Goal: Task Accomplishment & Management: Manage account settings

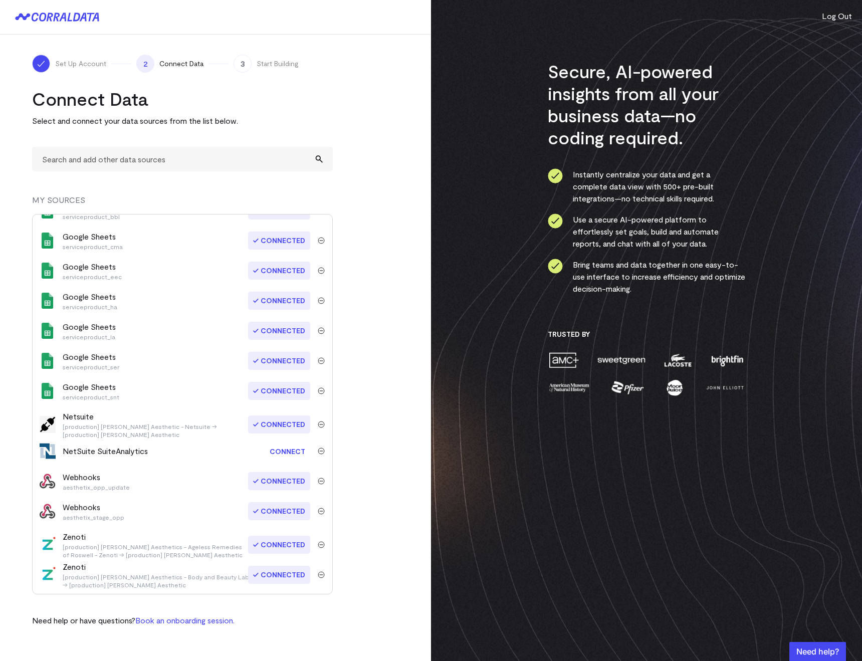
scroll to position [465, 0]
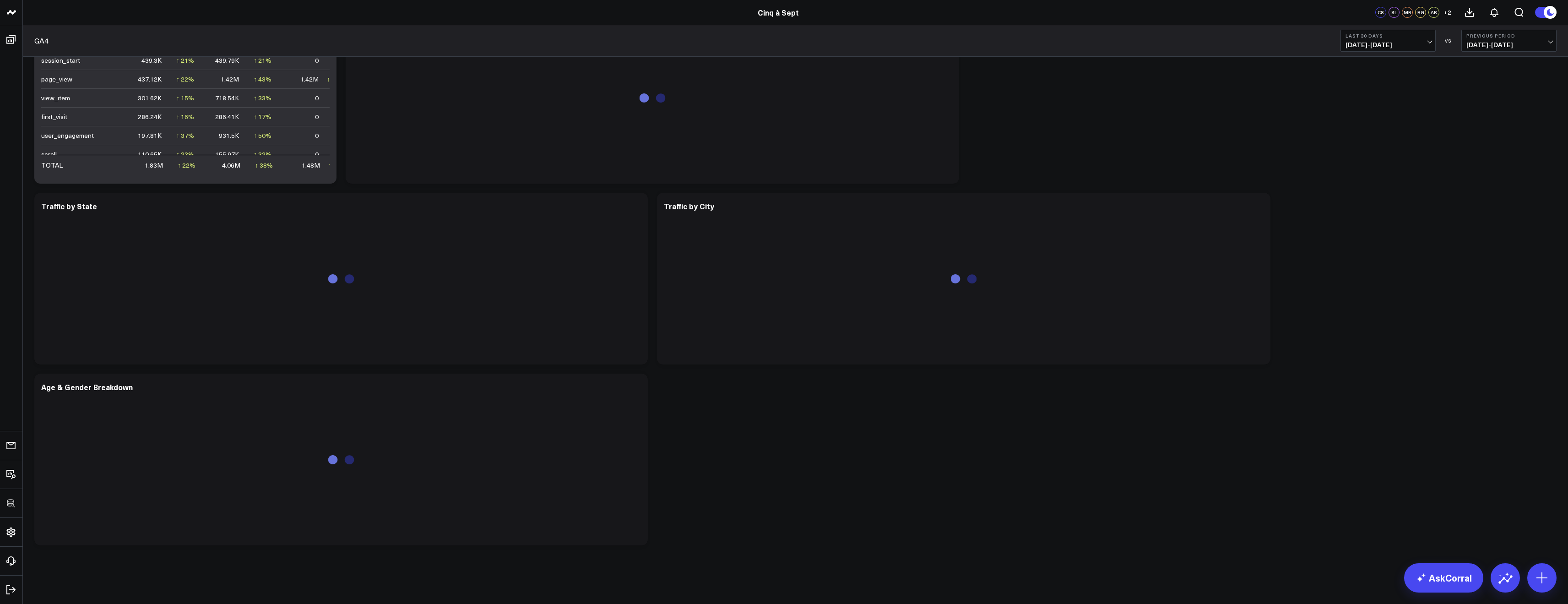
scroll to position [238, 0]
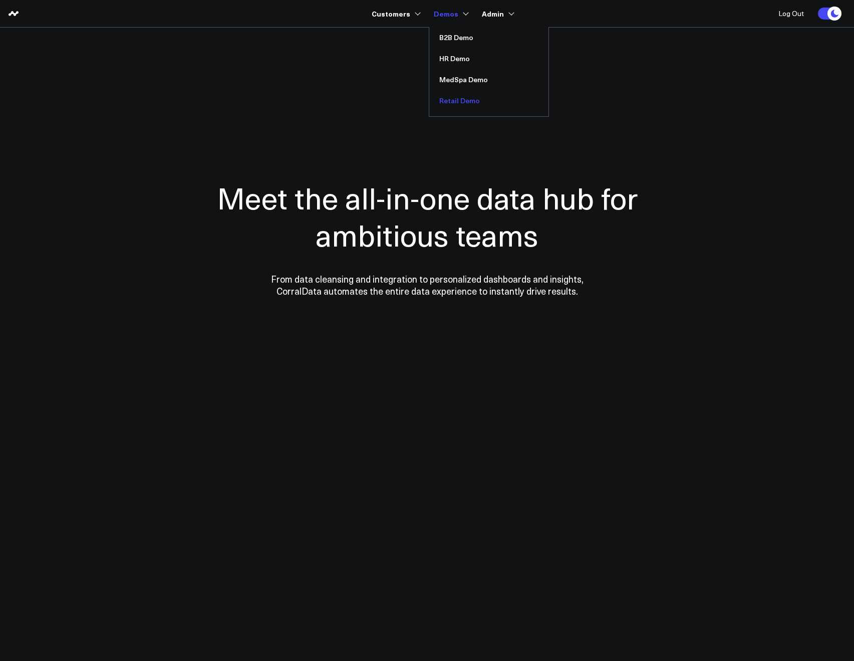
click at [458, 96] on link "Retail Demo" at bounding box center [488, 100] width 119 height 21
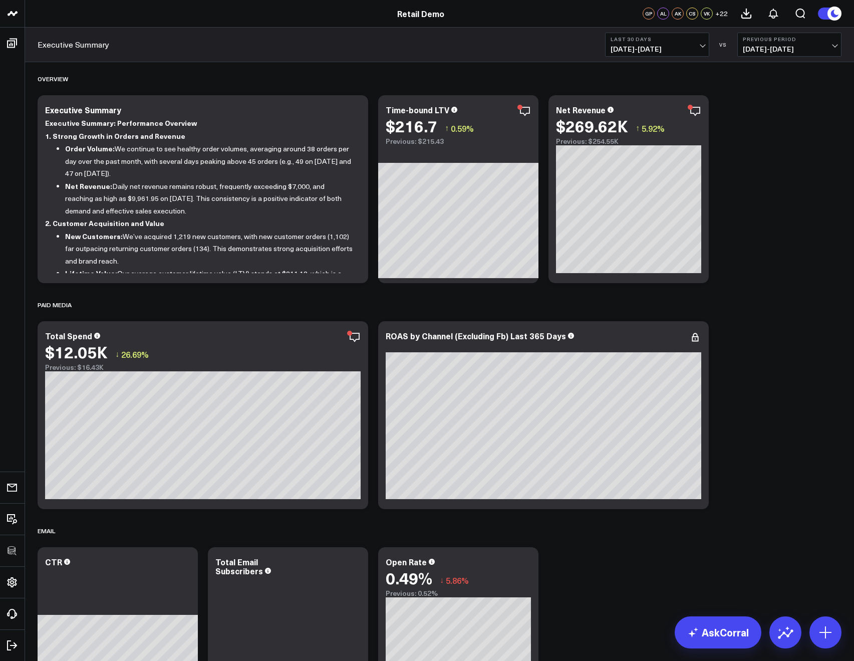
click at [159, 60] on div "Executive Summary Last 30 Days 08/30/25 - 09/28/25 VS Previous Period 07/31/25 …" at bounding box center [439, 45] width 829 height 35
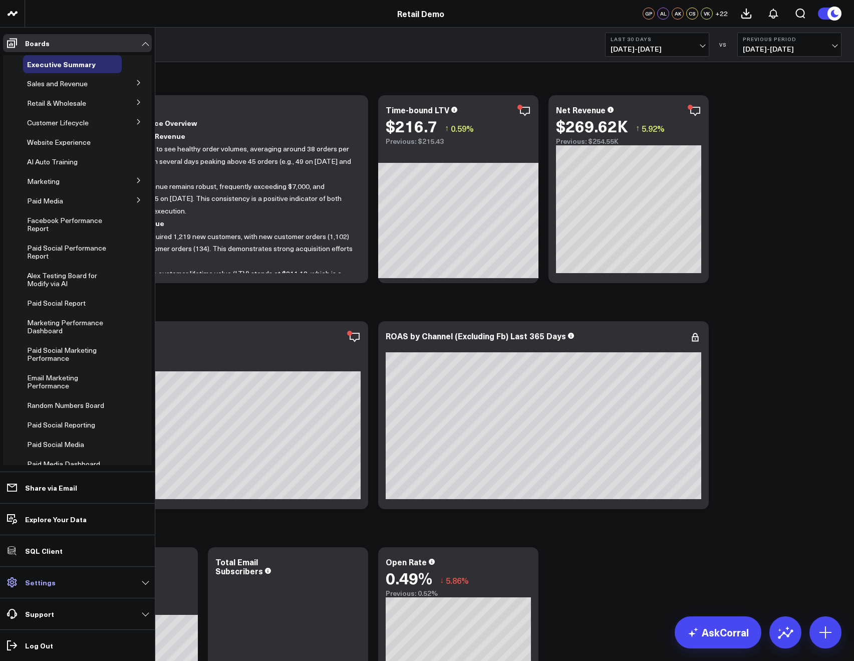
click at [45, 582] on p "Settings" at bounding box center [40, 582] width 31 height 8
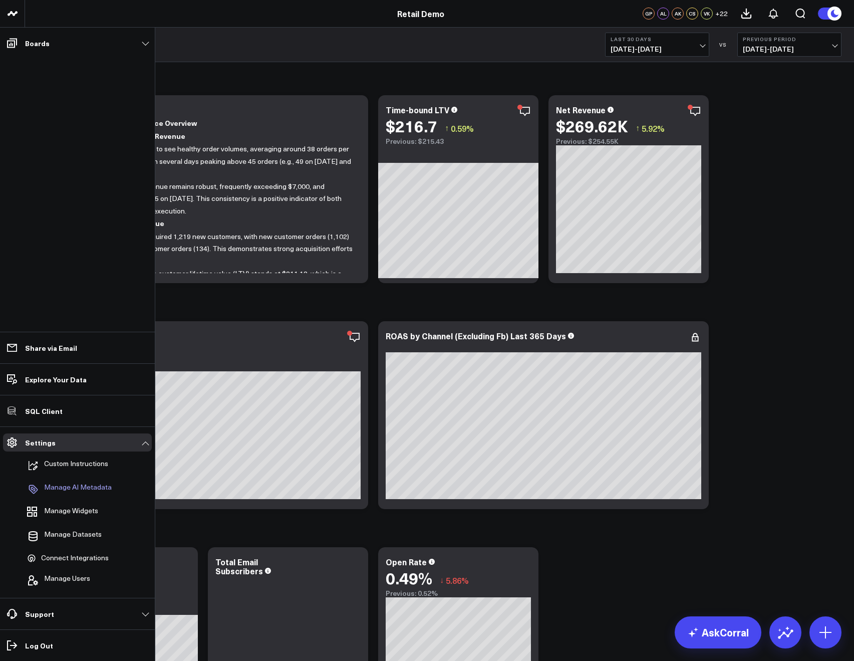
click at [64, 490] on p "Manage AI Metadata" at bounding box center [78, 489] width 68 height 12
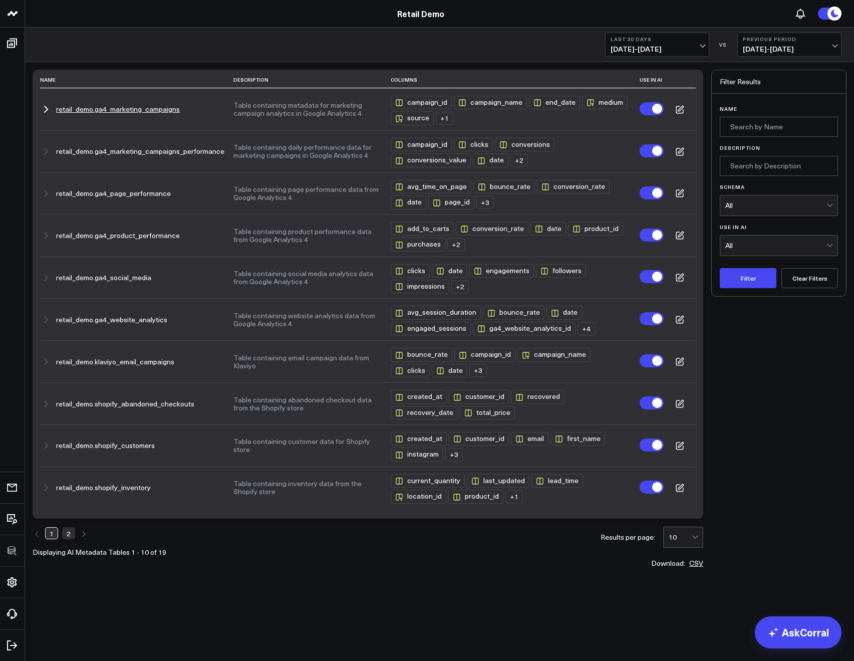
click at [47, 107] on icon "button" at bounding box center [46, 109] width 12 height 12
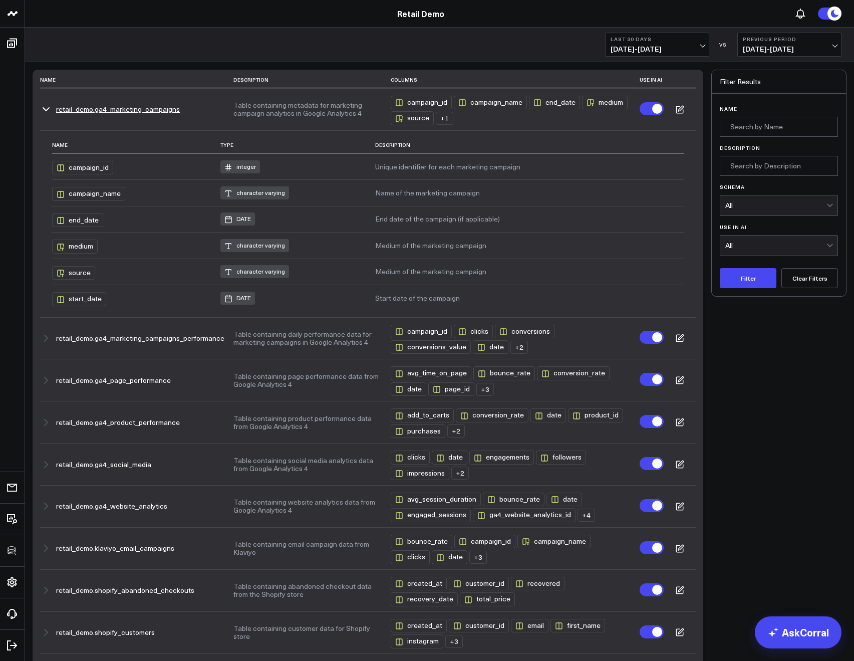
click at [47, 107] on icon "button" at bounding box center [46, 109] width 12 height 12
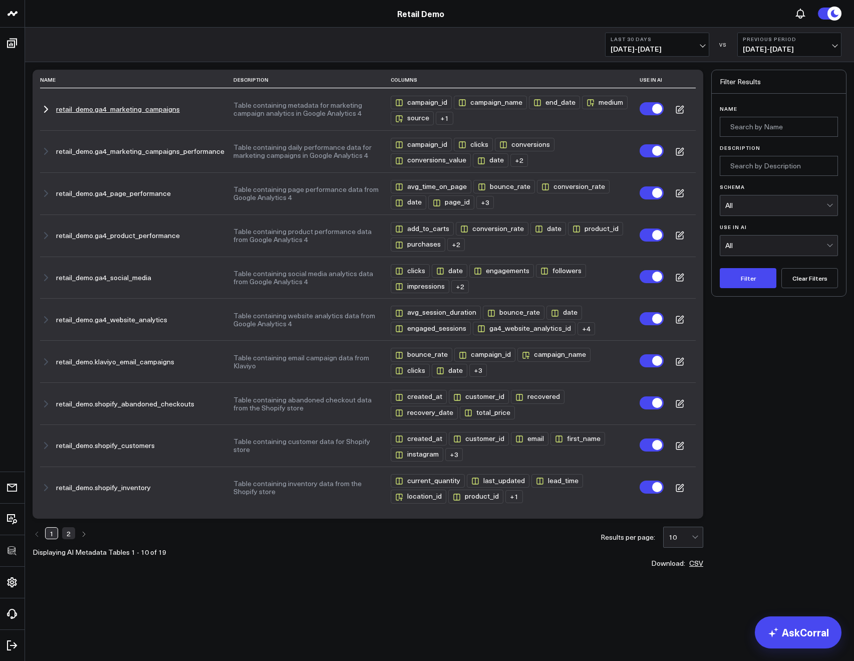
click at [47, 107] on icon "button" at bounding box center [46, 109] width 12 height 12
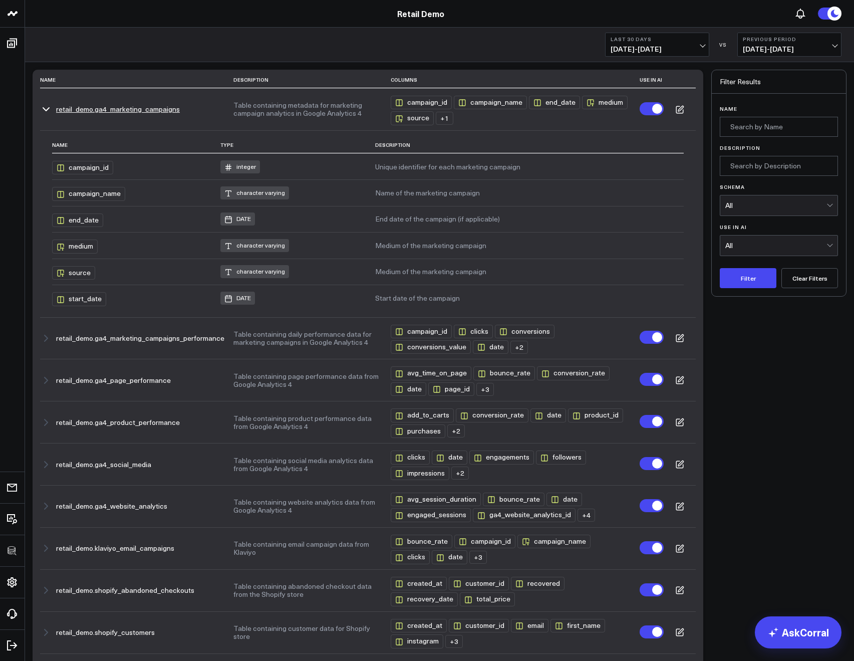
click at [47, 107] on icon "button" at bounding box center [46, 109] width 12 height 12
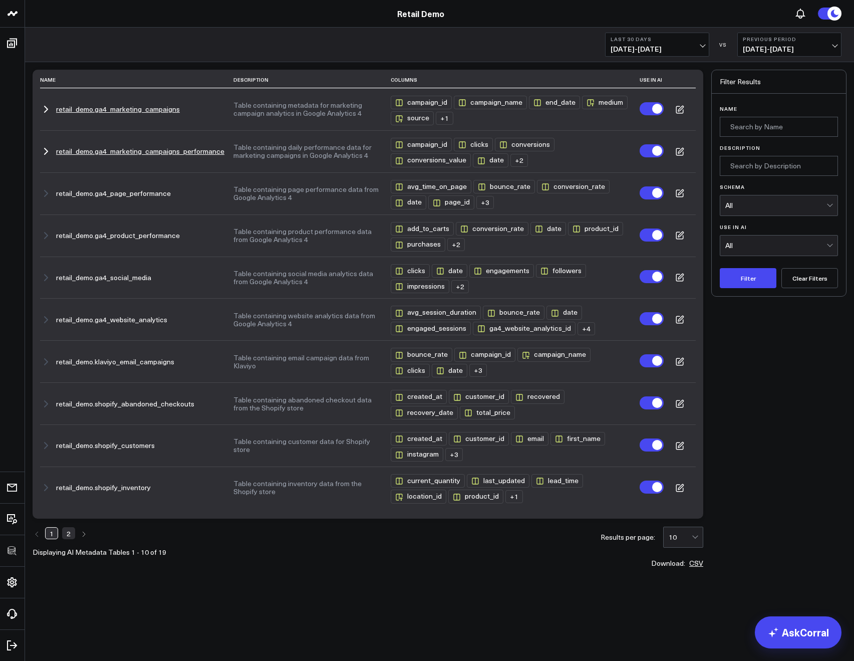
click at [49, 149] on icon "button" at bounding box center [46, 151] width 12 height 12
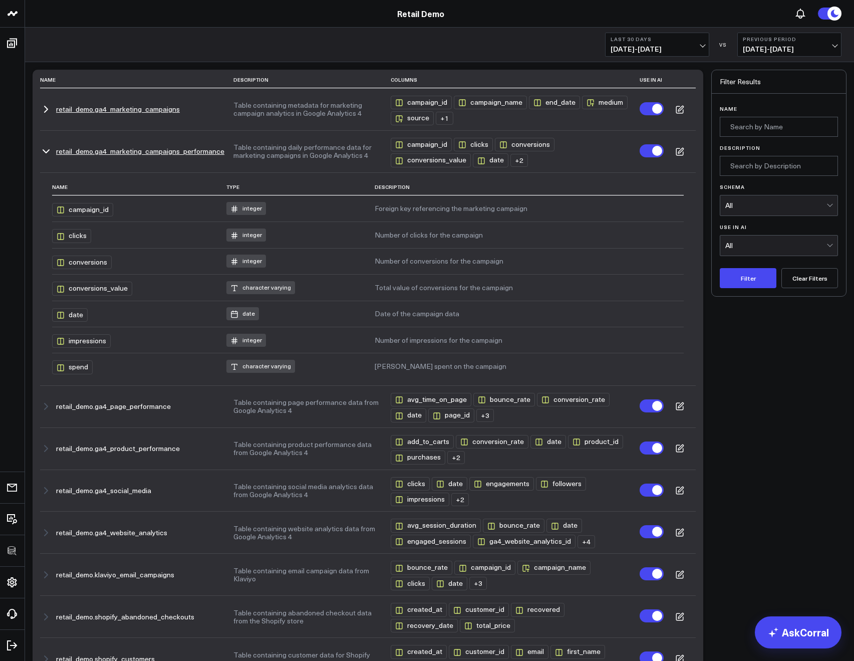
click at [49, 149] on icon "button" at bounding box center [46, 151] width 12 height 12
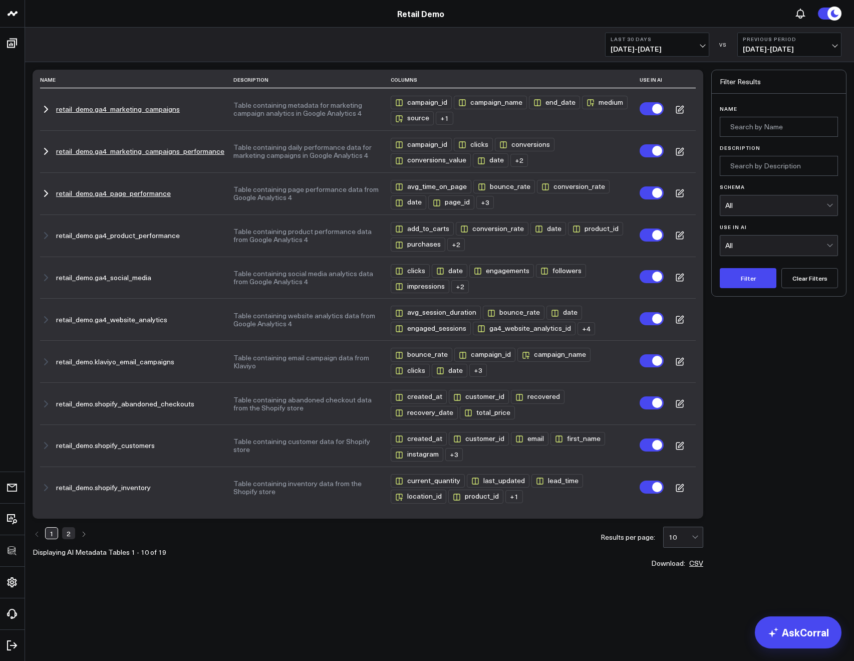
click at [44, 197] on icon "button" at bounding box center [46, 193] width 12 height 12
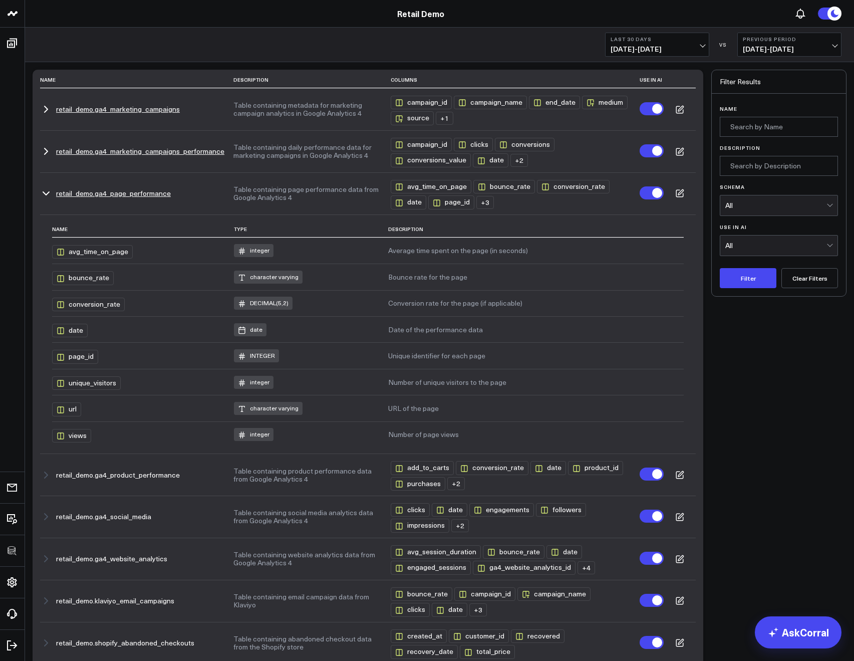
click at [44, 197] on icon "button" at bounding box center [46, 193] width 12 height 12
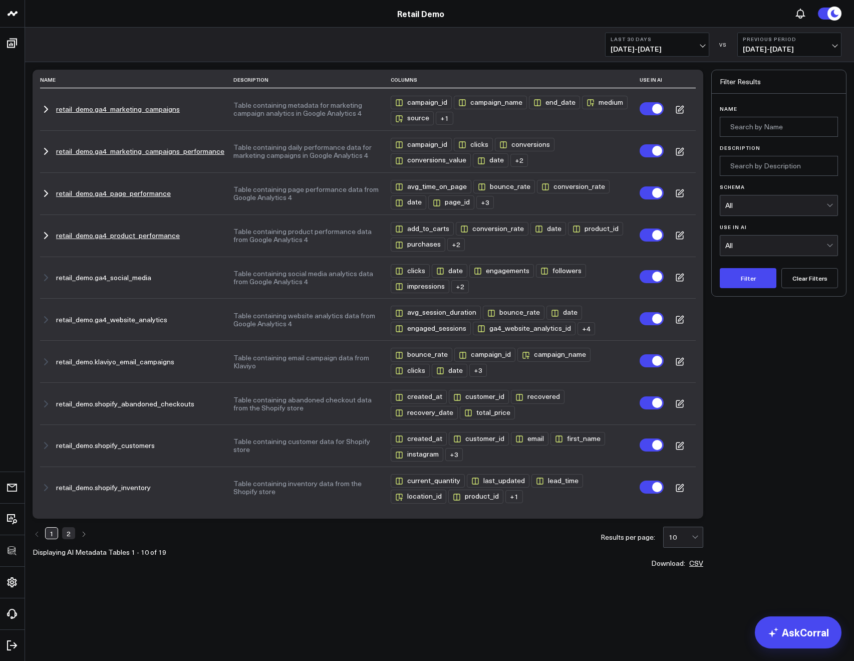
click at [47, 232] on icon "button" at bounding box center [46, 235] width 12 height 12
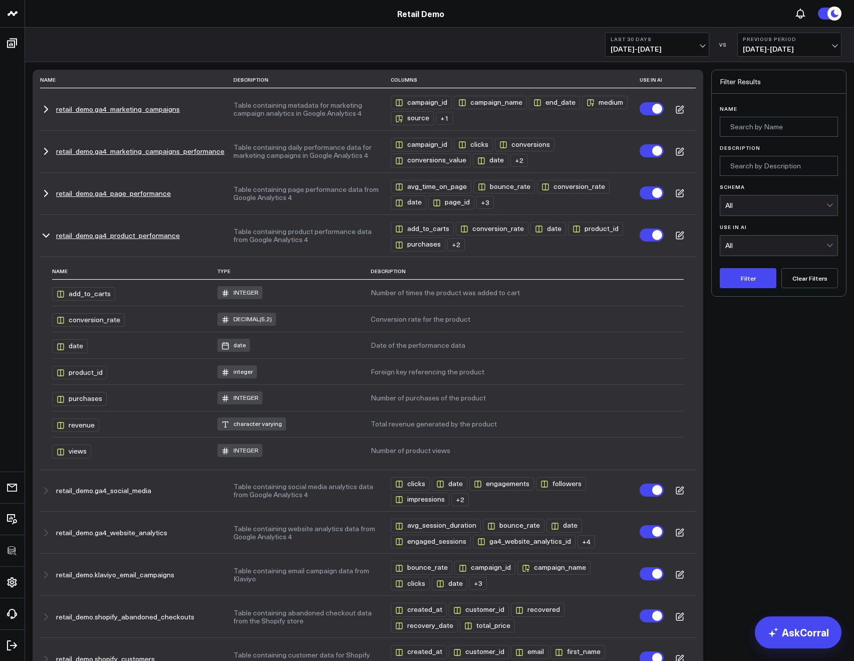
click at [46, 232] on icon "button" at bounding box center [46, 235] width 12 height 12
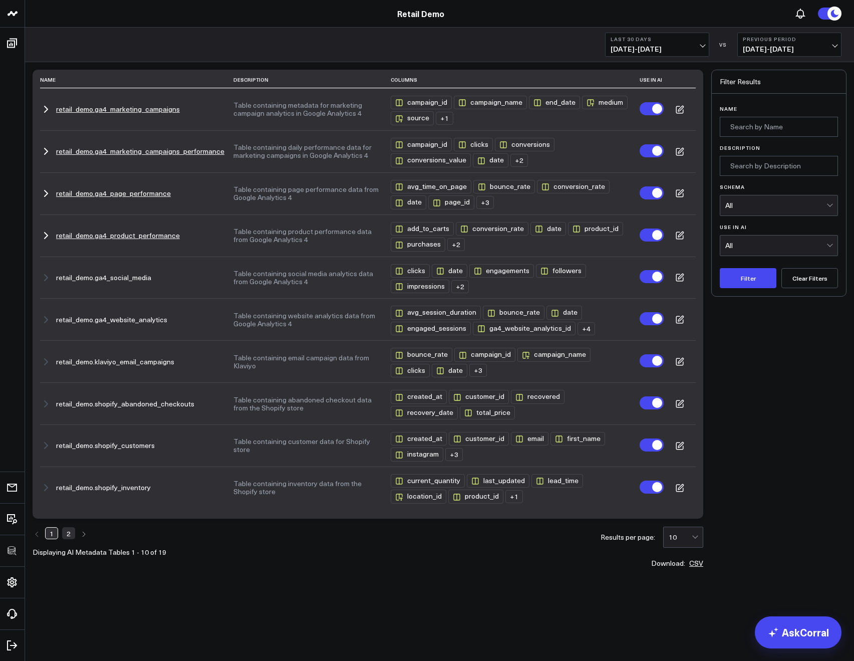
click at [46, 232] on icon "button" at bounding box center [46, 235] width 12 height 12
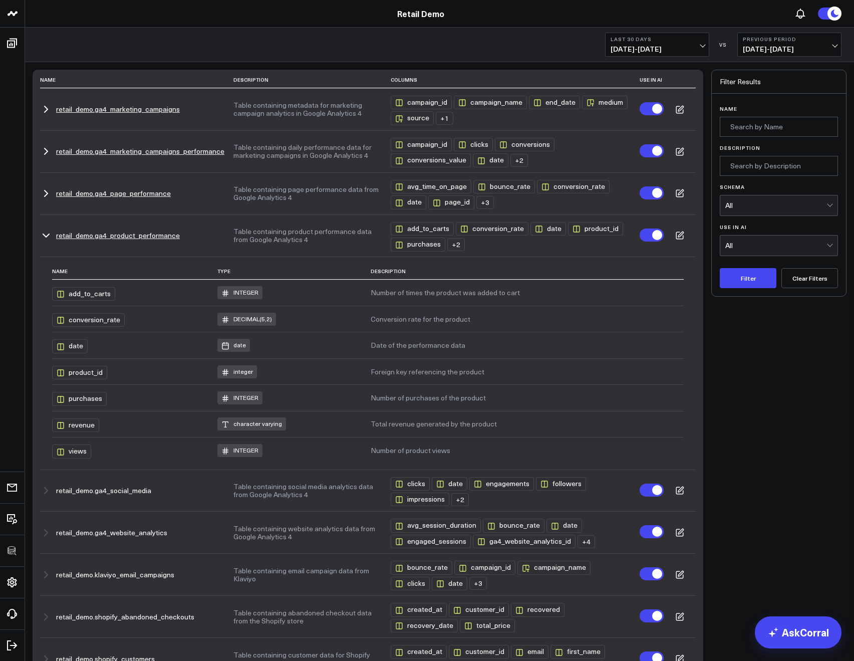
click at [43, 237] on icon "button" at bounding box center [46, 235] width 12 height 12
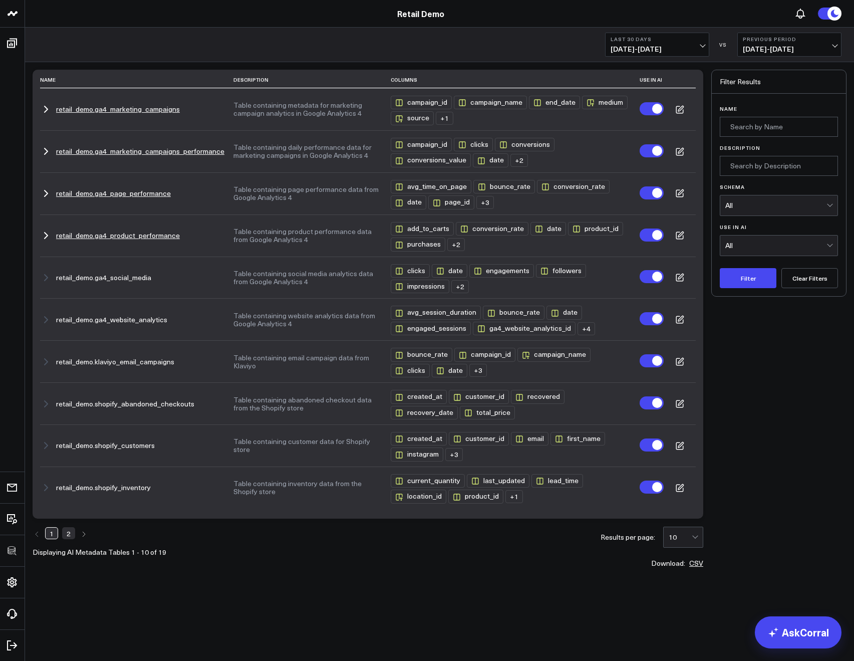
click at [655, 190] on label at bounding box center [652, 192] width 24 height 13
click at [640, 193] on input "Turn off Use in AI" at bounding box center [640, 193] width 0 height 0
click at [649, 193] on label at bounding box center [652, 192] width 24 height 13
click at [640, 193] on input "Turn on Use in AI" at bounding box center [640, 193] width 0 height 0
click at [41, 188] on icon "button" at bounding box center [46, 193] width 12 height 12
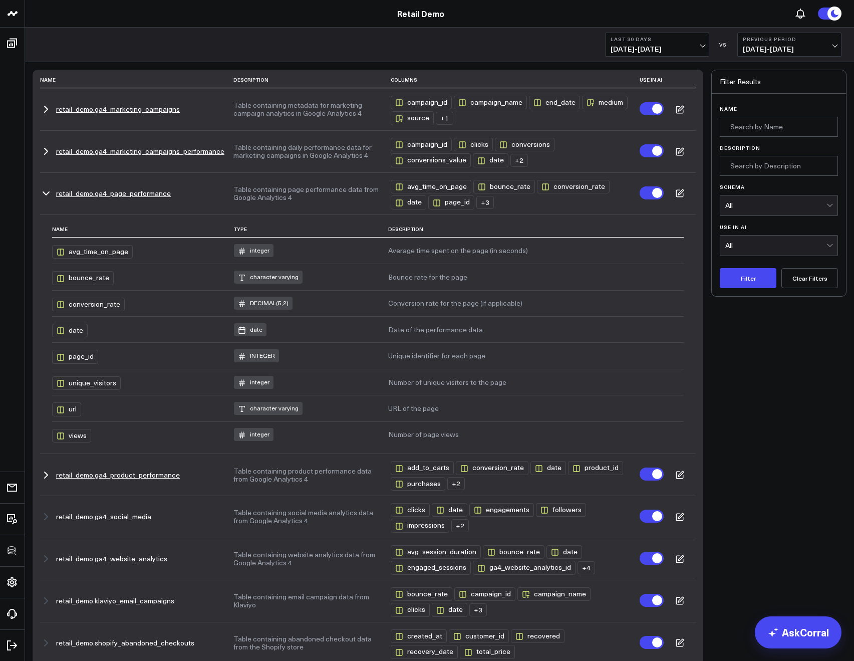
click at [684, 191] on td at bounding box center [680, 193] width 32 height 42
click at [682, 191] on icon at bounding box center [679, 193] width 9 height 9
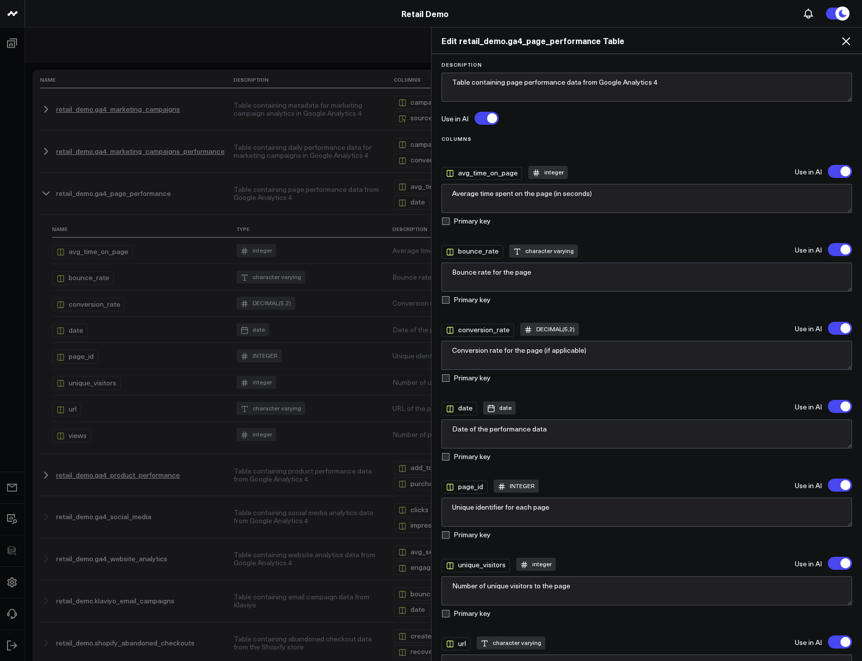
click at [845, 45] on icon at bounding box center [846, 41] width 12 height 12
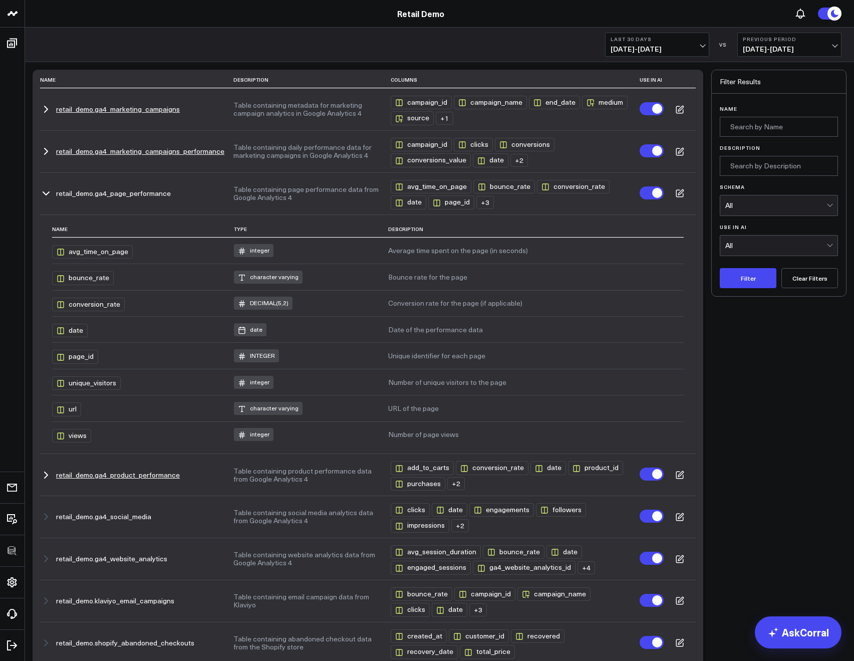
click at [47, 192] on icon "button" at bounding box center [46, 193] width 12 height 12
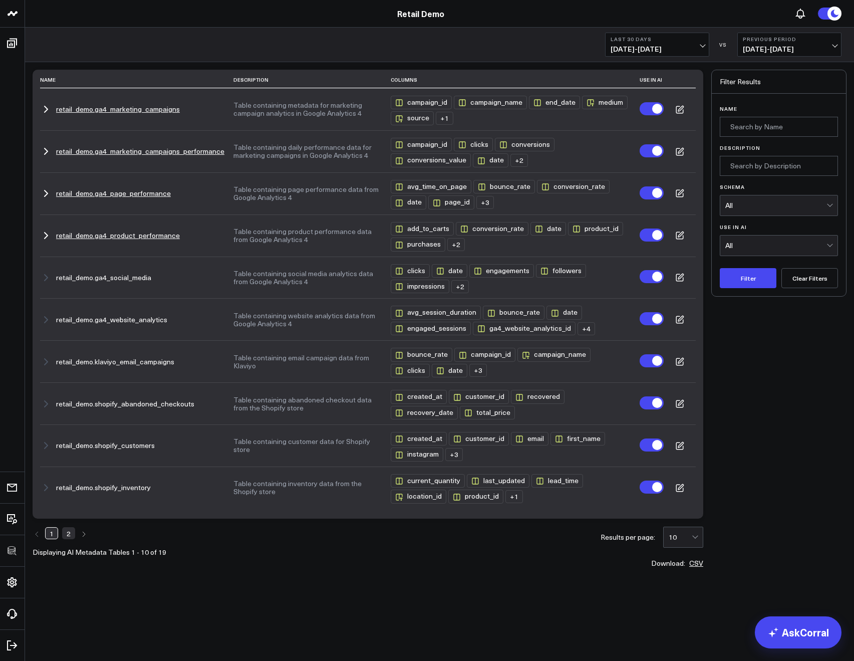
click at [63, 191] on button "retail_demo.ga4_page_performance" at bounding box center [113, 193] width 115 height 8
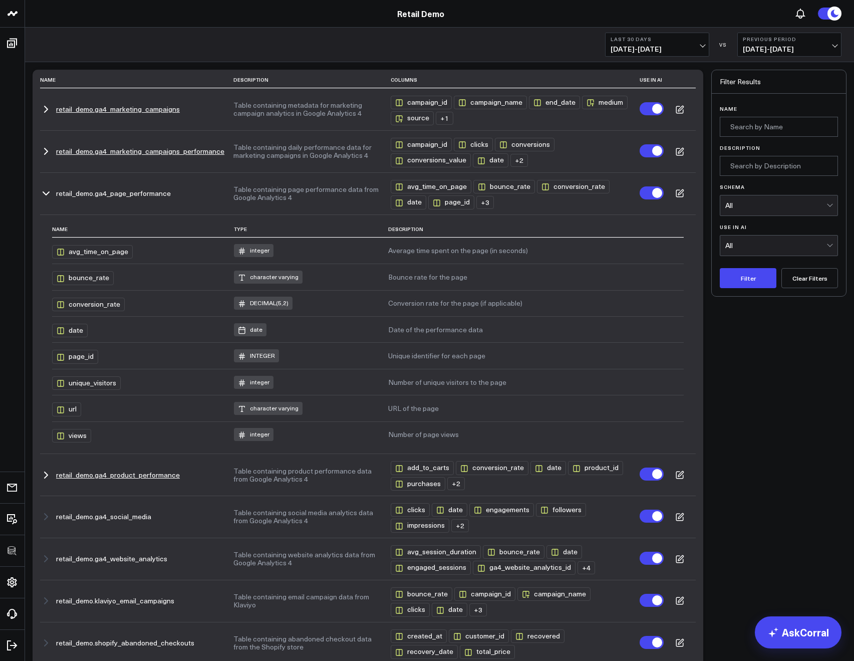
click at [680, 196] on icon at bounding box center [679, 193] width 9 height 9
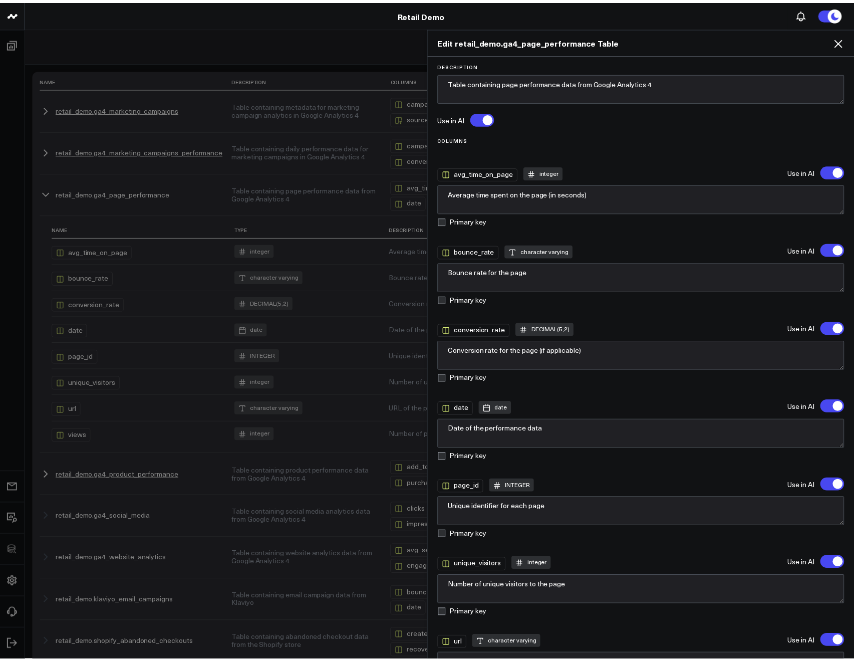
scroll to position [150, 0]
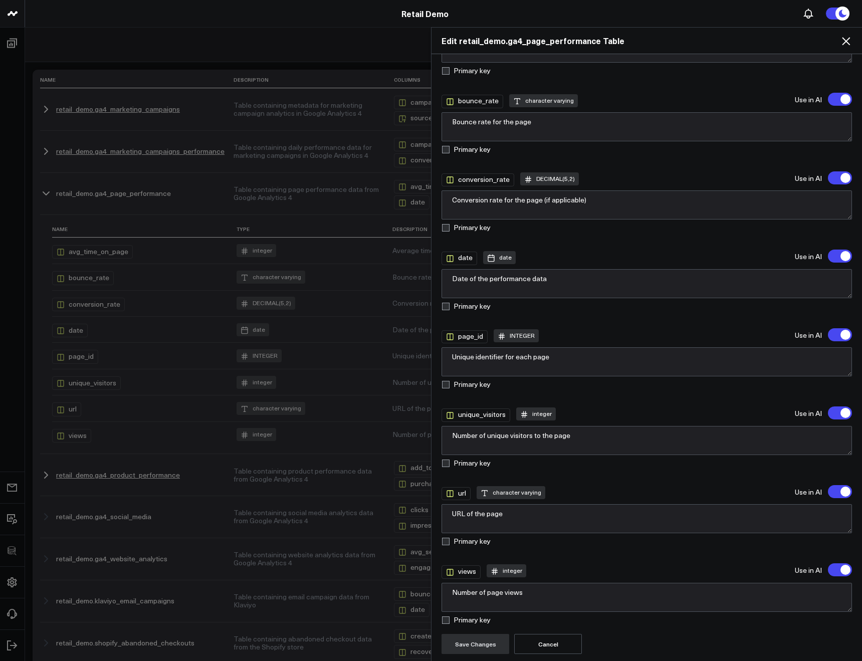
click at [843, 45] on icon at bounding box center [846, 41] width 12 height 12
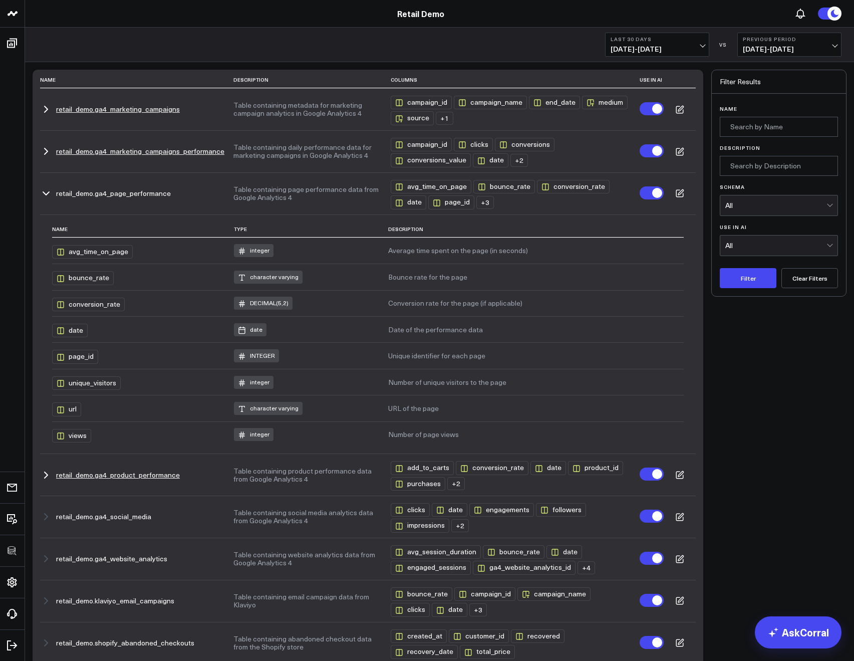
click at [50, 189] on icon "button" at bounding box center [46, 193] width 12 height 12
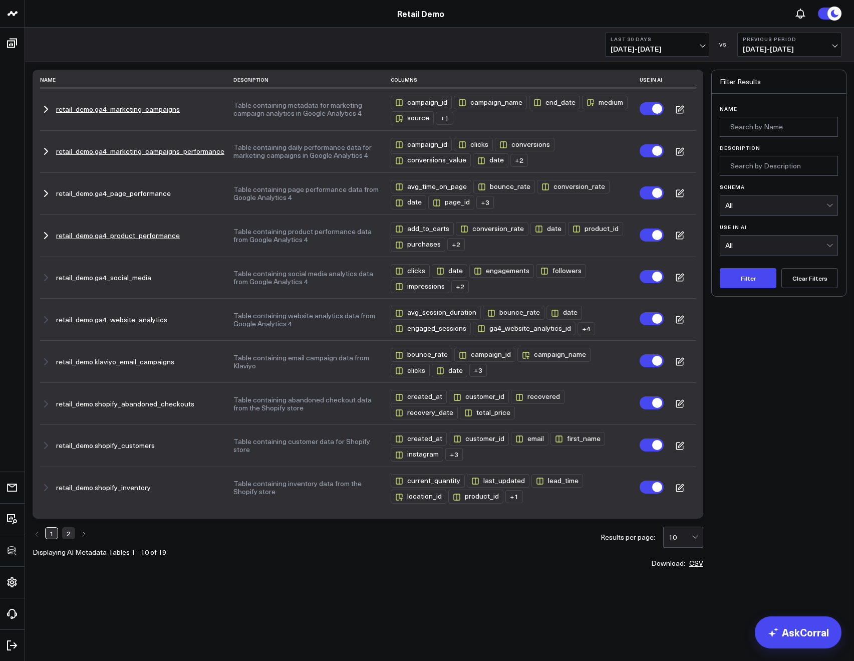
click at [39, 364] on div "Name Description Columns Use in AI retail_demo.ga4_marketing_campaigns Table co…" at bounding box center [368, 294] width 671 height 449
click at [42, 364] on icon "button" at bounding box center [46, 362] width 12 height 12
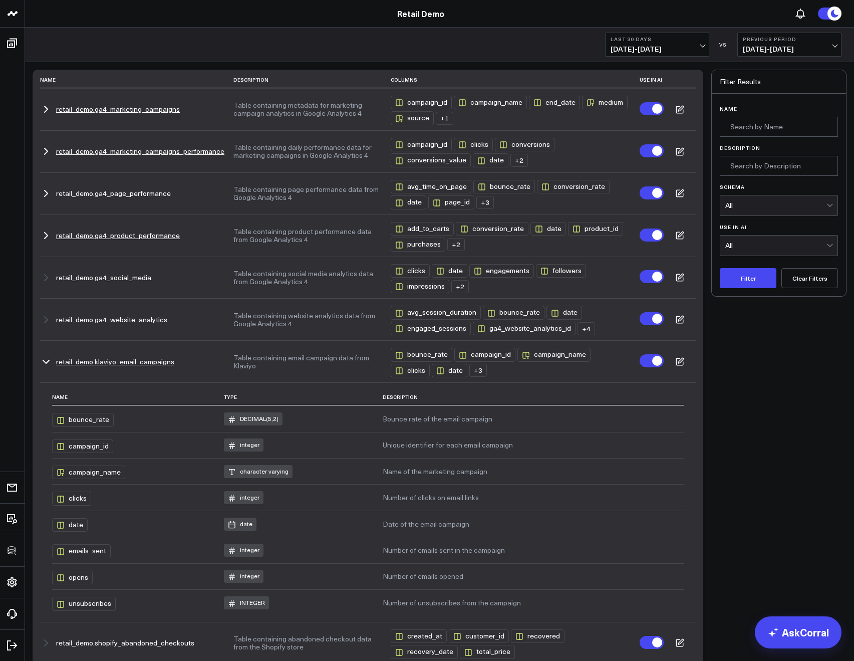
click at [46, 359] on icon "button" at bounding box center [46, 362] width 12 height 12
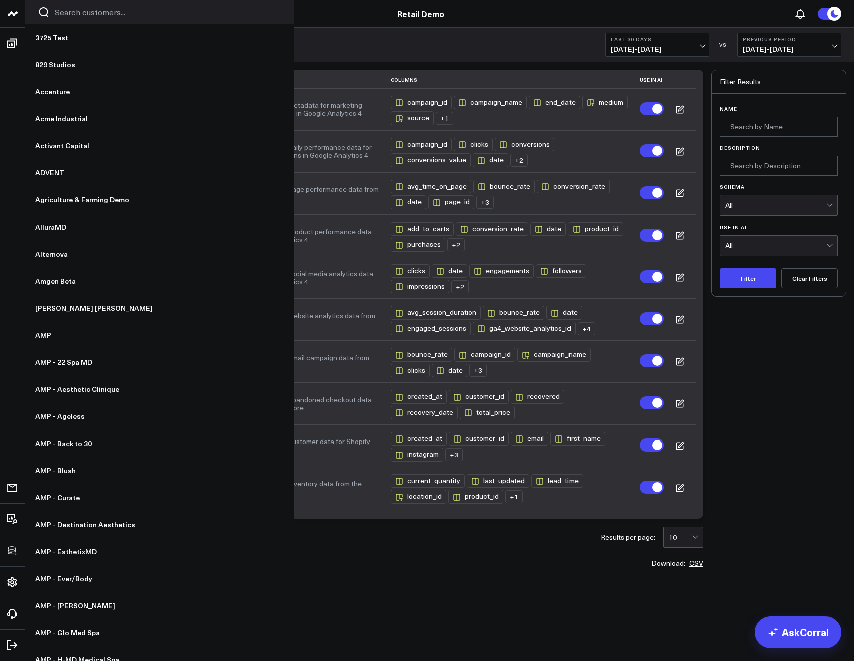
click at [59, 18] on div at bounding box center [159, 12] width 269 height 24
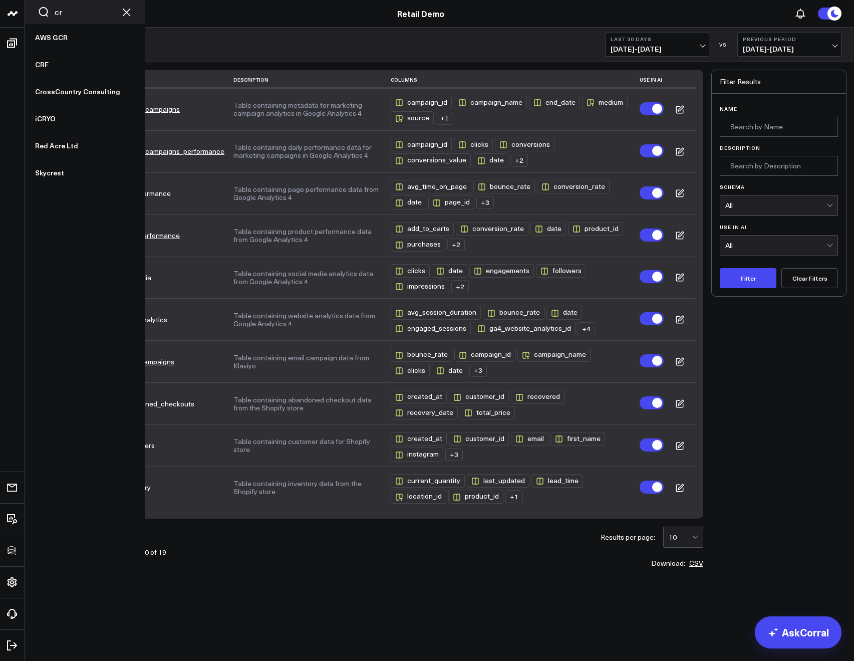
type input "c"
type input "cro"
click at [61, 34] on link "CrossCountry Consulting" at bounding box center [85, 37] width 120 height 27
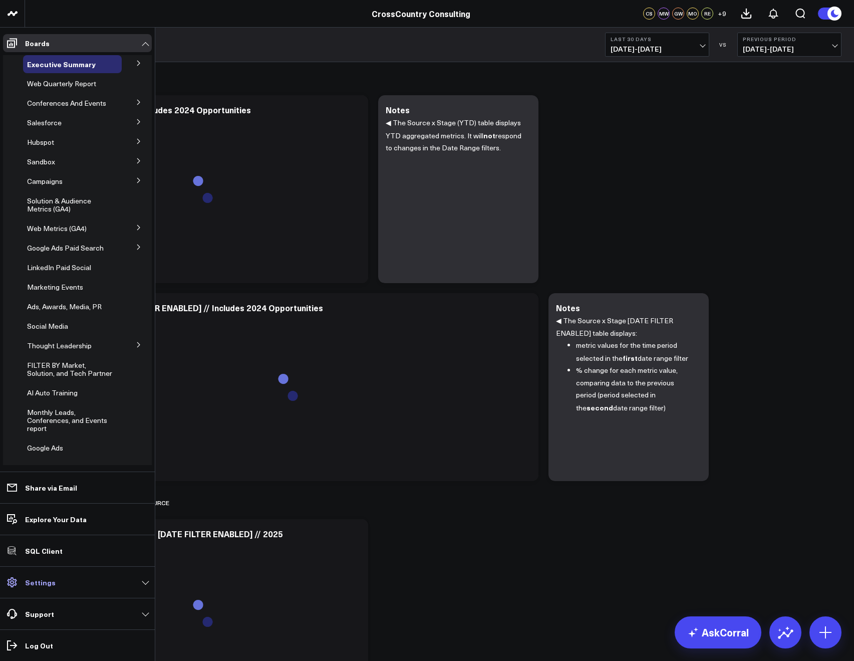
click at [56, 590] on link "Settings" at bounding box center [77, 582] width 149 height 18
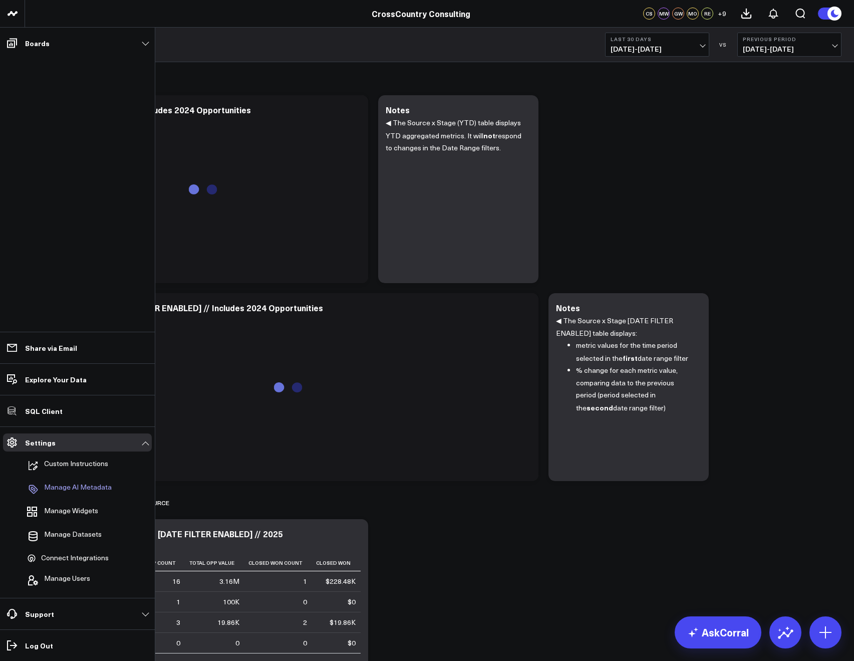
click at [57, 489] on p "Manage AI Metadata" at bounding box center [78, 489] width 68 height 12
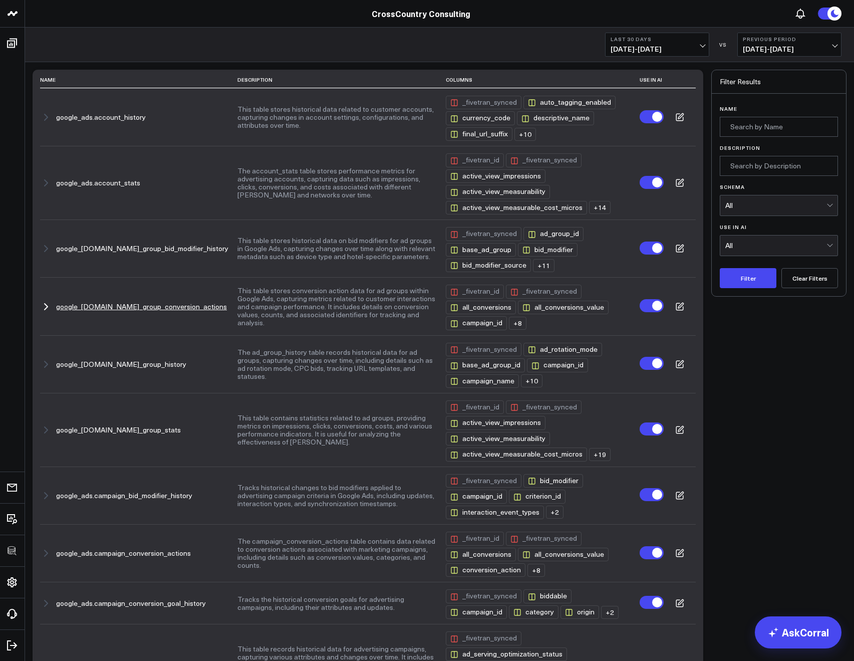
click at [45, 310] on icon "button" at bounding box center [46, 307] width 12 height 12
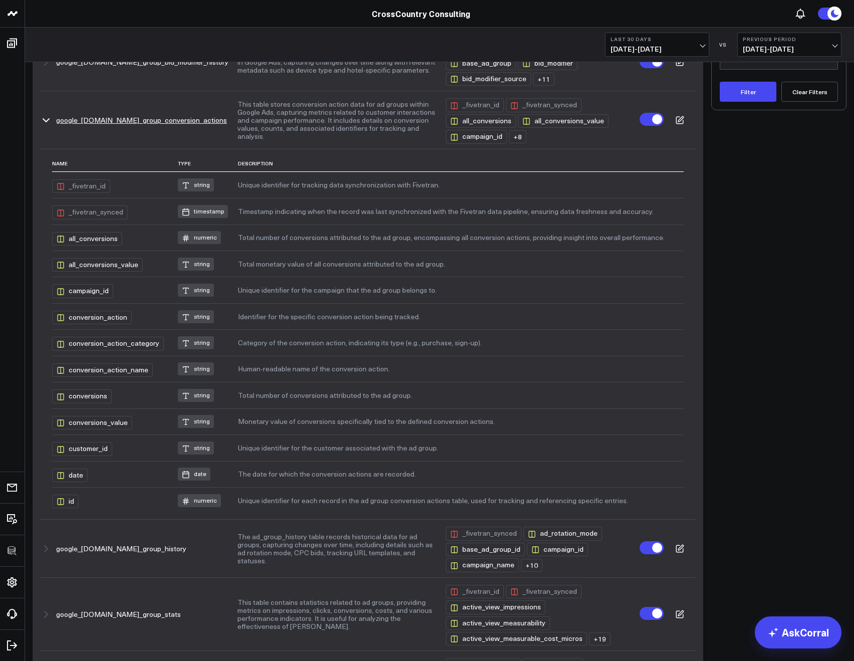
scroll to position [171, 0]
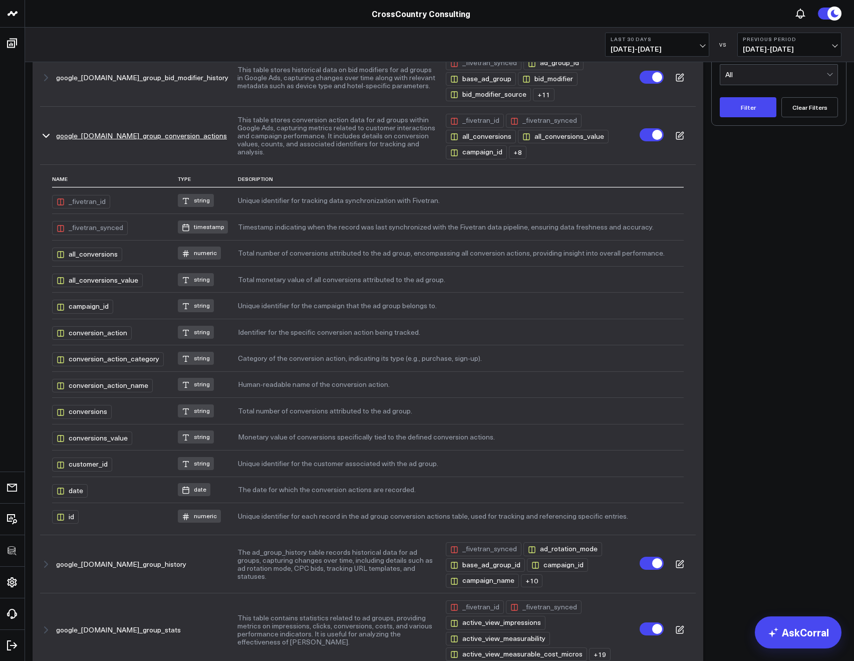
click at [47, 134] on icon "button" at bounding box center [46, 136] width 12 height 12
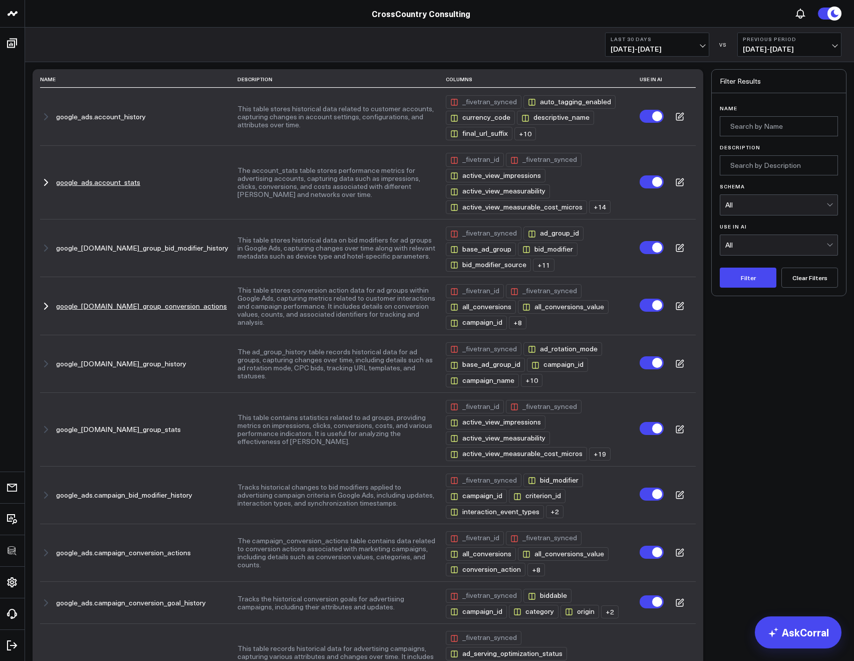
scroll to position [0, 0]
click at [43, 182] on icon "button" at bounding box center [46, 183] width 12 height 12
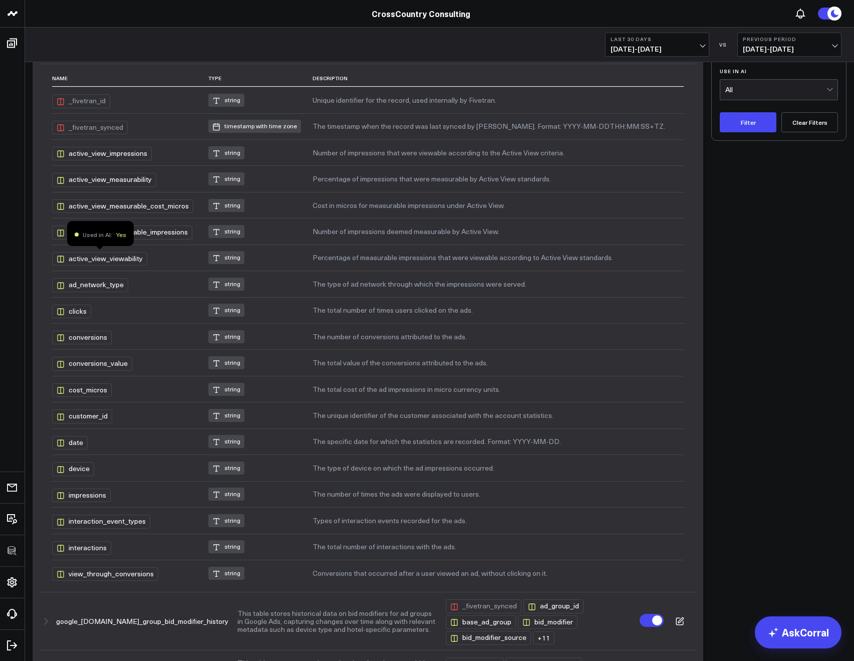
scroll to position [92, 0]
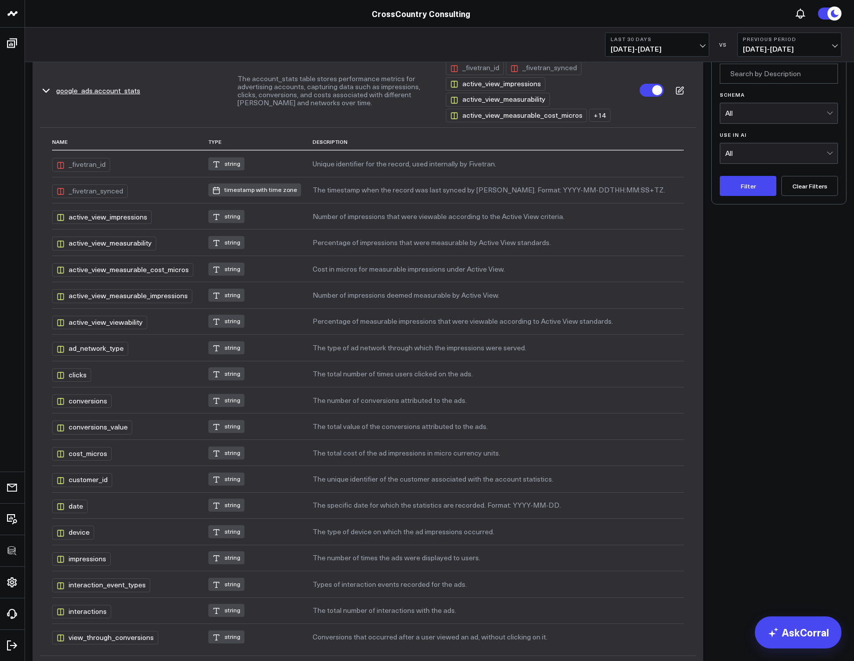
click at [49, 94] on icon "button" at bounding box center [46, 91] width 12 height 12
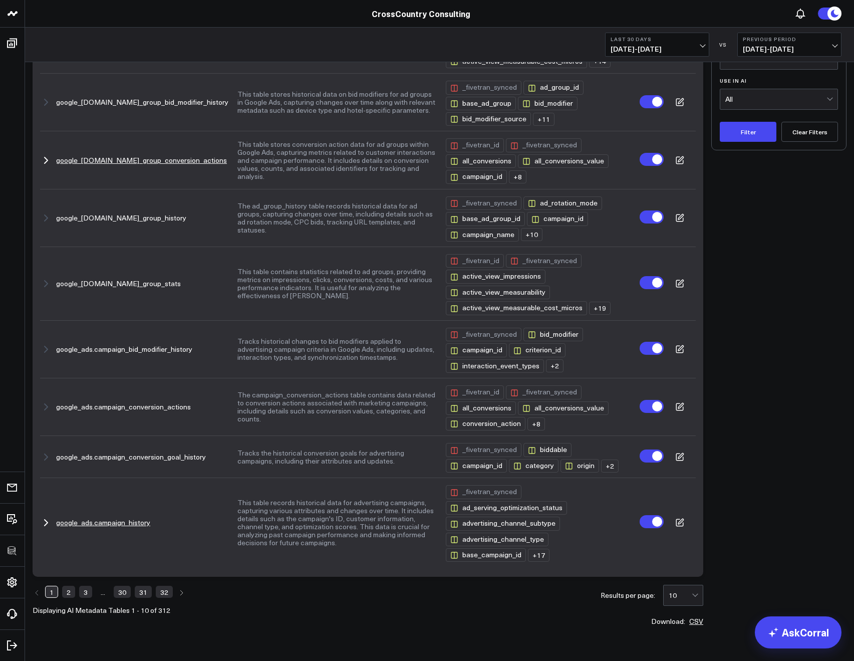
scroll to position [170, 0]
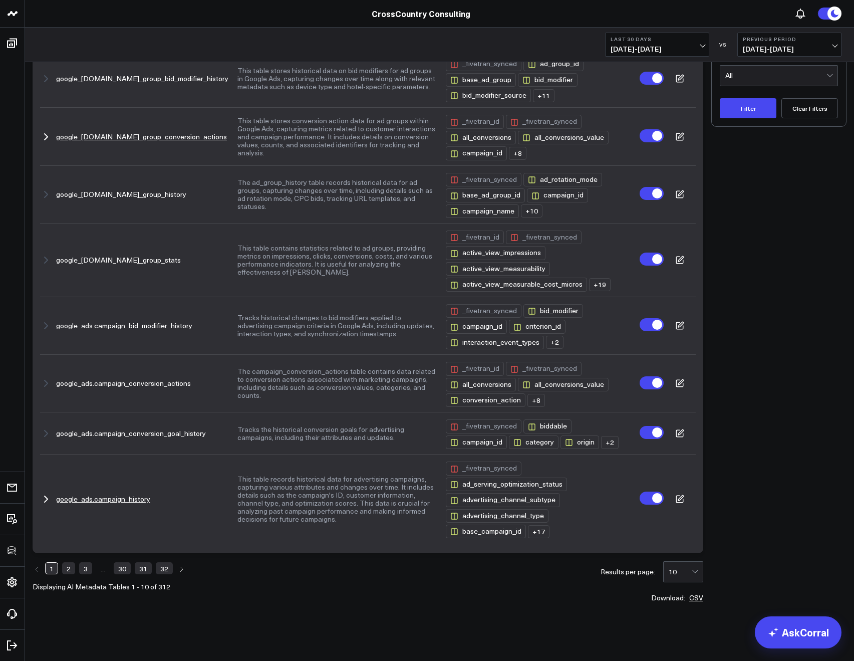
click at [51, 494] on icon "button" at bounding box center [46, 499] width 12 height 12
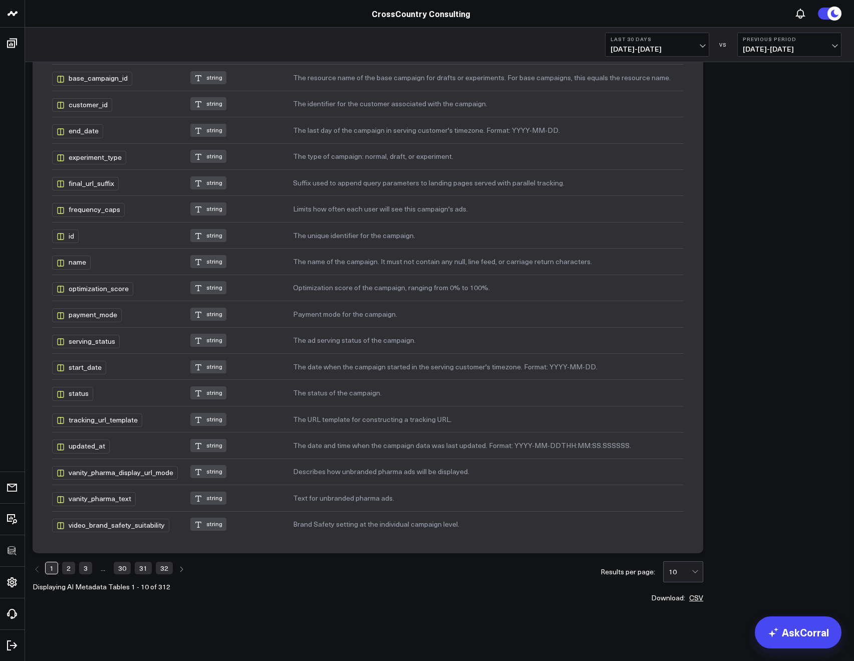
scroll to position [678, 0]
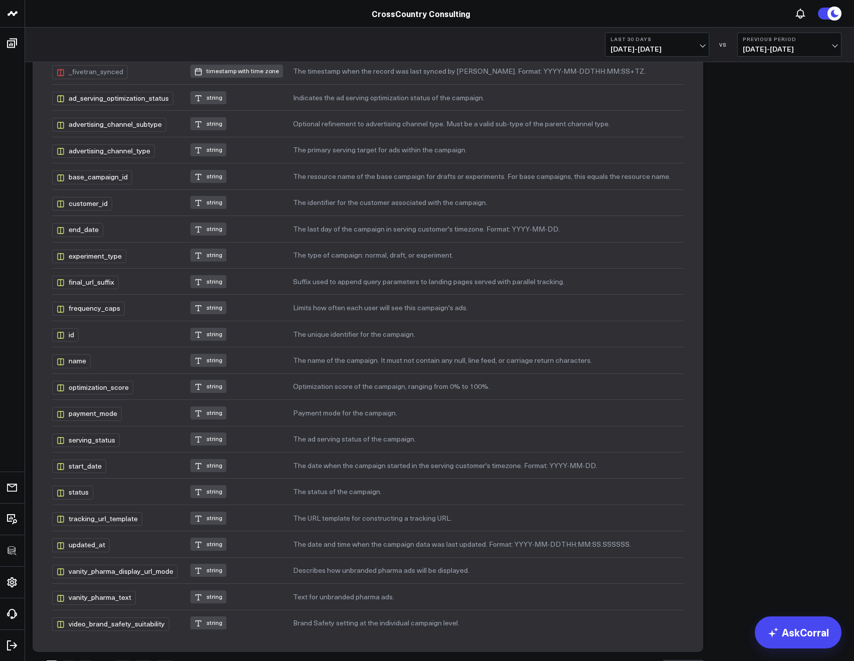
click at [335, 362] on td "The name of the campaign. It must not contain any null, line feed, or carriage …" at bounding box center [488, 360] width 391 height 26
click at [335, 342] on td "The unique identifier for the campaign." at bounding box center [488, 334] width 391 height 26
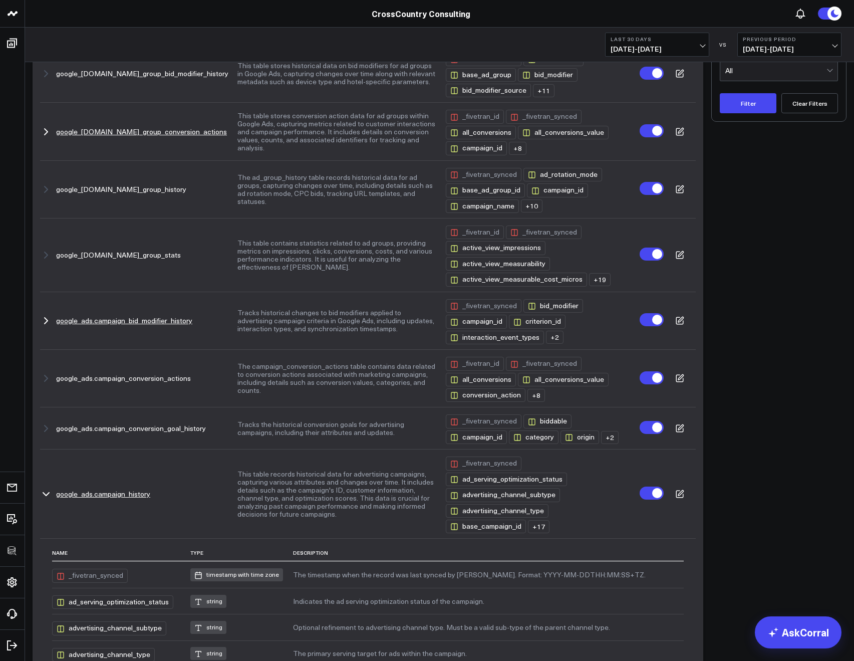
scroll to position [234, 0]
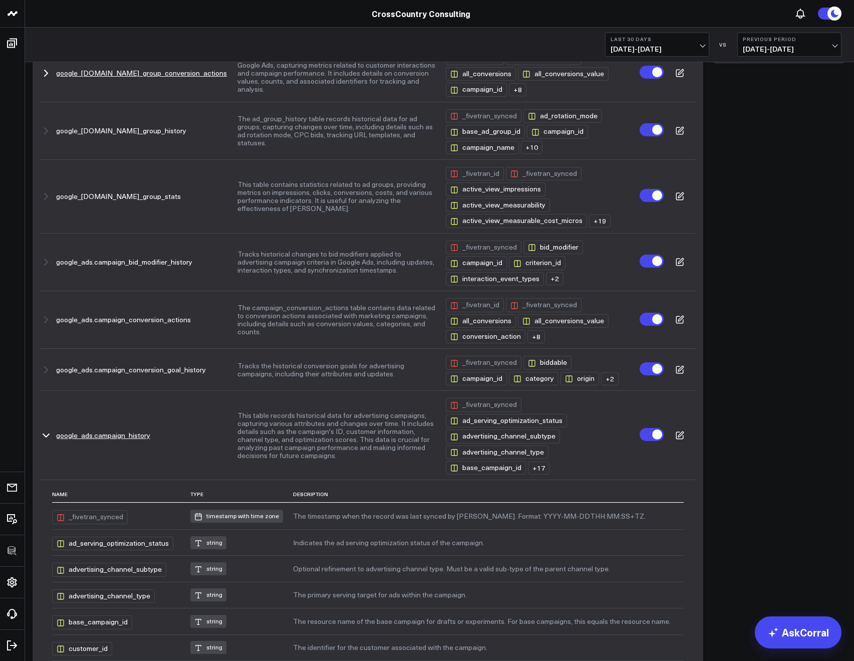
click at [50, 434] on icon "button" at bounding box center [46, 435] width 12 height 12
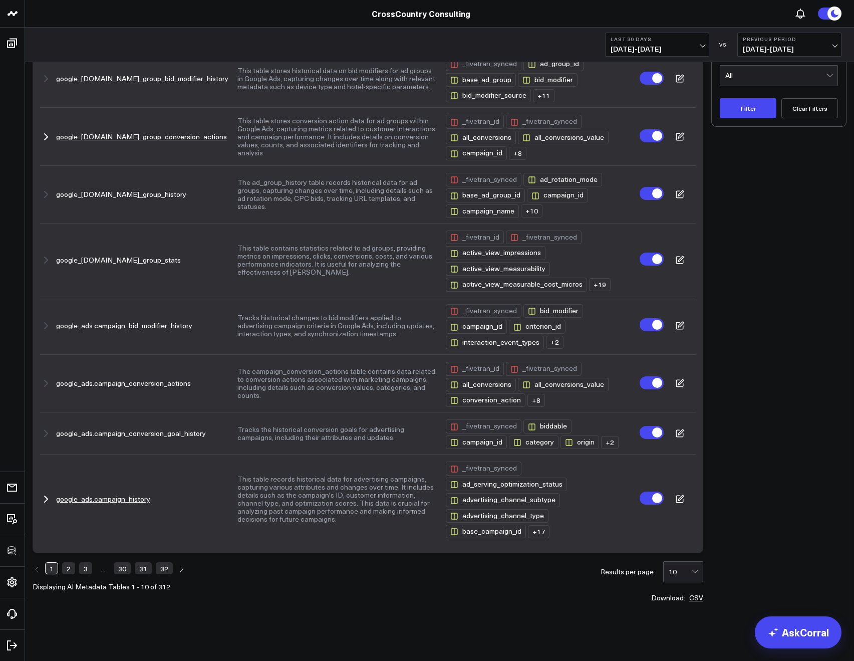
click at [50, 434] on icon "button" at bounding box center [46, 433] width 12 height 12
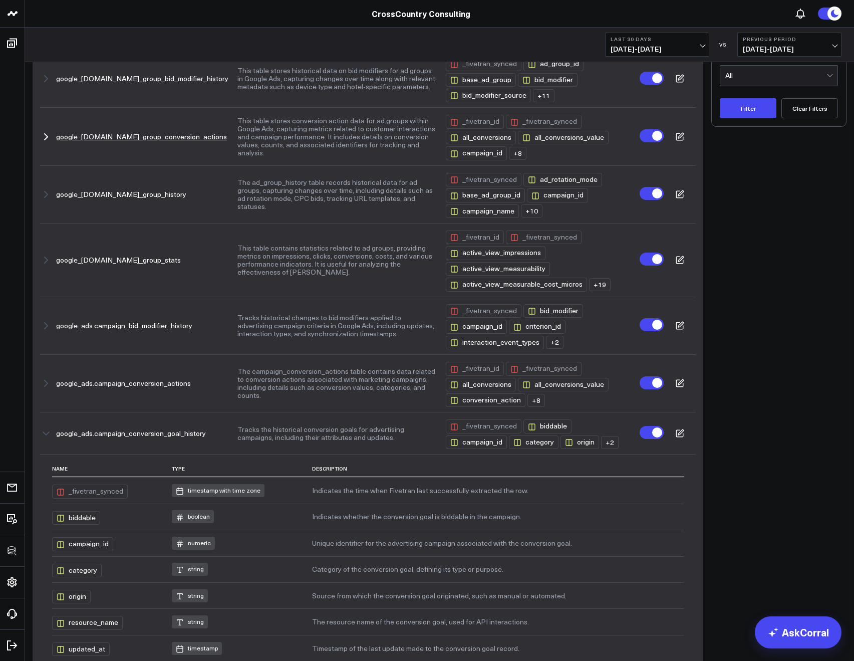
click at [50, 434] on icon "button" at bounding box center [46, 433] width 12 height 12
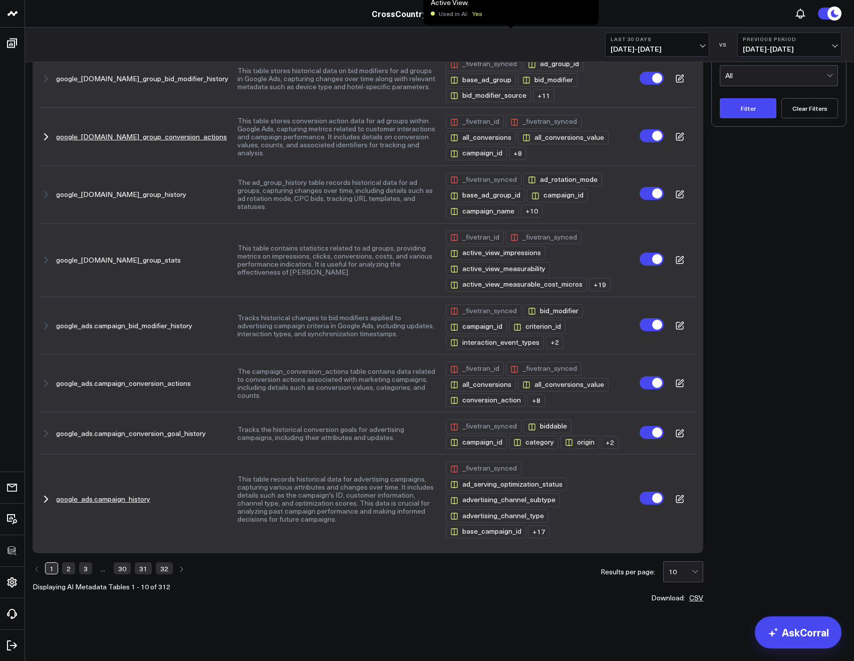
scroll to position [0, 0]
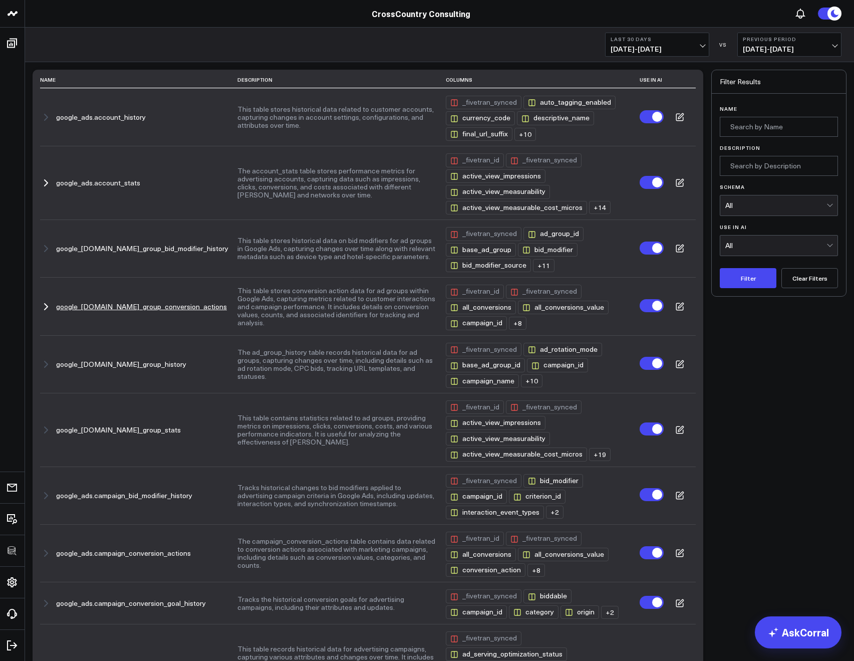
click at [742, 180] on div "Schema All" at bounding box center [779, 200] width 118 height 40
click at [736, 208] on div "All" at bounding box center [776, 205] width 101 height 8
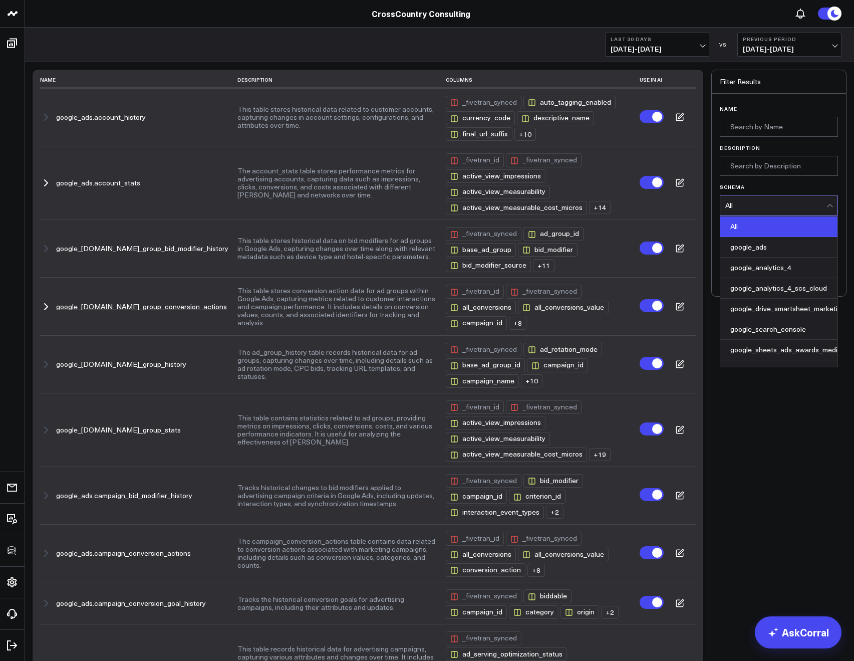
click at [761, 248] on div "google_ads" at bounding box center [779, 247] width 117 height 21
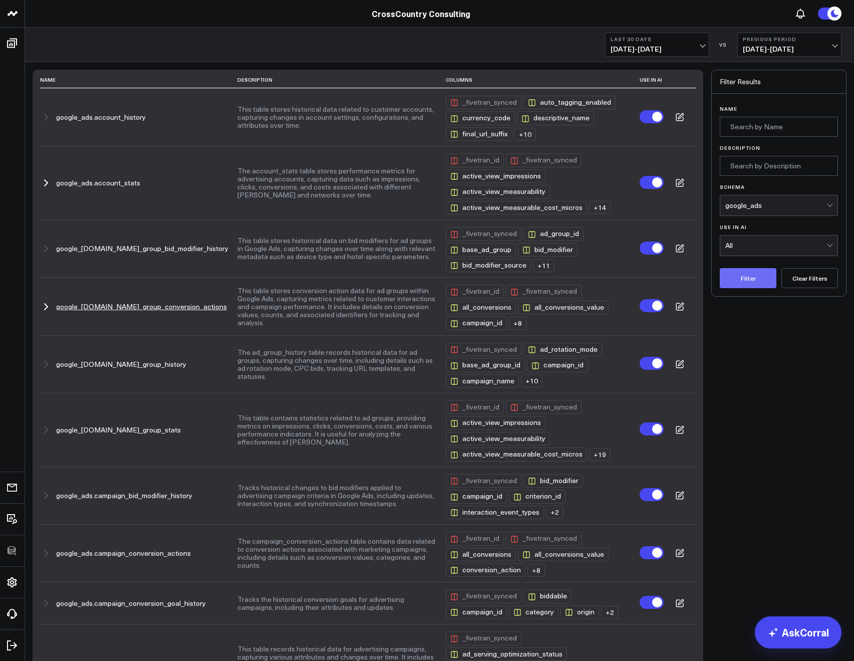
click at [751, 273] on button "Filter" at bounding box center [748, 278] width 57 height 20
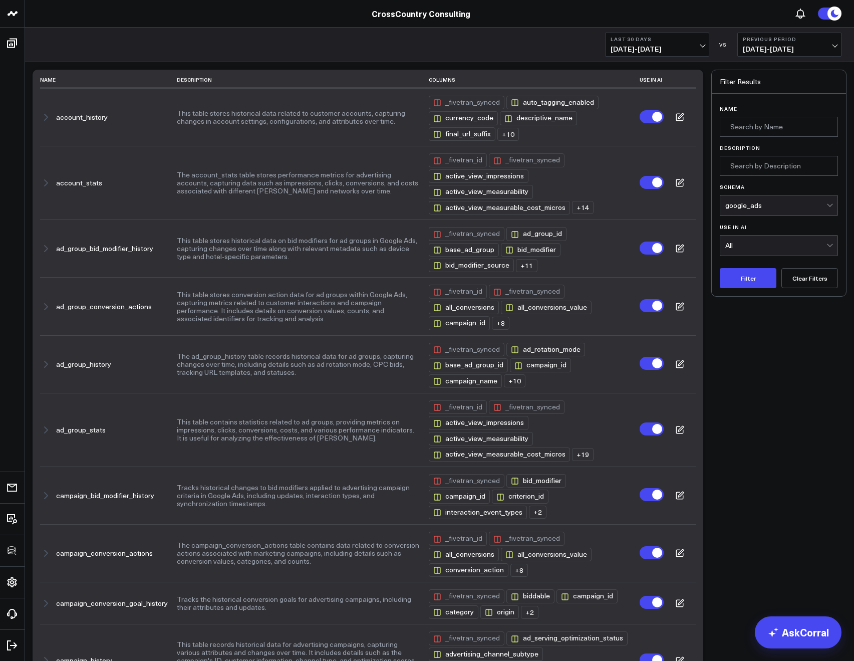
click at [803, 274] on button "Clear Filters" at bounding box center [810, 278] width 57 height 20
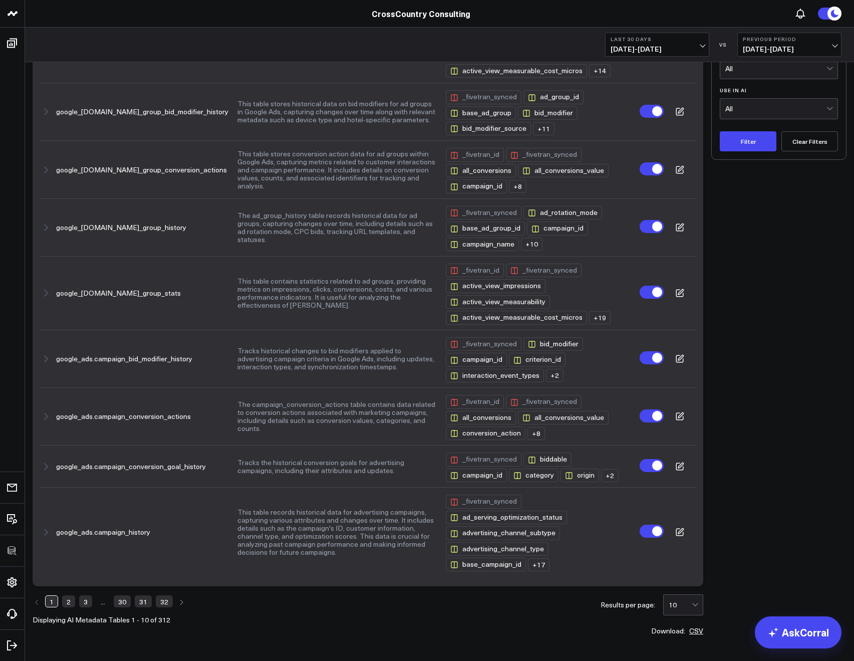
scroll to position [79, 0]
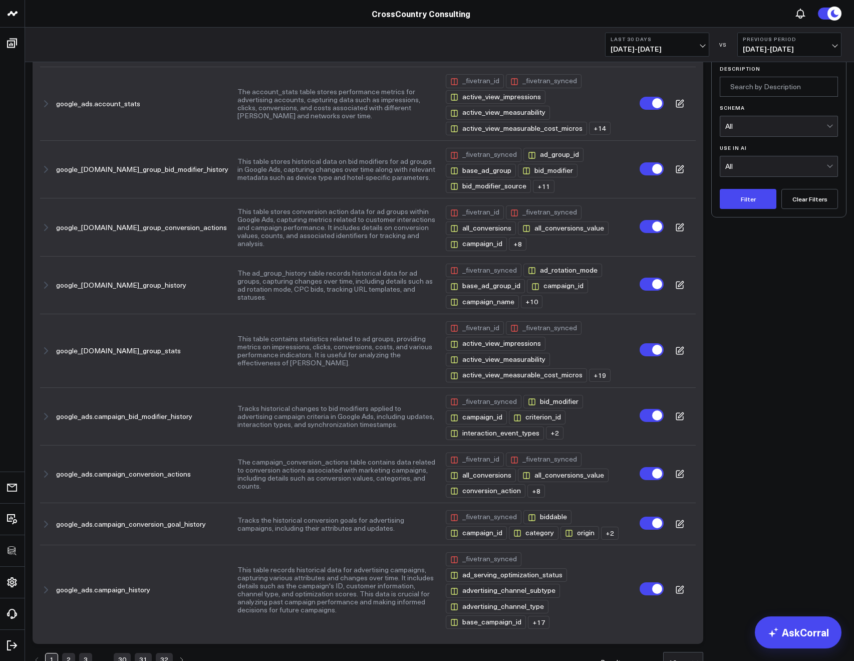
click at [743, 131] on div "All" at bounding box center [776, 126] width 101 height 20
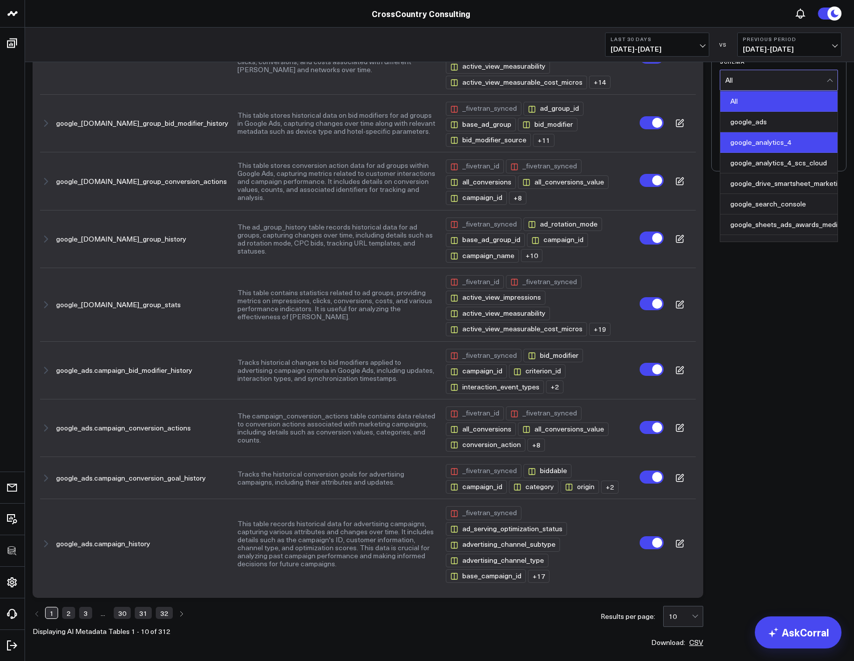
scroll to position [129, 0]
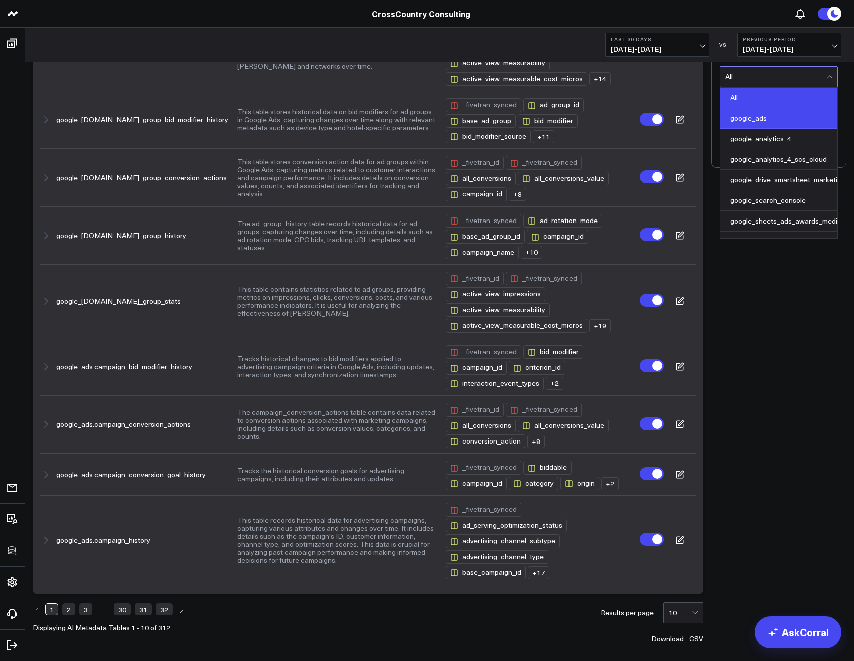
click at [734, 124] on div "google_ads" at bounding box center [779, 118] width 117 height 21
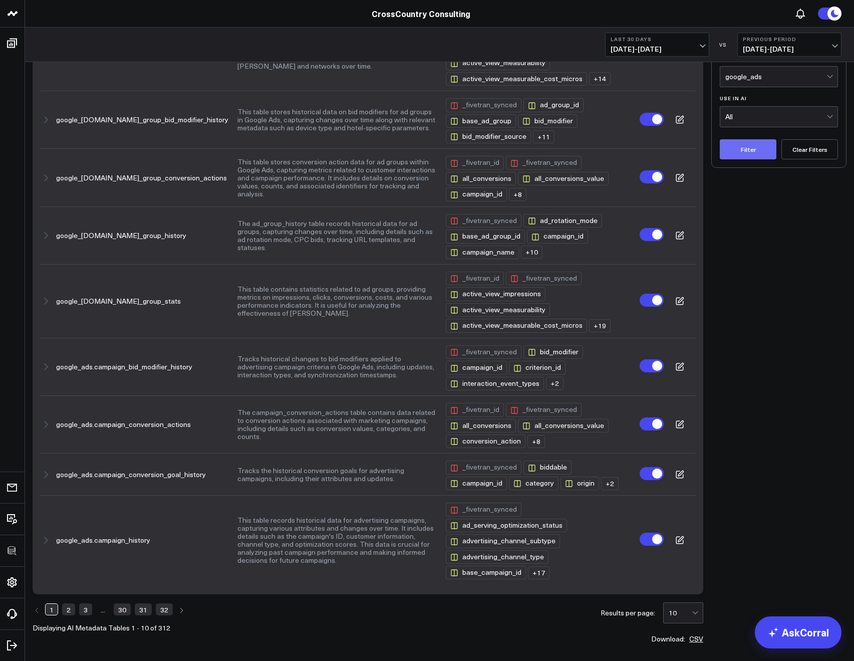
click at [750, 149] on button "Filter" at bounding box center [748, 149] width 57 height 20
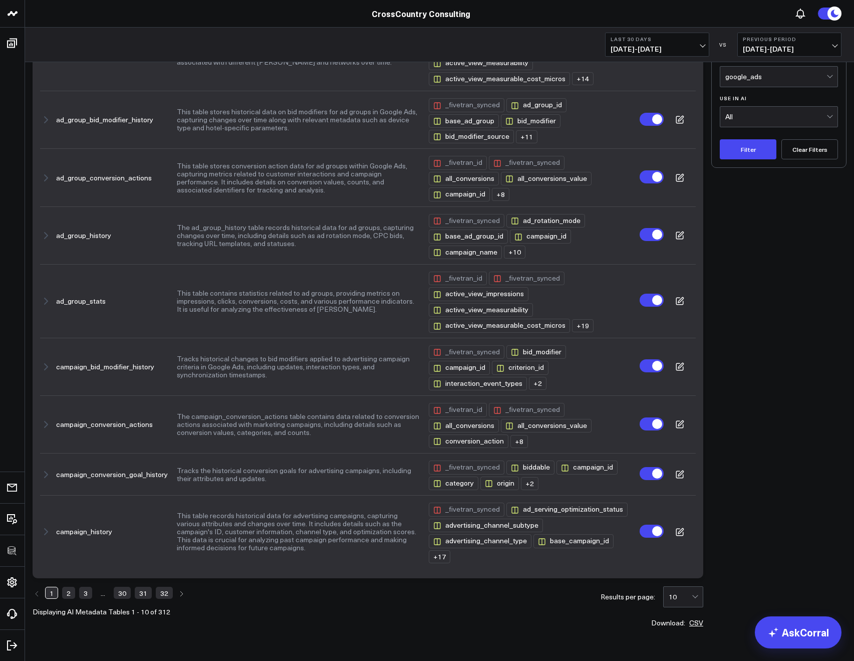
click at [161, 591] on link "32" at bounding box center [164, 593] width 17 height 12
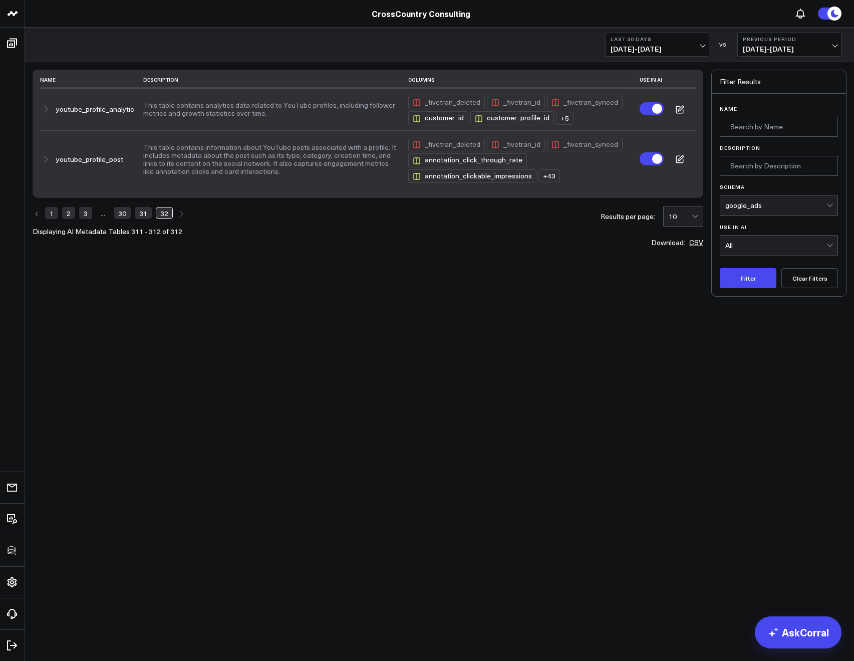
click at [56, 211] on link "1" at bounding box center [51, 213] width 13 height 12
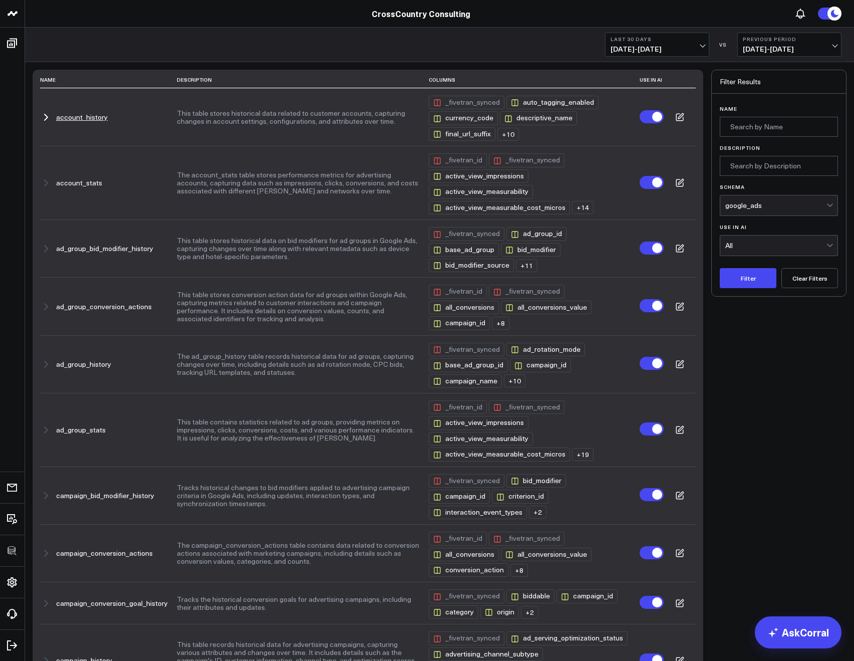
click at [46, 114] on icon "button" at bounding box center [46, 117] width 12 height 12
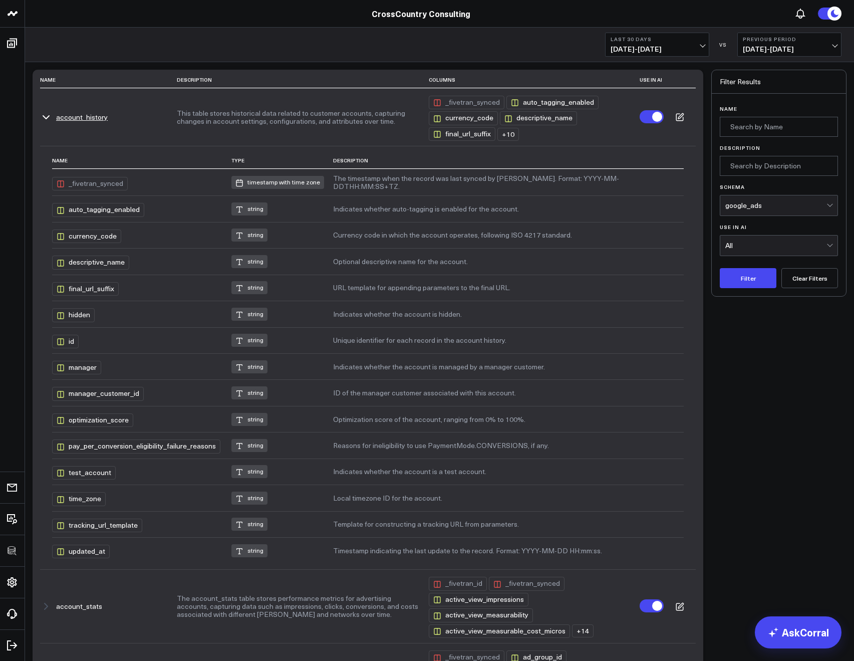
click at [46, 114] on icon "button" at bounding box center [46, 117] width 12 height 12
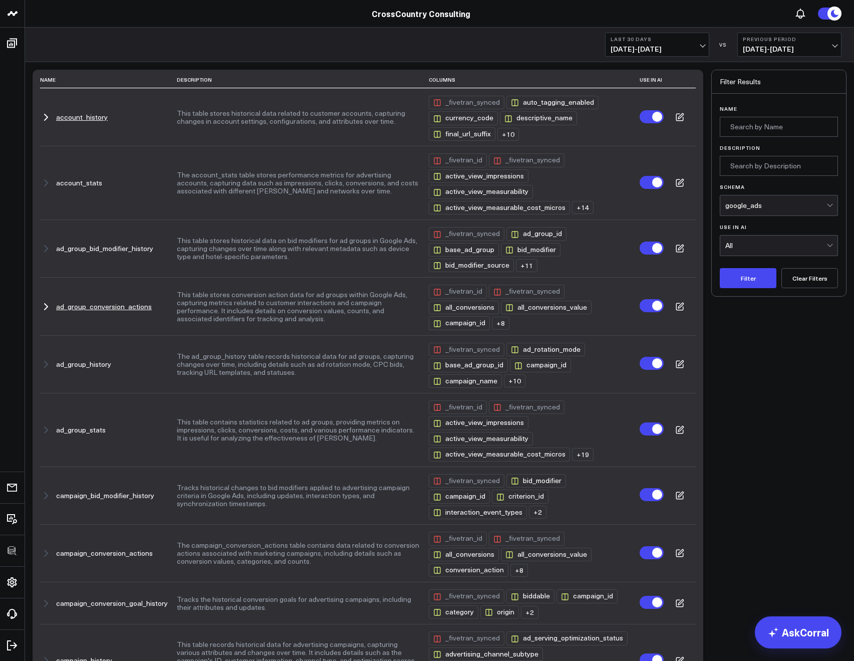
scroll to position [154, 0]
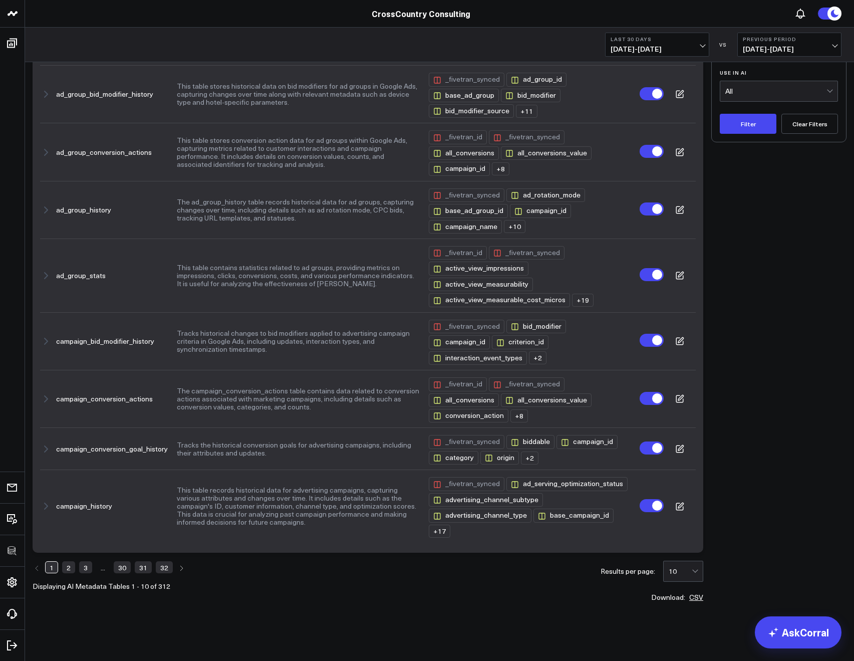
click at [123, 566] on link "30" at bounding box center [122, 567] width 17 height 12
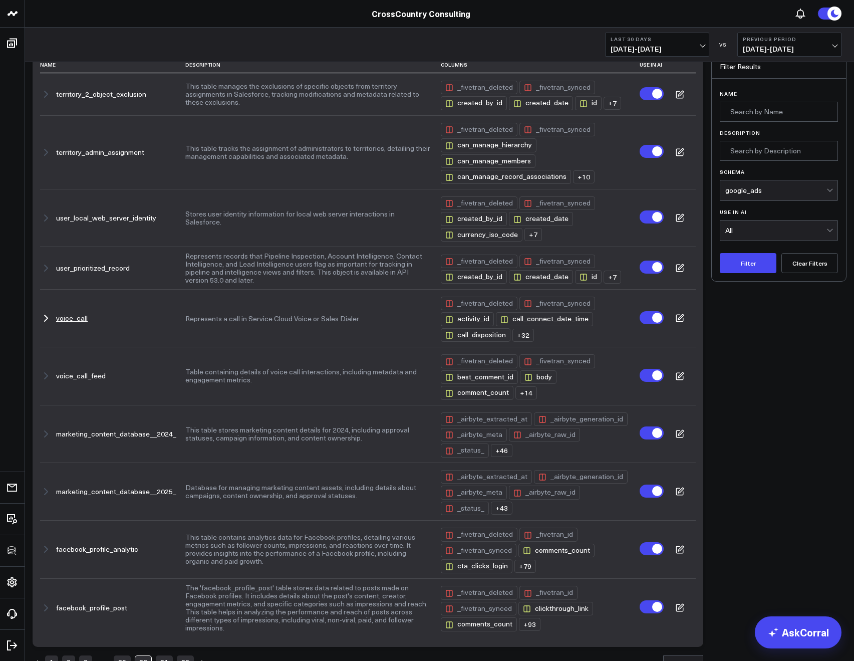
scroll to position [25, 0]
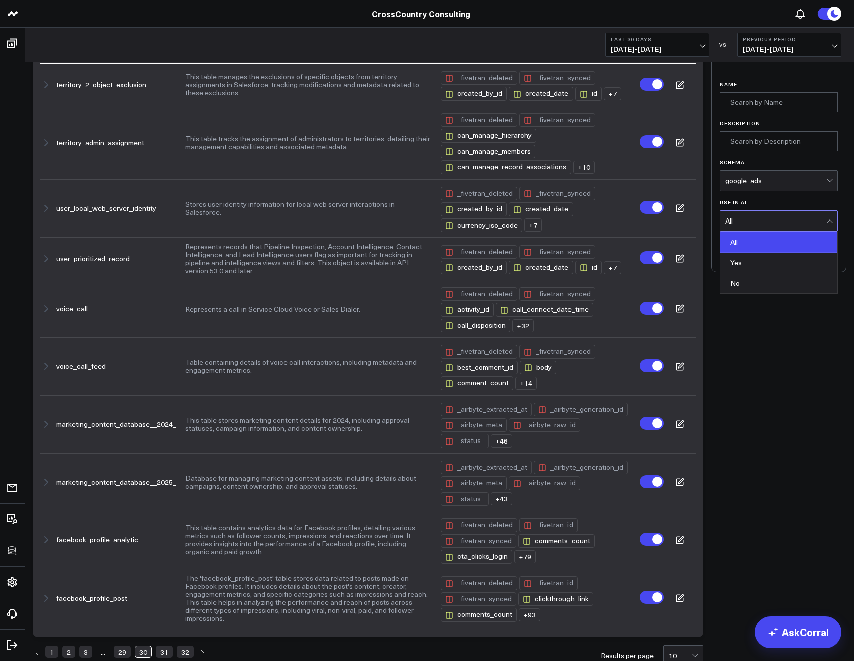
click at [792, 220] on div "All" at bounding box center [776, 221] width 101 height 8
click at [810, 188] on div "google_ads" at bounding box center [776, 181] width 101 height 20
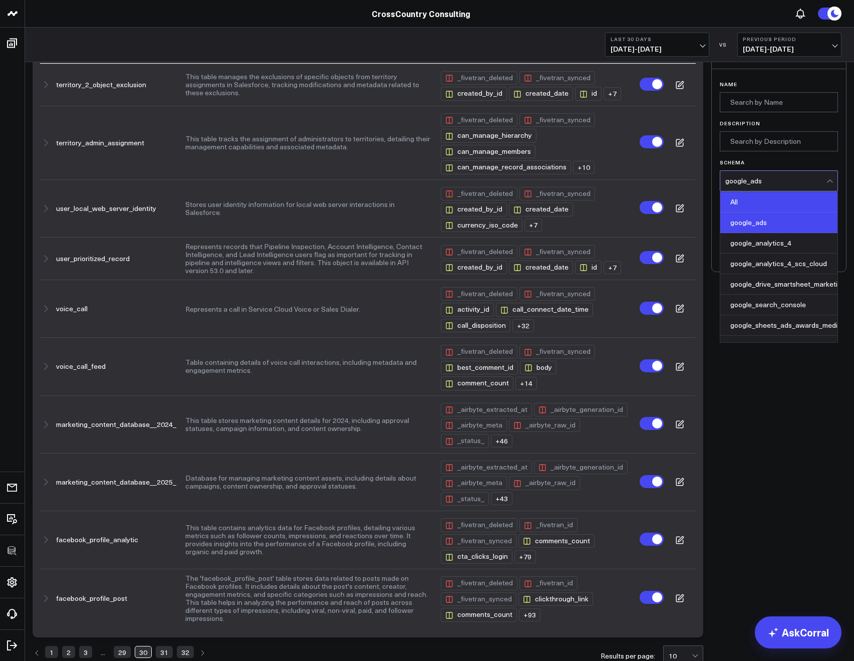
click at [752, 204] on div "All" at bounding box center [779, 202] width 117 height 21
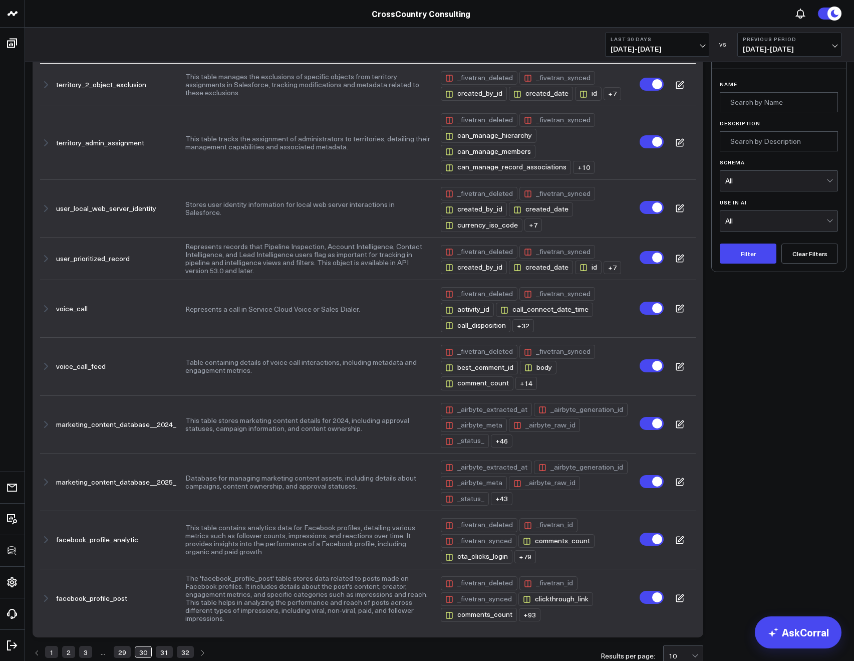
click at [758, 217] on div "All" at bounding box center [776, 221] width 101 height 8
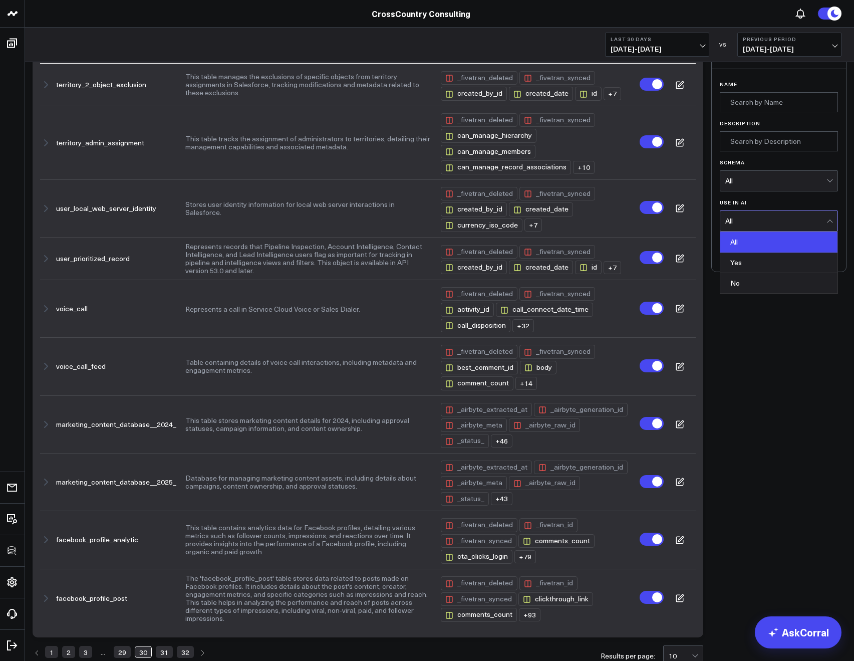
click at [739, 275] on div "No" at bounding box center [779, 283] width 117 height 20
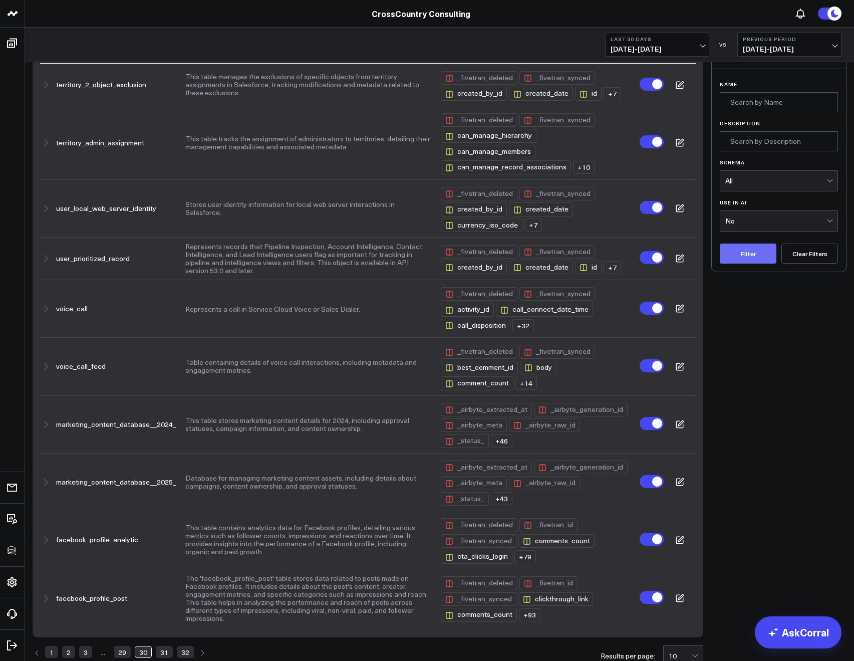
click at [749, 258] on button "Filter" at bounding box center [748, 254] width 57 height 20
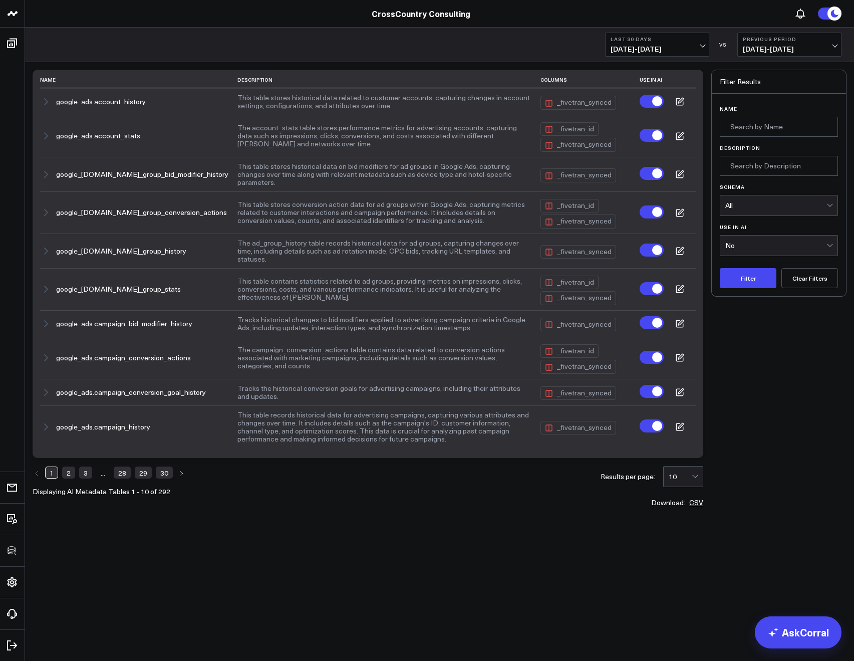
click at [763, 242] on div "No" at bounding box center [776, 246] width 101 height 8
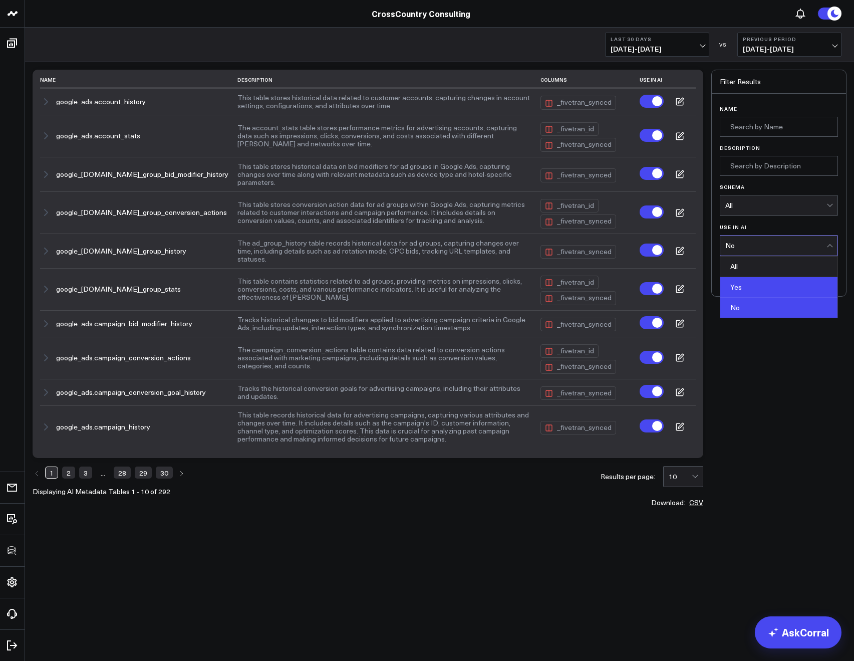
click at [733, 278] on div "Yes" at bounding box center [779, 287] width 117 height 21
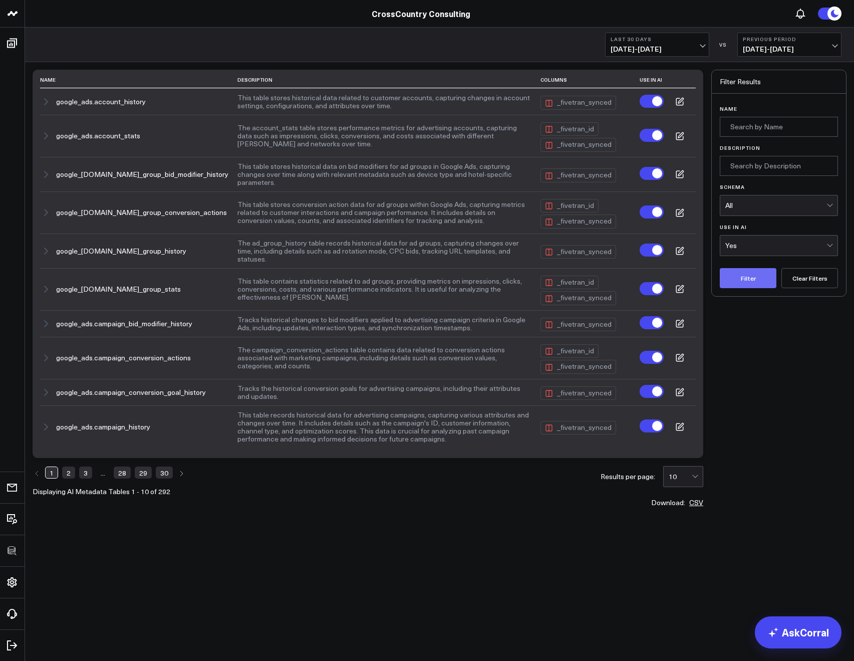
click at [741, 281] on button "Filter" at bounding box center [748, 278] width 57 height 20
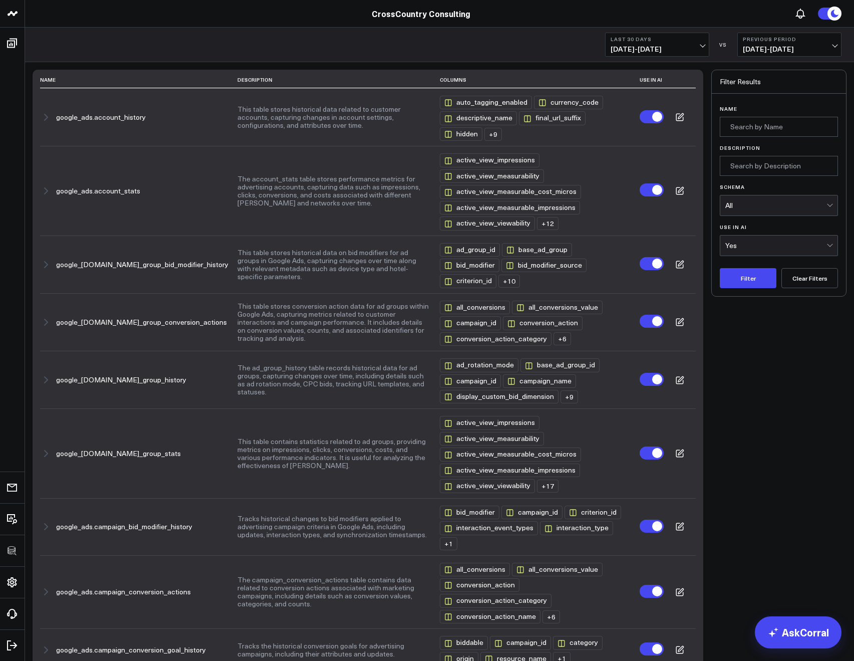
click at [737, 250] on div "Yes" at bounding box center [776, 246] width 101 height 20
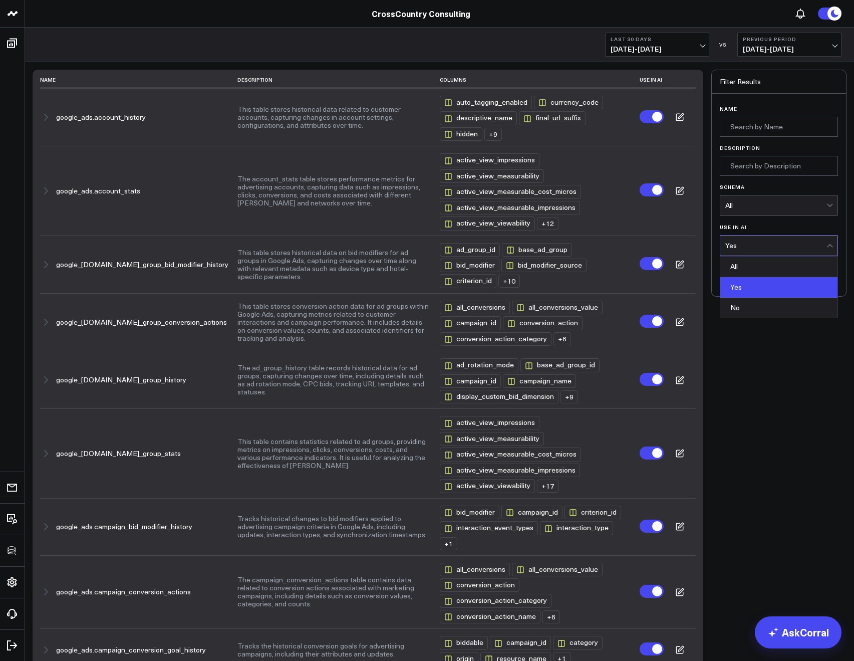
click at [736, 263] on div "All" at bounding box center [779, 267] width 117 height 21
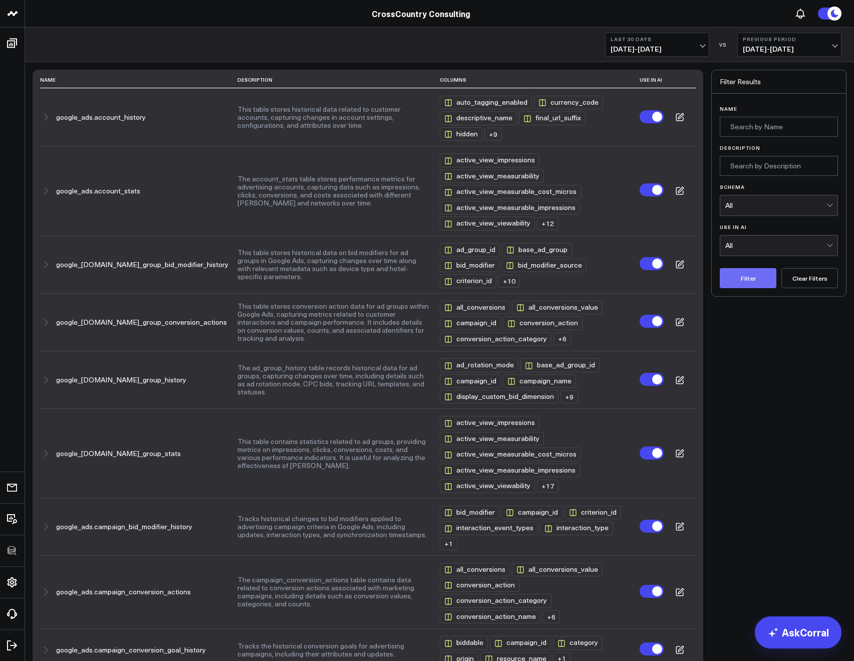
click at [747, 280] on button "Filter" at bounding box center [748, 278] width 57 height 20
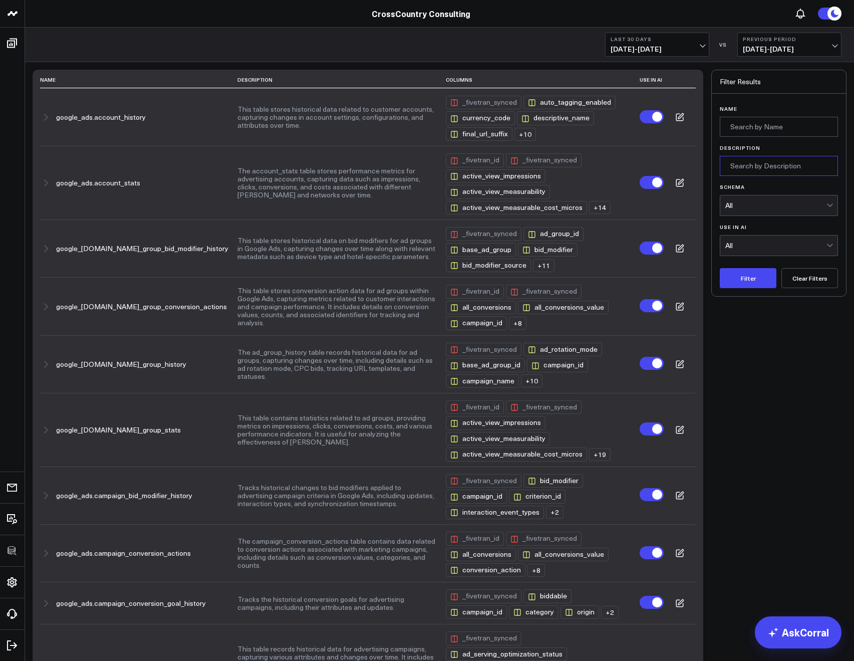
click at [737, 172] on input "Description" at bounding box center [779, 166] width 118 height 20
type input "account"
click at [720, 268] on button "Filter" at bounding box center [748, 278] width 57 height 20
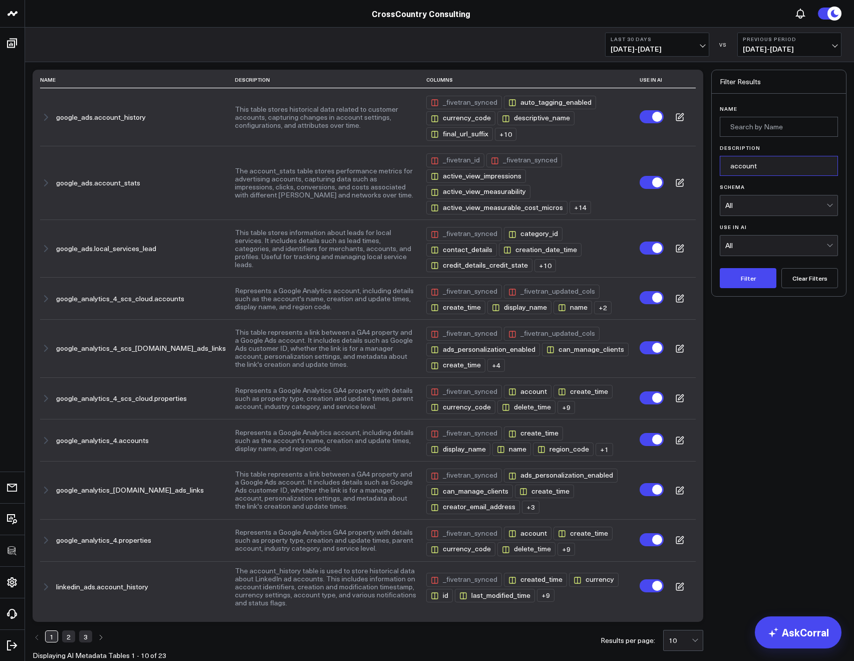
drag, startPoint x: 770, startPoint y: 162, endPoint x: 726, endPoint y: 155, distance: 45.1
click at [726, 155] on div "Description account" at bounding box center [779, 160] width 118 height 31
click at [720, 268] on button "Filter" at bounding box center [748, 278] width 57 height 20
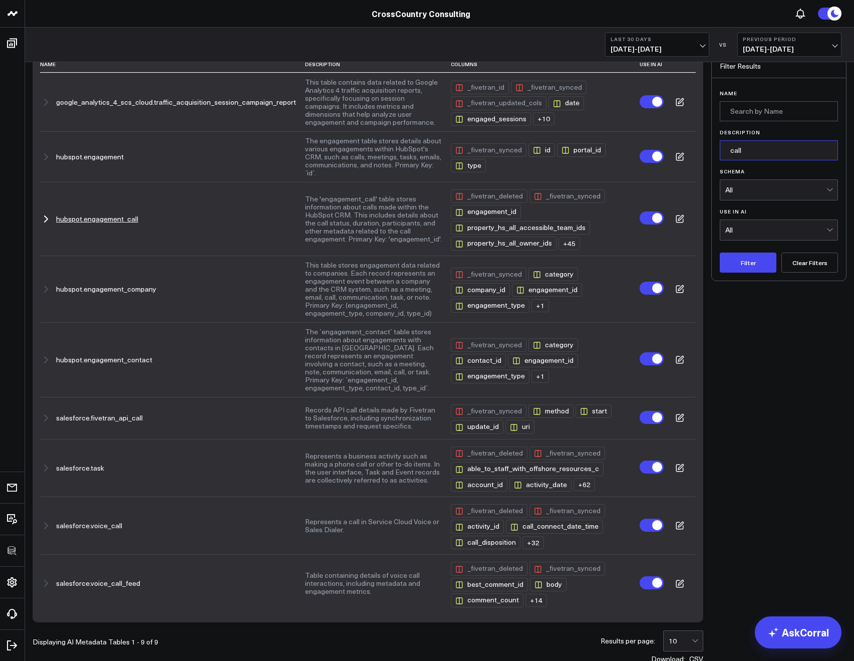
scroll to position [24, 0]
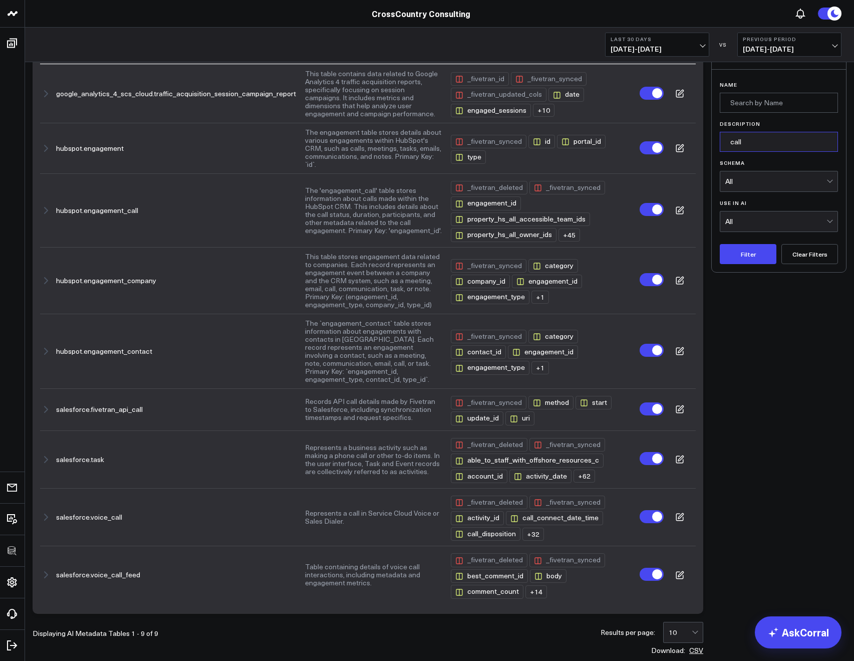
click at [735, 151] on input "call" at bounding box center [779, 142] width 118 height 20
click at [735, 150] on input "call" at bounding box center [779, 142] width 118 height 20
type input "cal"
click at [734, 145] on input "cal" at bounding box center [779, 142] width 118 height 20
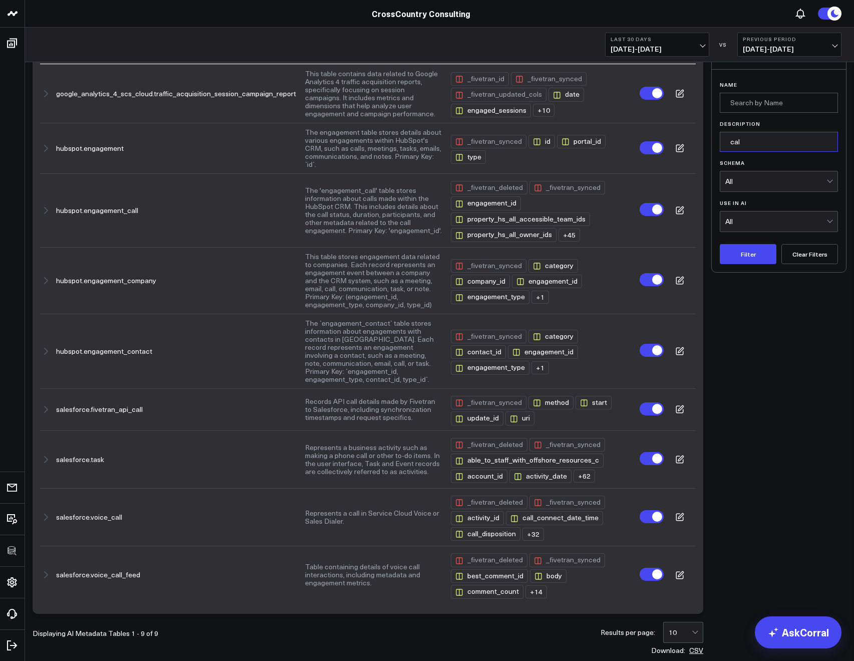
click at [734, 145] on input "cal" at bounding box center [779, 142] width 118 height 20
click at [754, 99] on input "Name" at bounding box center [779, 103] width 118 height 20
type input "hubspot"
click at [720, 244] on button "Filter" at bounding box center [748, 254] width 57 height 20
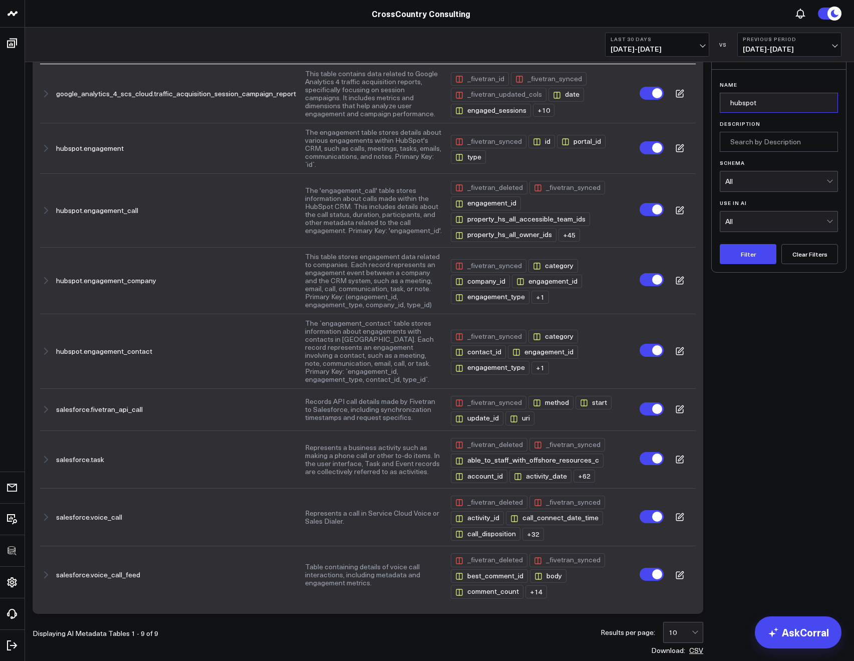
scroll to position [0, 0]
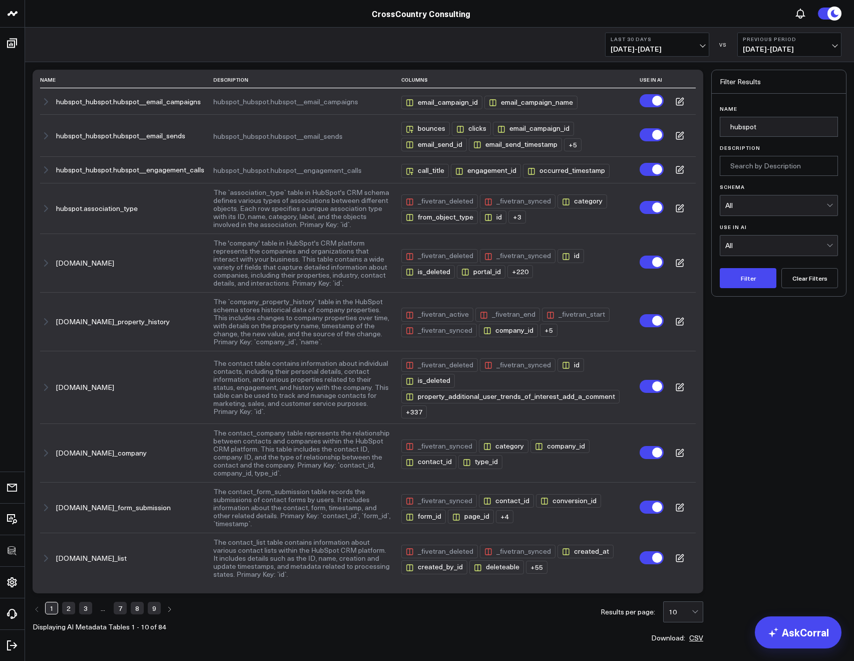
click at [789, 279] on button "Clear Filters" at bounding box center [810, 278] width 57 height 20
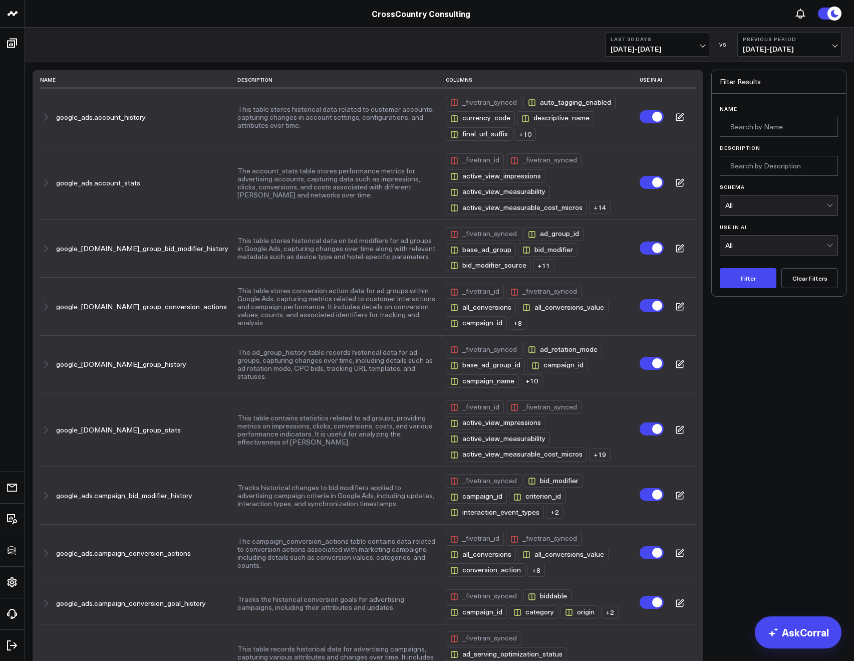
click at [744, 205] on div "All" at bounding box center [776, 205] width 101 height 8
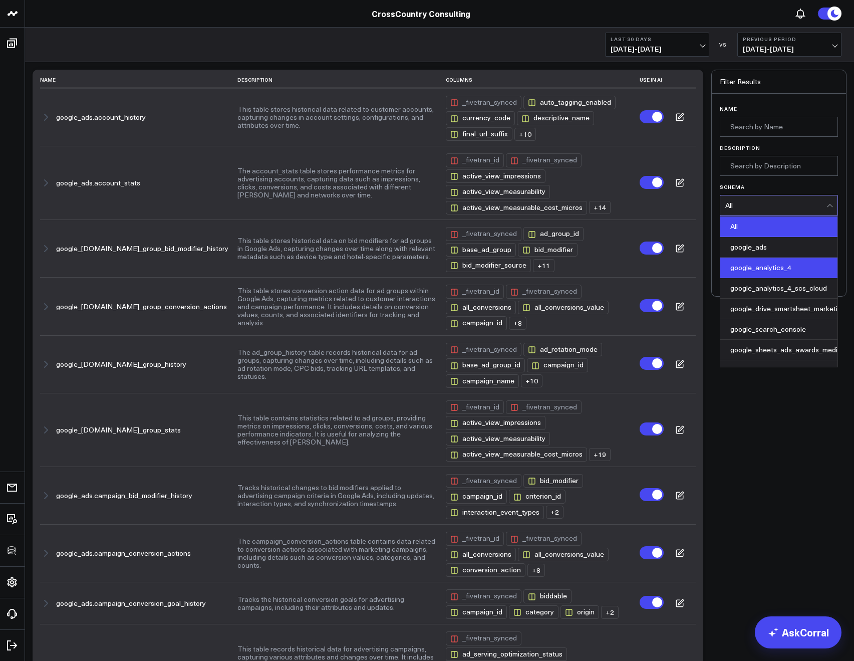
click at [747, 265] on div "google_analytics_4" at bounding box center [779, 268] width 117 height 21
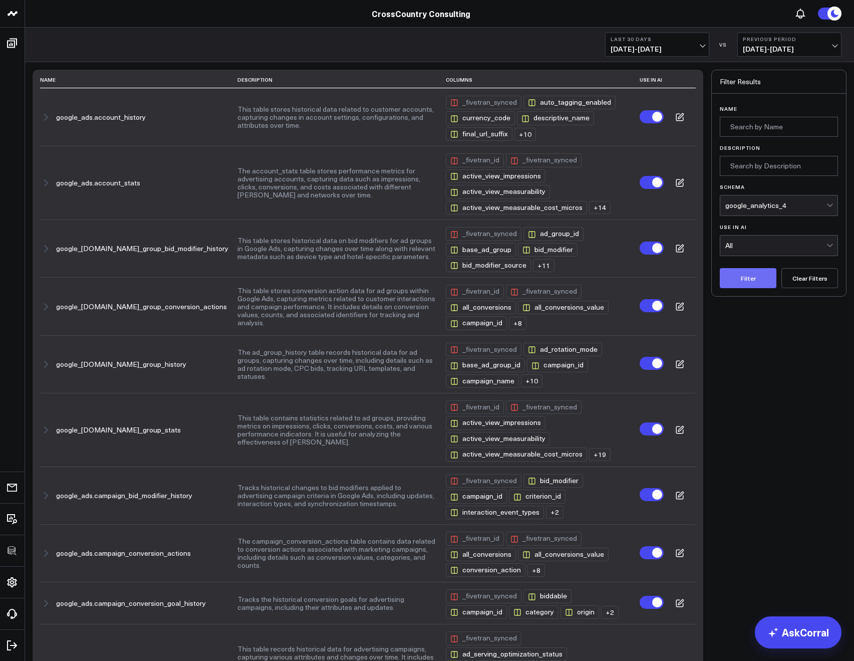
click at [746, 274] on button "Filter" at bounding box center [748, 278] width 57 height 20
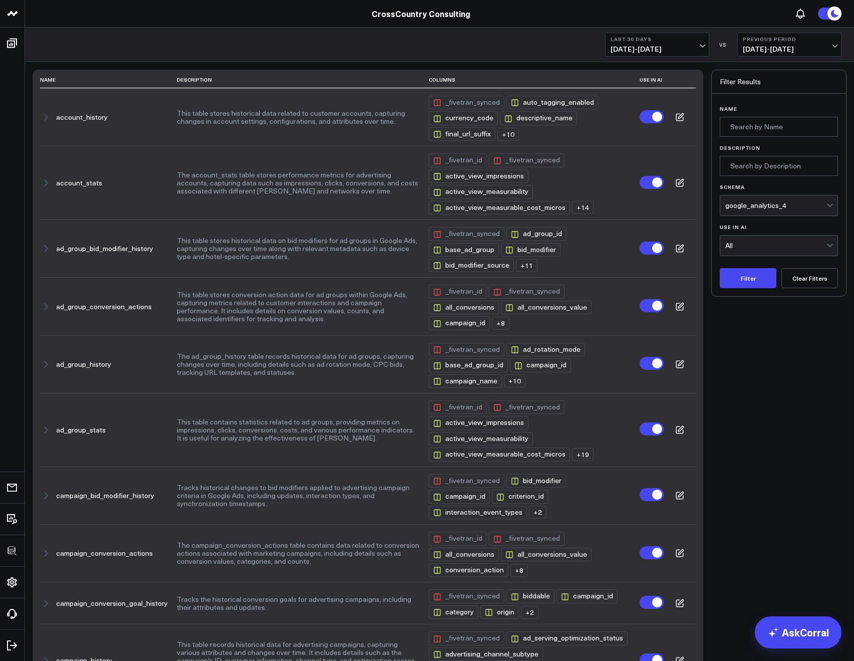
click at [806, 271] on button "Clear Filters" at bounding box center [810, 278] width 57 height 20
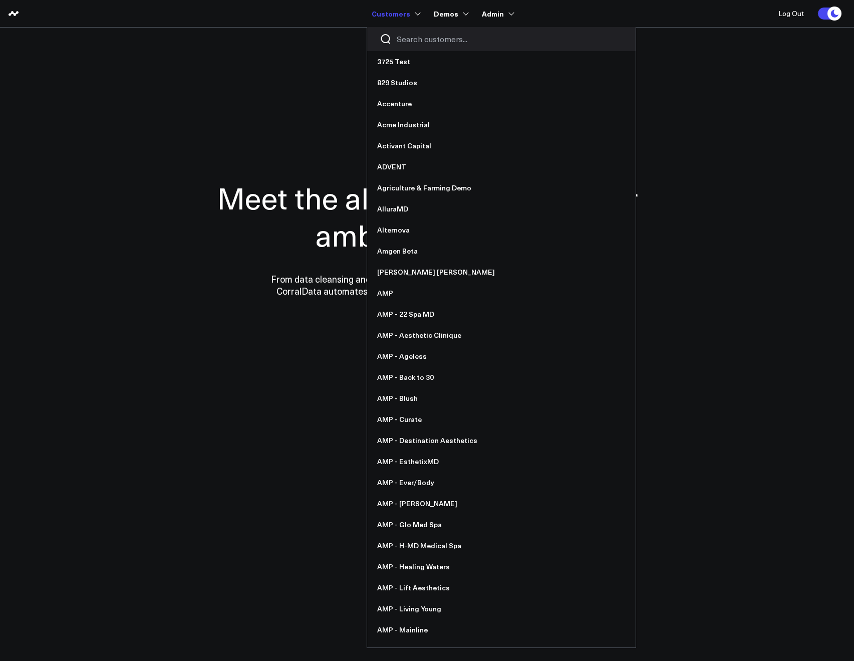
click at [403, 40] on input "Search customers input" at bounding box center [510, 39] width 226 height 11
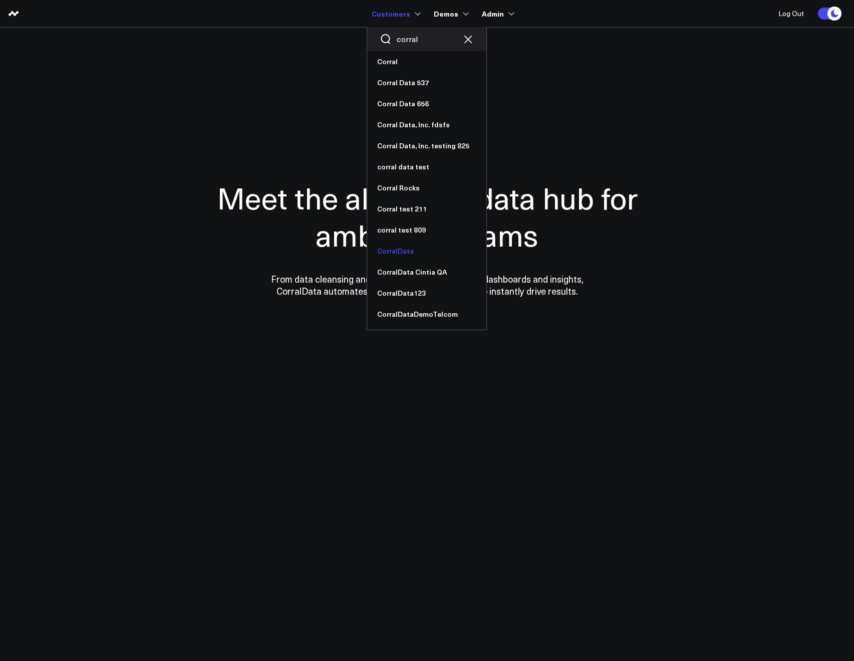
type input "corral"
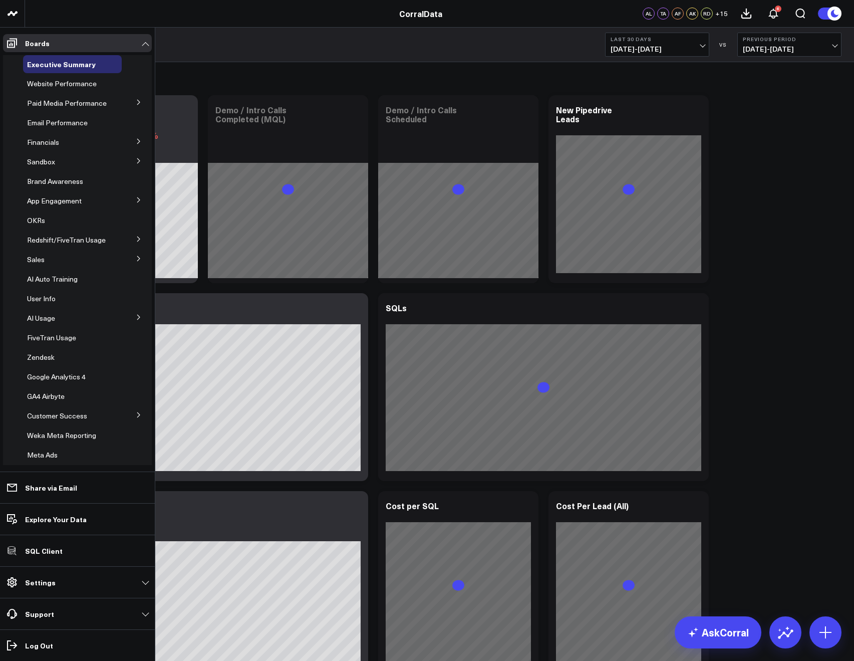
scroll to position [129, 0]
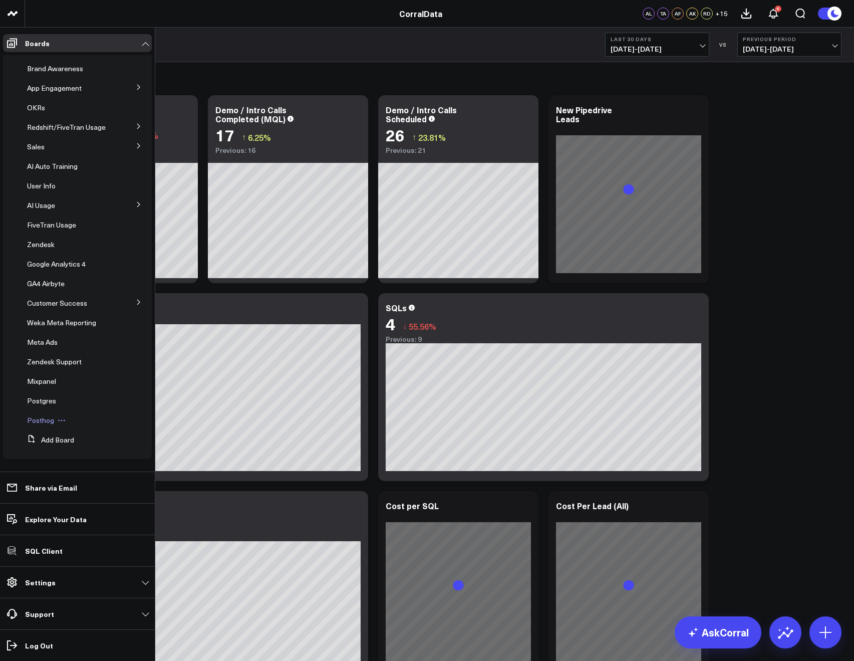
click at [43, 419] on span "Posthog" at bounding box center [40, 420] width 27 height 10
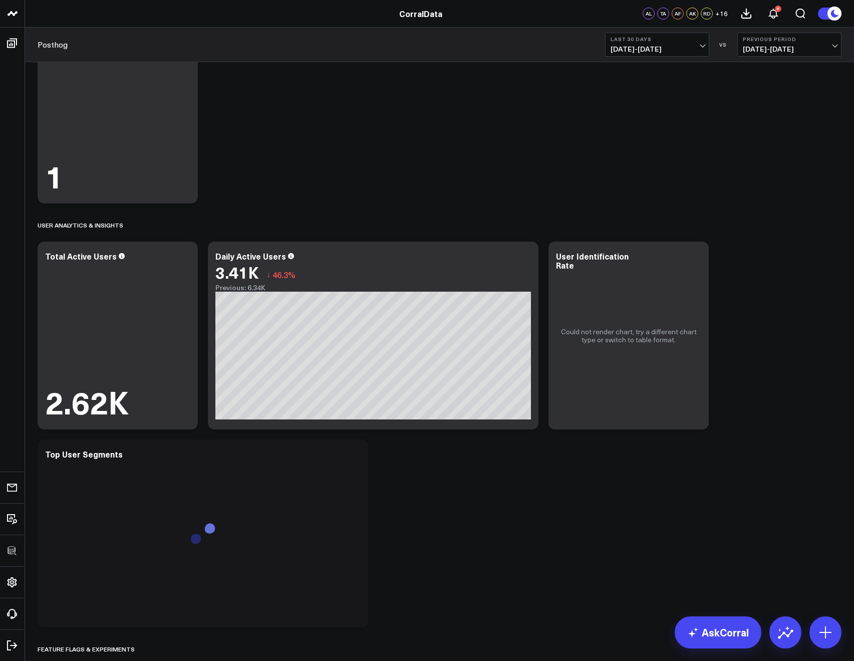
scroll to position [713, 0]
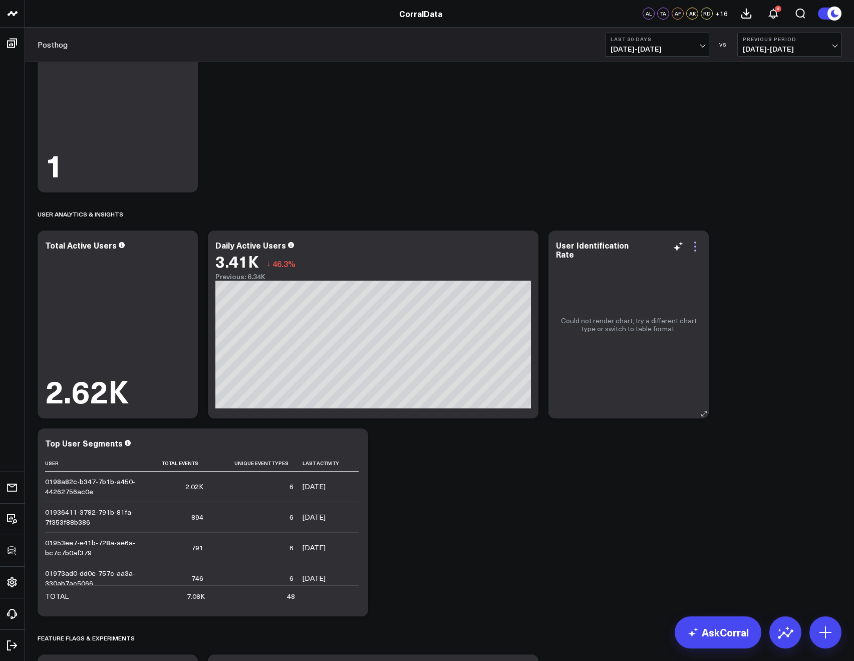
click at [691, 248] on icon at bounding box center [695, 247] width 12 height 12
click at [0, 0] on link "View Widget Admin" at bounding box center [0, 0] width 0 height 0
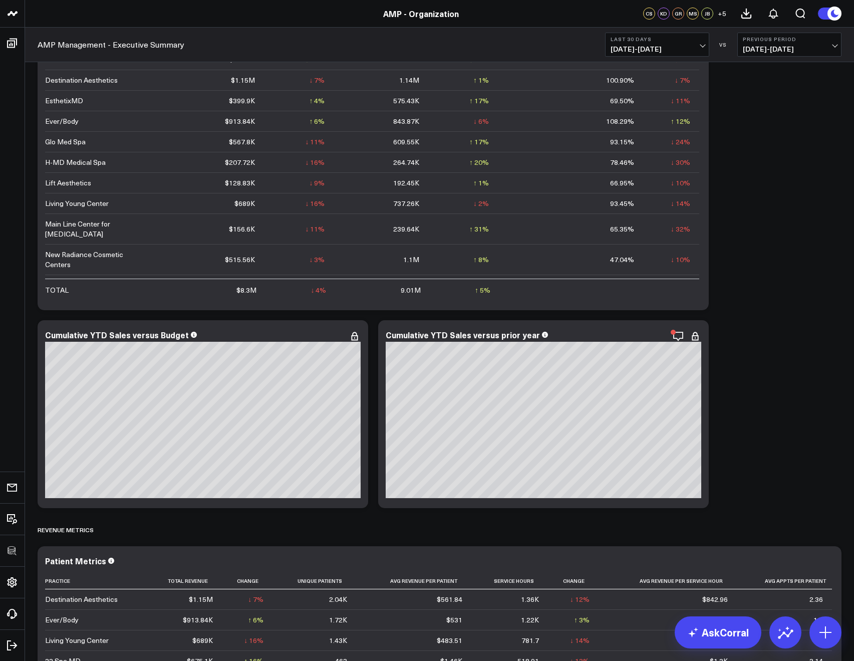
scroll to position [1134, 0]
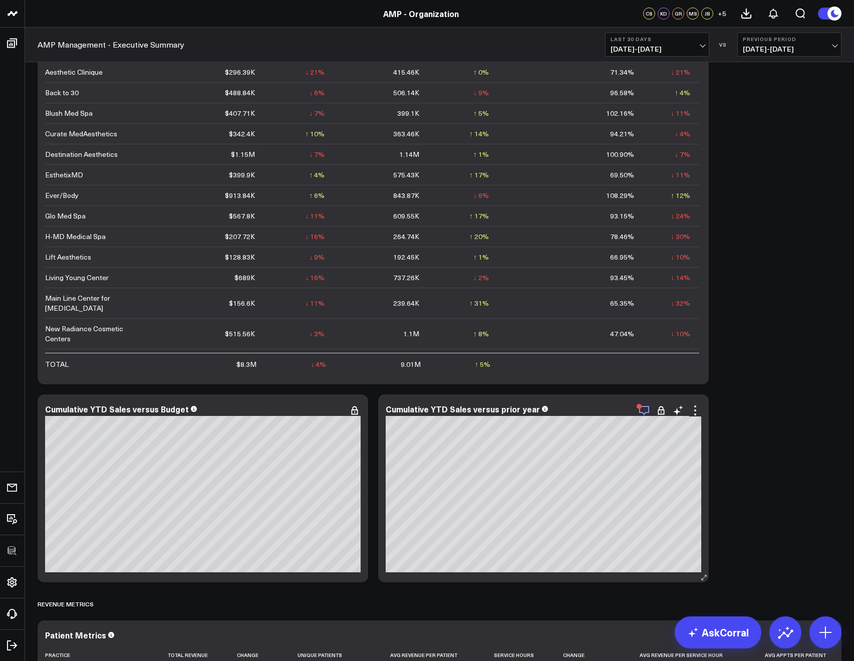
click at [640, 413] on icon "button" at bounding box center [644, 410] width 12 height 12
click at [694, 410] on icon at bounding box center [695, 410] width 12 height 12
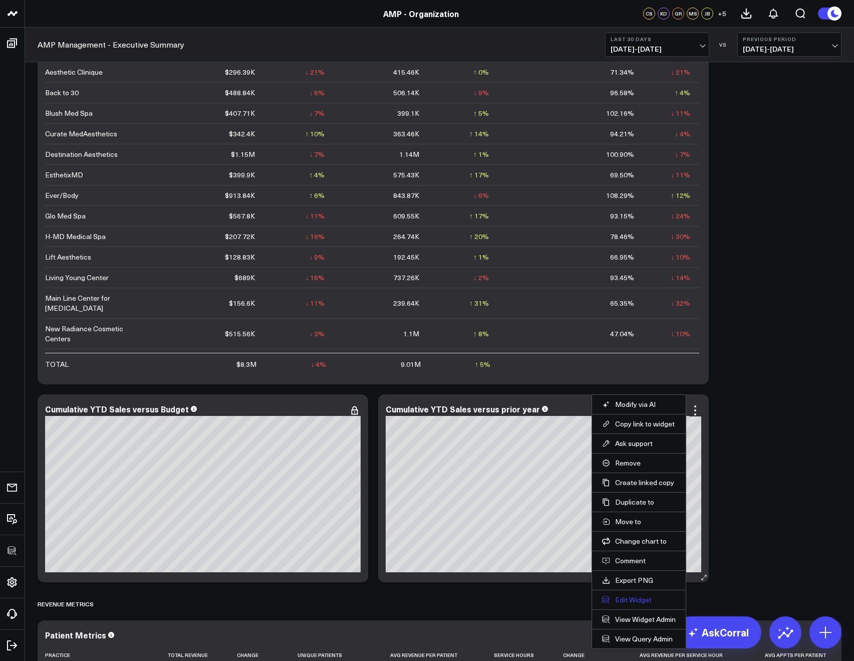
click at [620, 601] on button "Edit Widget" at bounding box center [639, 599] width 74 height 9
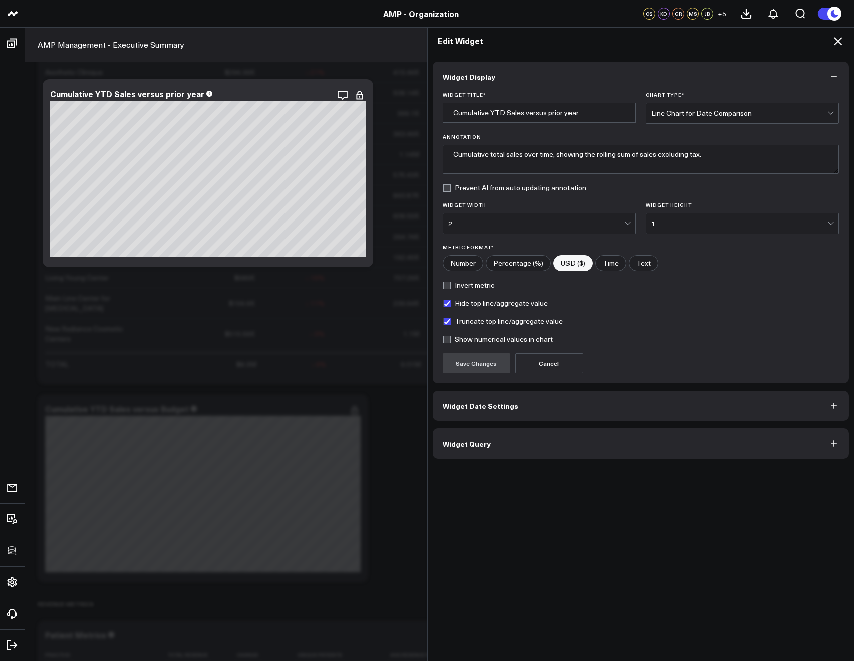
click at [482, 402] on span "Widget Date Settings" at bounding box center [481, 406] width 76 height 8
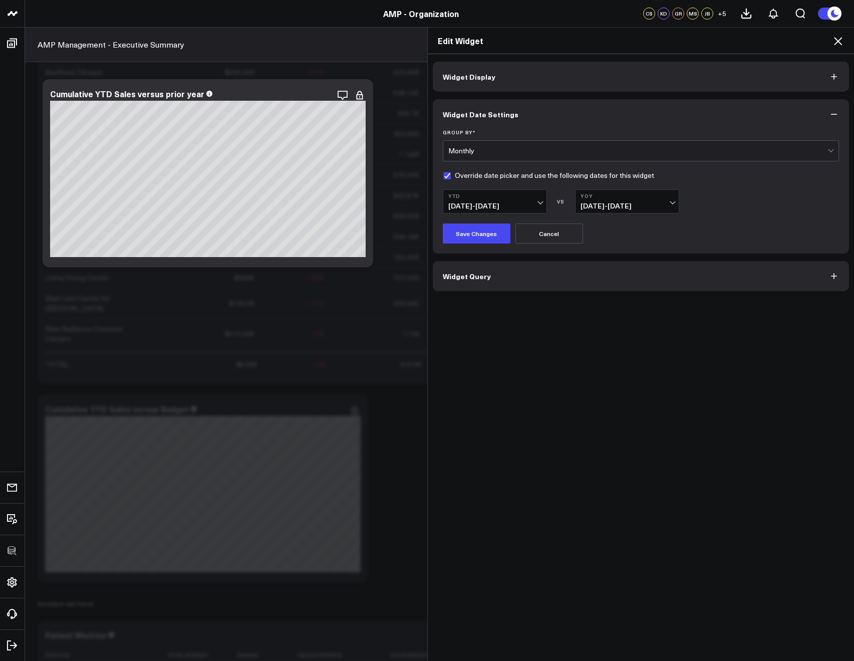
click at [839, 41] on icon at bounding box center [838, 41] width 8 height 8
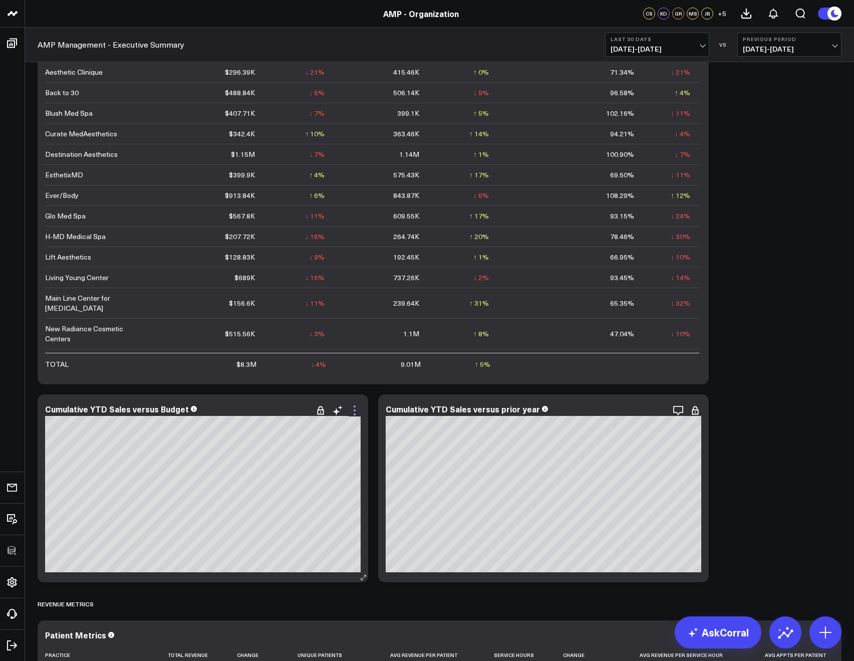
click at [354, 412] on icon at bounding box center [355, 410] width 12 height 12
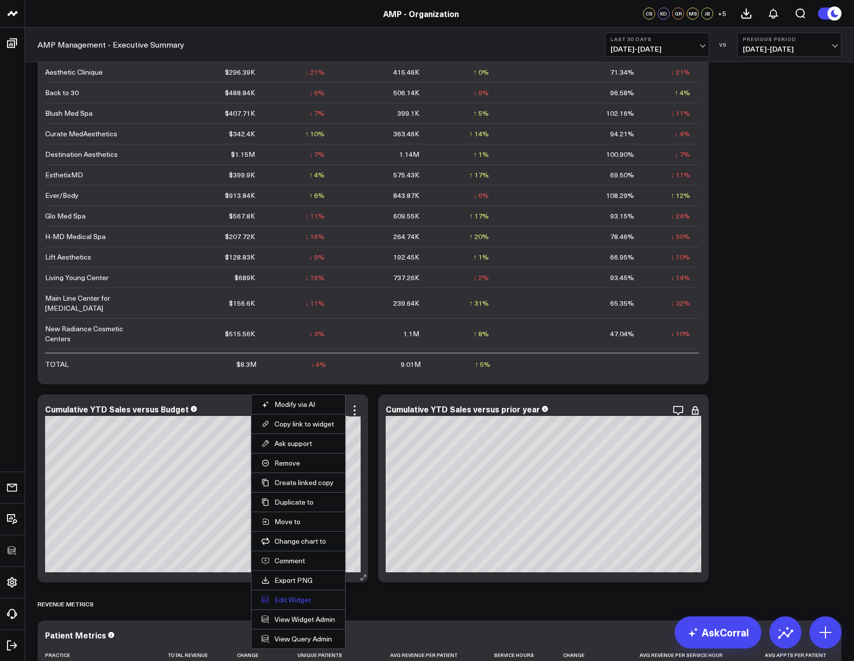
click at [288, 602] on button "Edit Widget" at bounding box center [299, 599] width 74 height 9
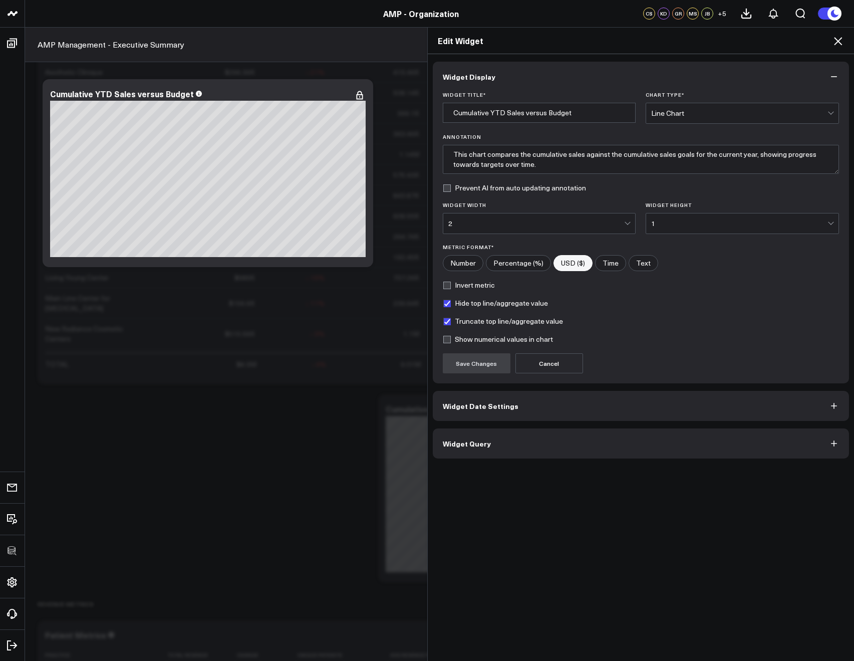
click at [460, 447] on span "Widget Query" at bounding box center [467, 443] width 48 height 8
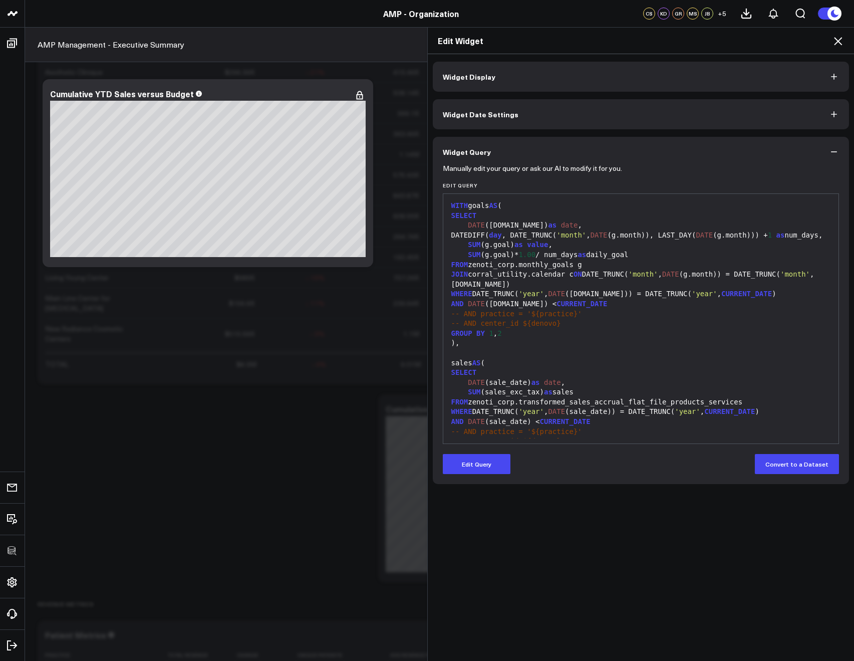
click at [452, 133] on div "Widget Display Widget Date Settings Widget Query Manually edit your query or as…" at bounding box center [641, 273] width 417 height 422
click at [447, 112] on span "Widget Date Settings" at bounding box center [481, 114] width 76 height 8
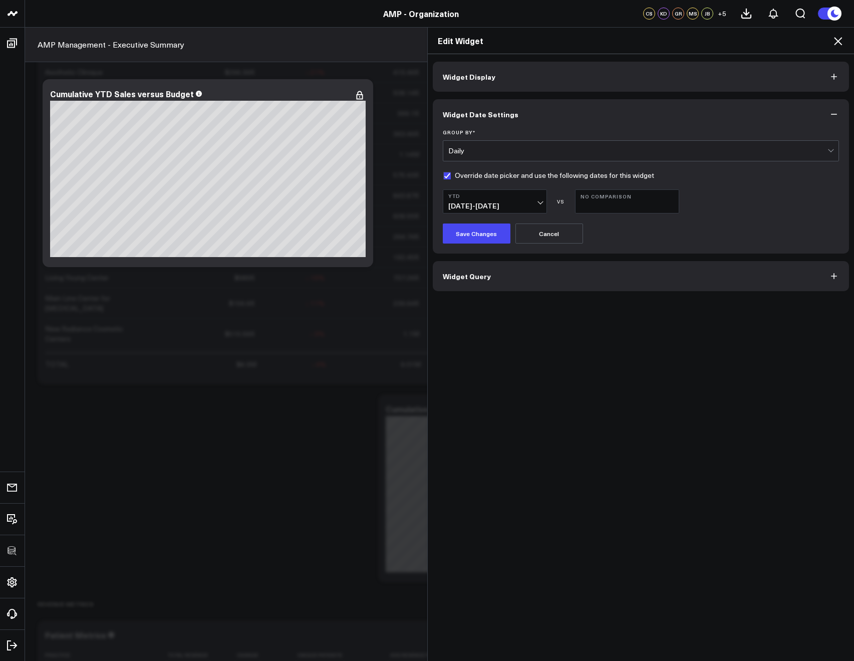
click at [837, 43] on icon at bounding box center [838, 41] width 12 height 12
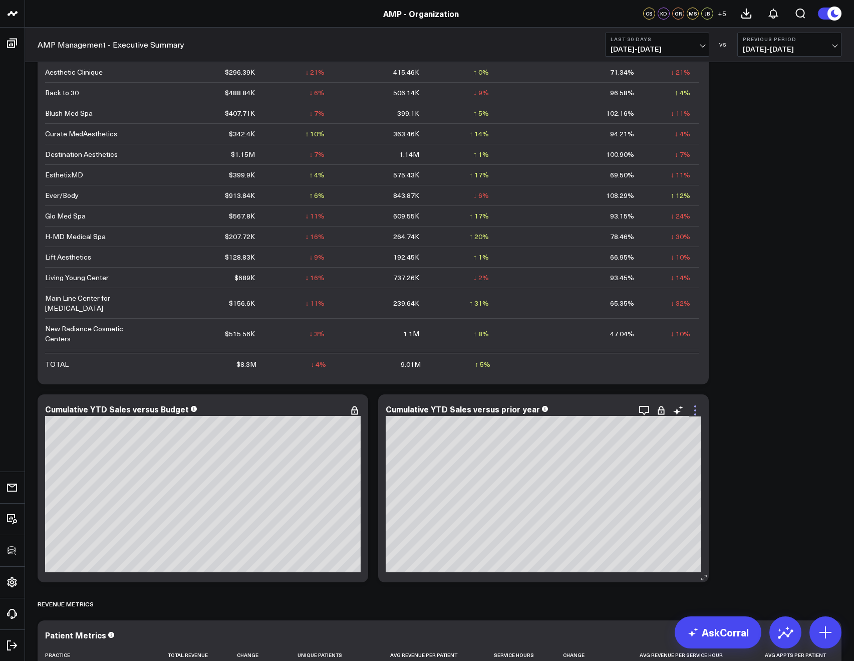
click at [696, 409] on icon at bounding box center [695, 410] width 12 height 12
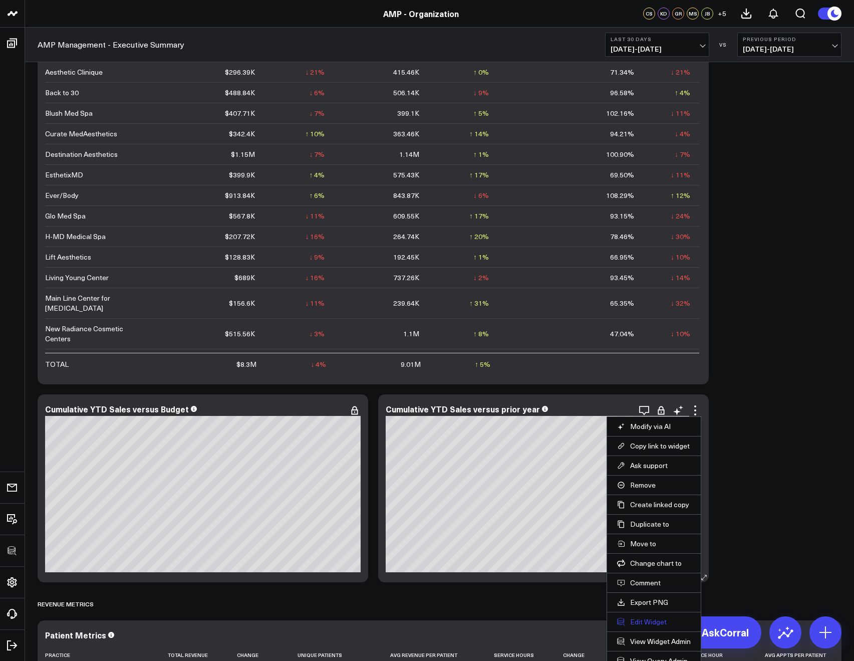
click at [643, 621] on button "Edit Widget" at bounding box center [654, 621] width 74 height 9
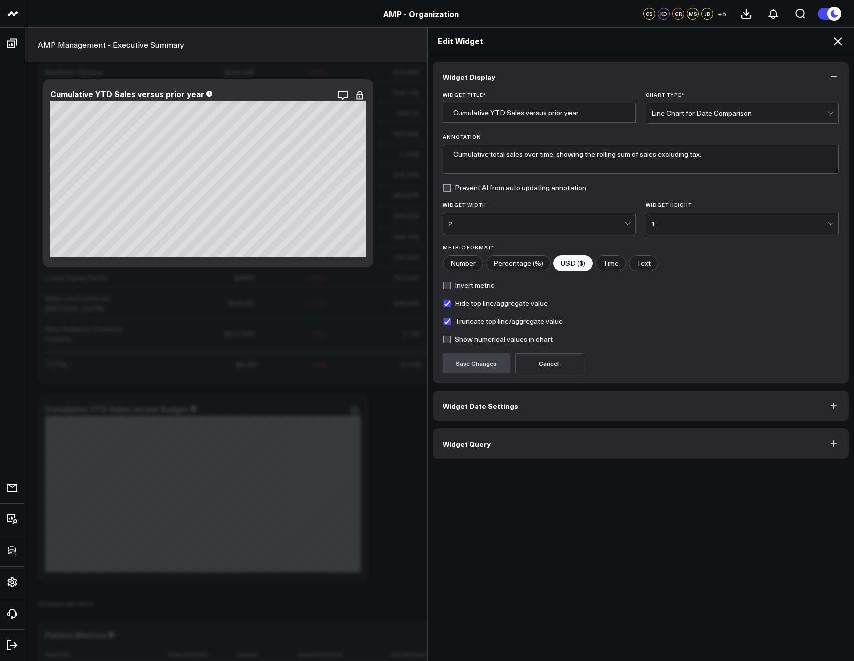
click at [486, 403] on span "Widget Date Settings" at bounding box center [481, 406] width 76 height 8
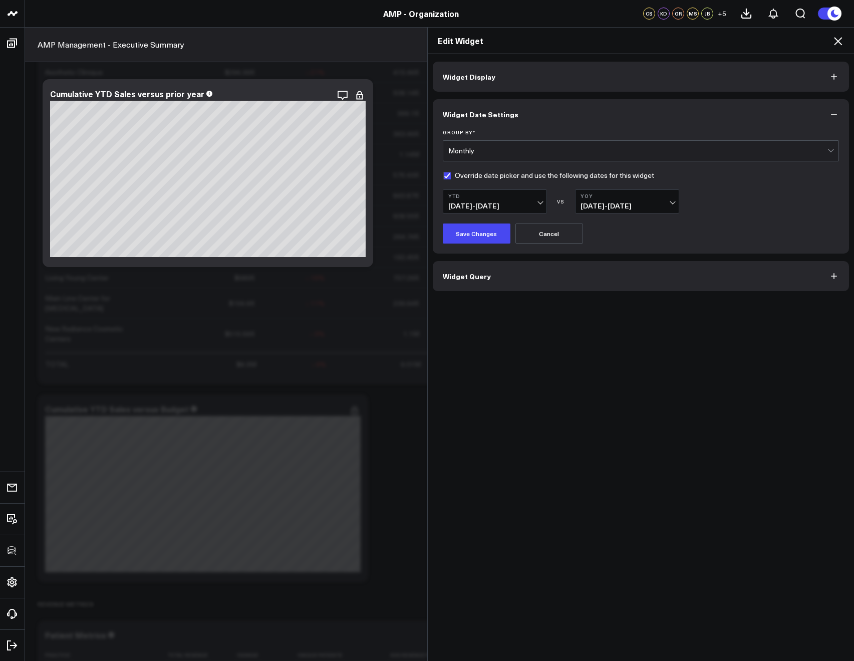
click at [581, 198] on b "YoY" at bounding box center [627, 196] width 93 height 6
click at [586, 283] on link "No Comparison" at bounding box center [627, 281] width 103 height 19
click at [460, 231] on button "Save Changes" at bounding box center [477, 233] width 68 height 20
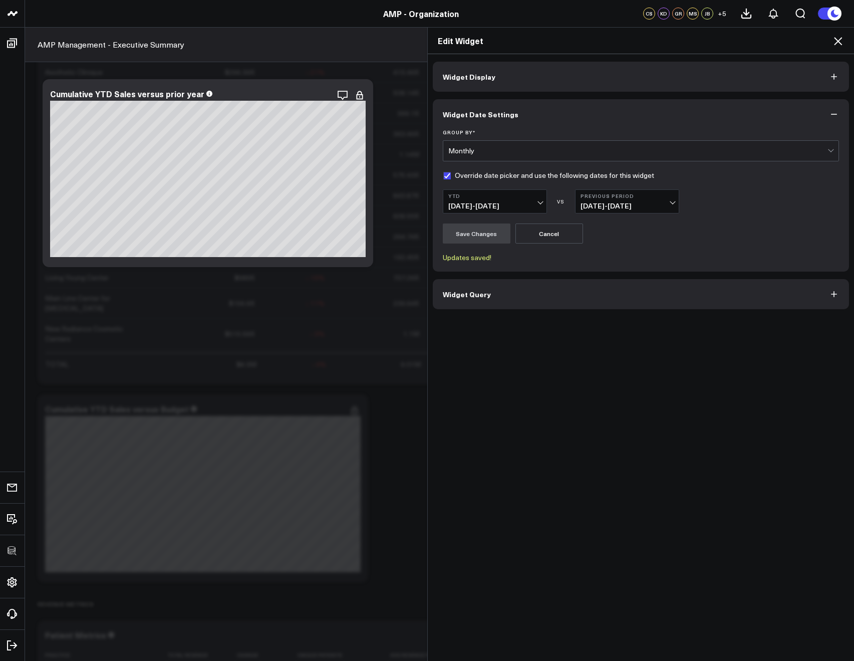
click at [635, 202] on span "04/05/24 - 12/31/24" at bounding box center [627, 206] width 93 height 8
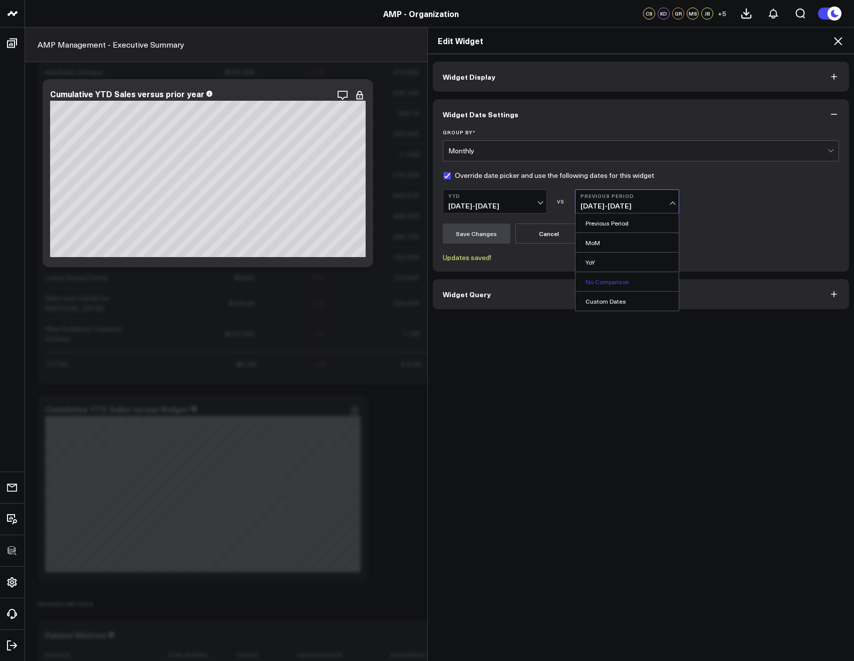
click at [593, 285] on link "No Comparison" at bounding box center [627, 281] width 103 height 19
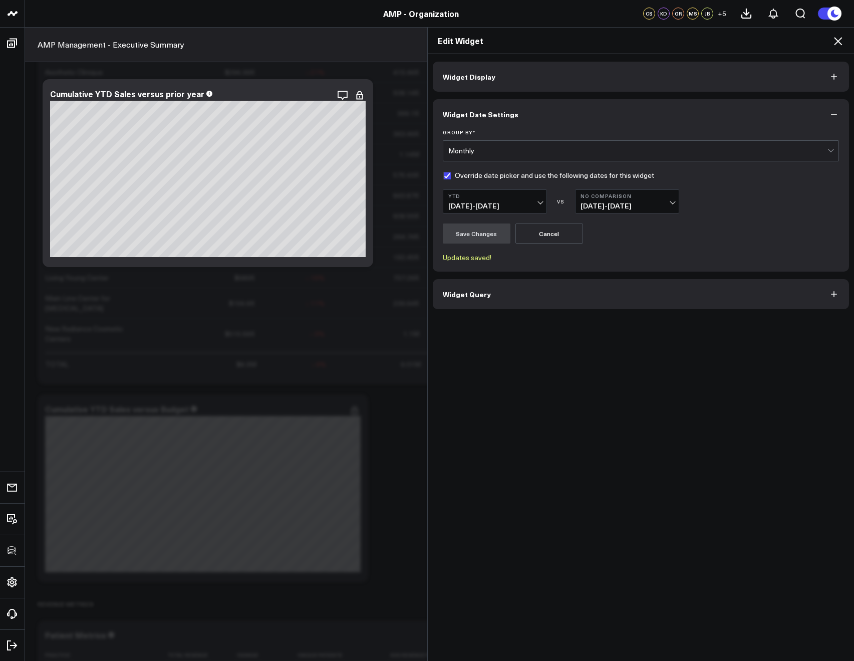
click at [447, 175] on label "Override date picker and use the following dates for this widget" at bounding box center [548, 175] width 211 height 8
click at [447, 175] on input "Override date picker and use the following dates for this widget" at bounding box center [447, 175] width 8 height 8
click at [447, 175] on label "Override date picker and use the following dates for this widget" at bounding box center [548, 175] width 211 height 8
click at [447, 175] on input "Override date picker and use the following dates for this widget" at bounding box center [447, 175] width 8 height 8
checkbox input "true"
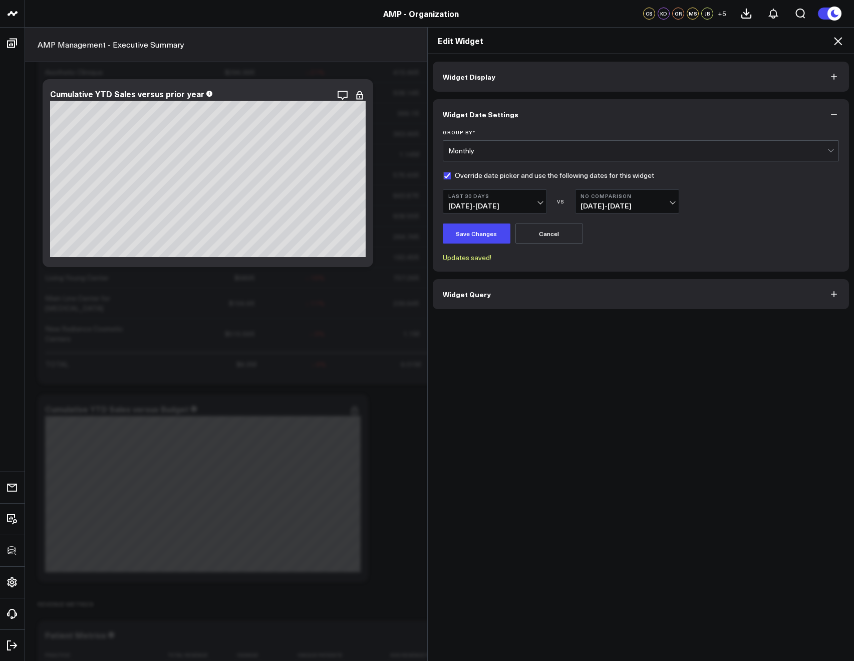
click at [466, 208] on span "08/30/25 - 09/28/25" at bounding box center [494, 206] width 93 height 8
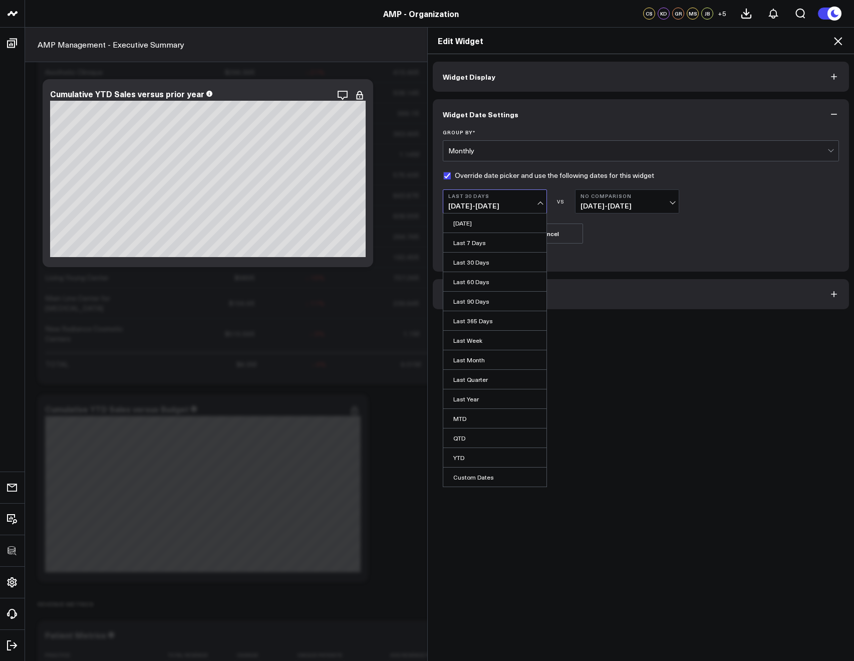
click at [455, 446] on link "QTD" at bounding box center [494, 437] width 103 height 19
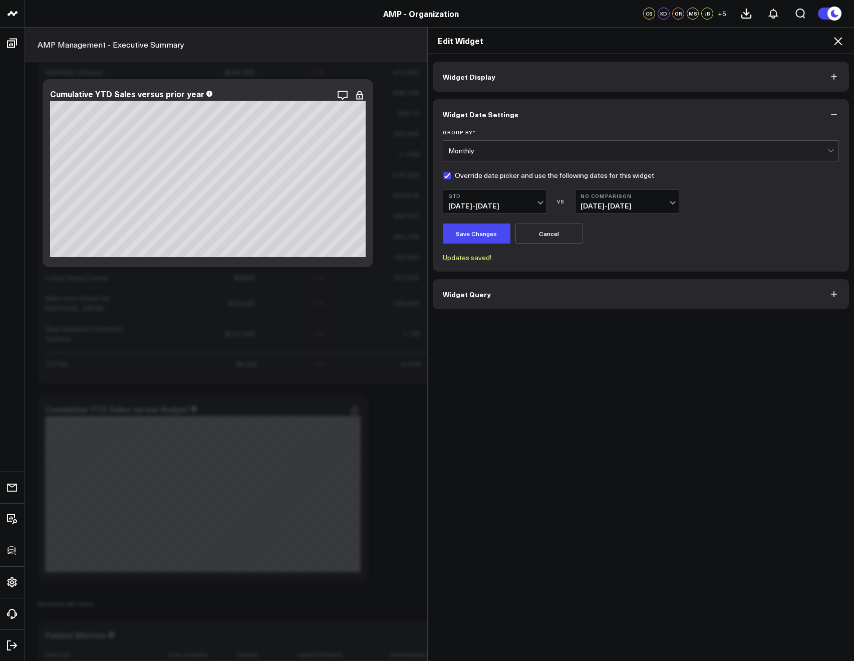
click at [452, 199] on b "QTD" at bounding box center [494, 196] width 93 height 6
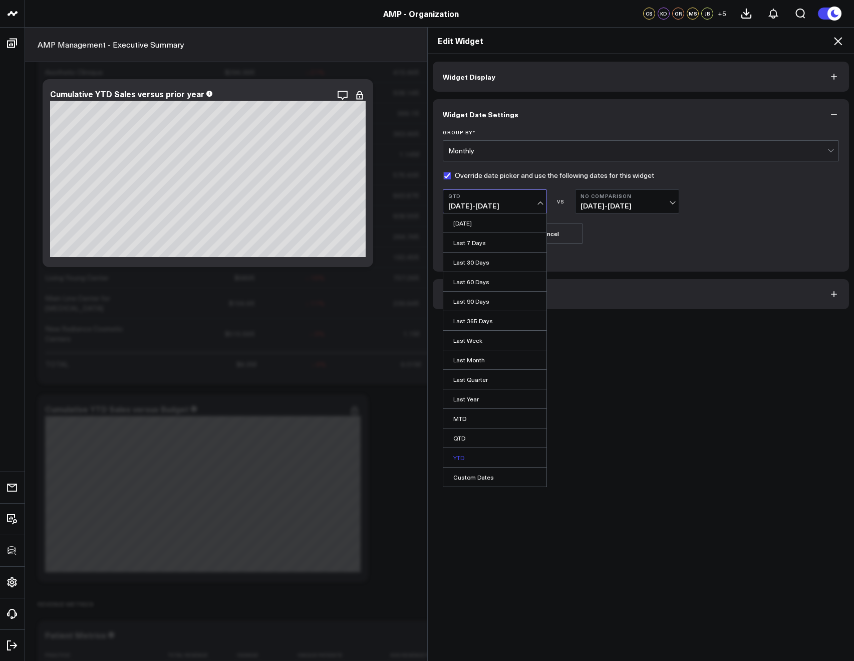
click at [464, 455] on link "YTD" at bounding box center [494, 457] width 103 height 19
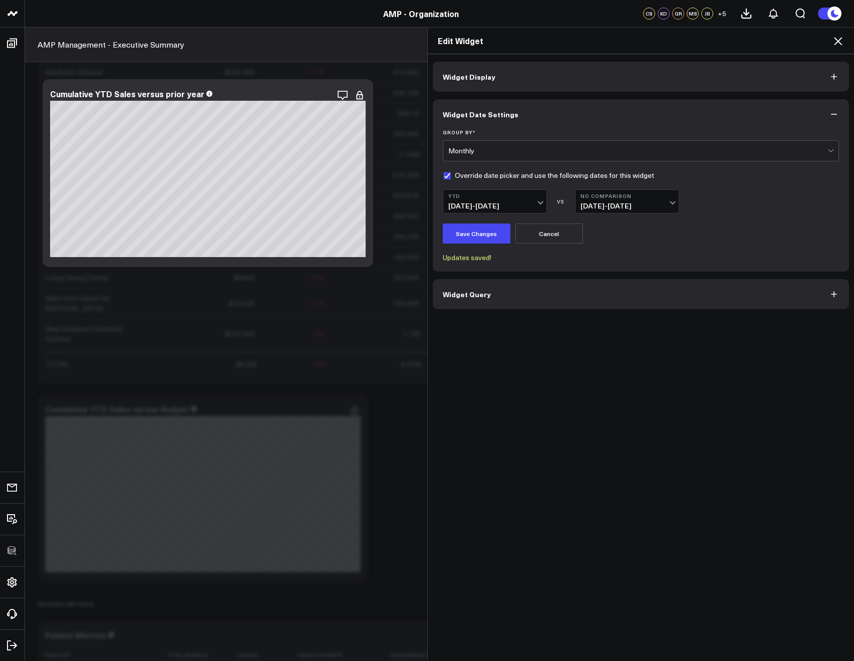
click at [587, 202] on span "07/31/25 - 08/29/25" at bounding box center [627, 206] width 93 height 8
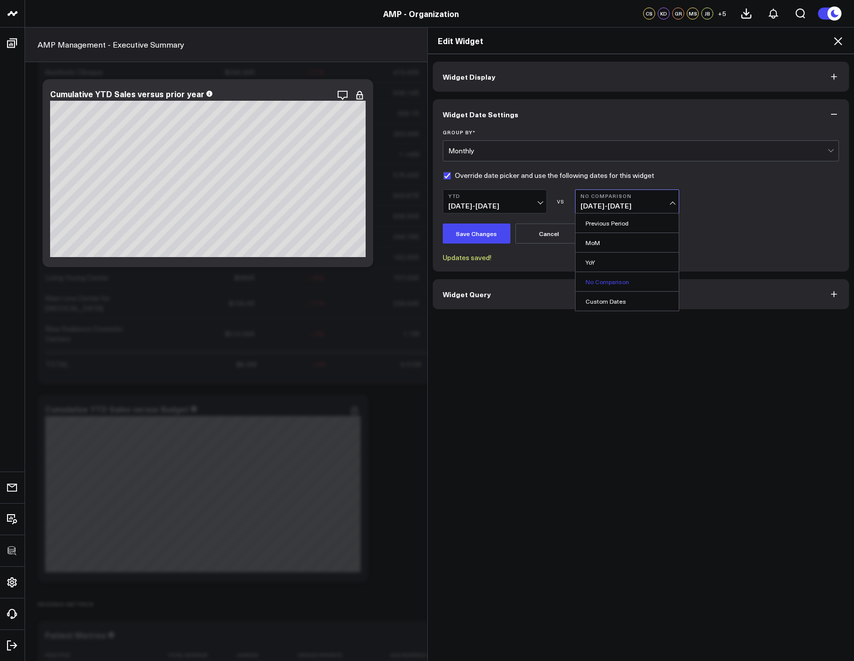
click at [583, 287] on link "No Comparison" at bounding box center [627, 281] width 103 height 19
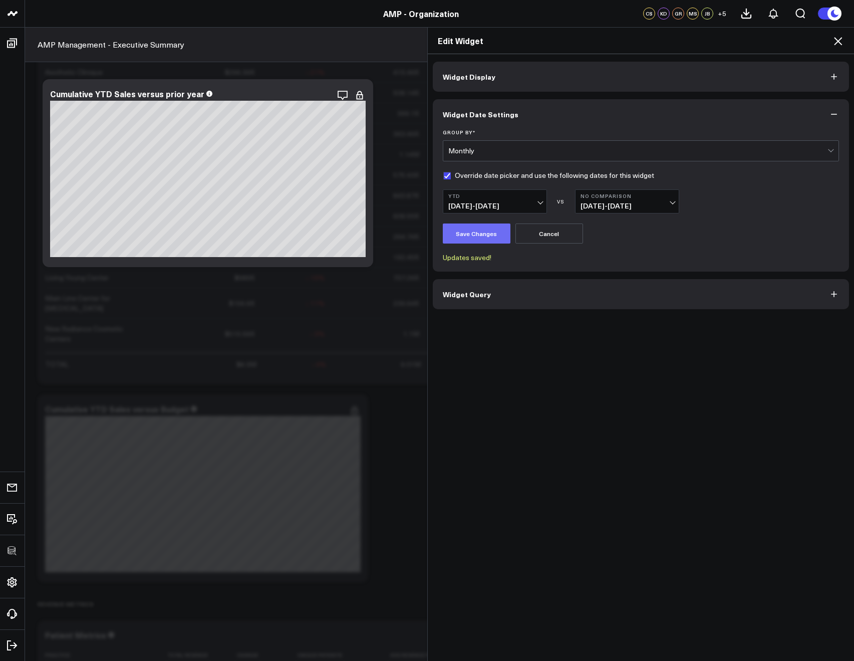
click at [493, 237] on button "Save Changes" at bounding box center [477, 233] width 68 height 20
click at [834, 43] on icon at bounding box center [838, 41] width 12 height 12
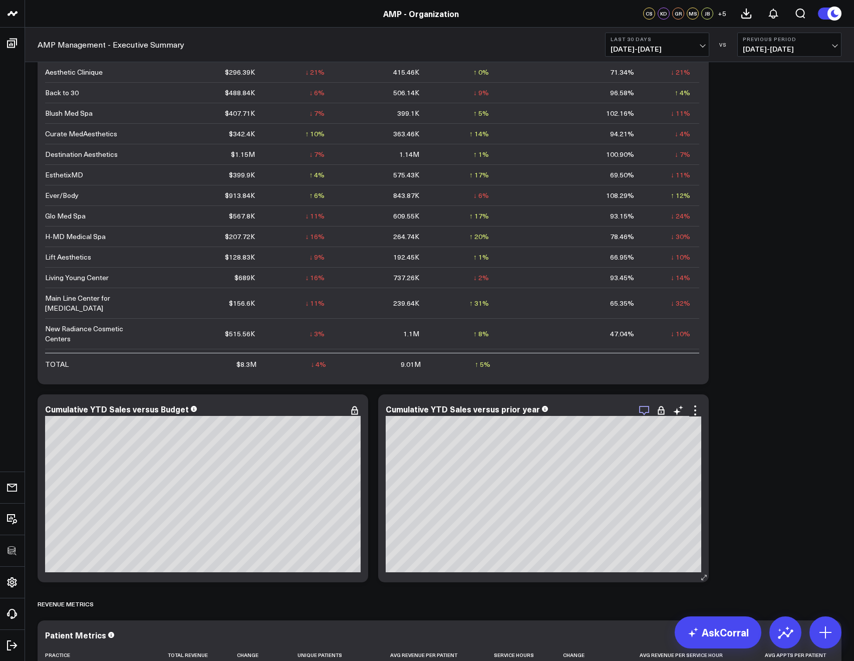
click at [644, 409] on icon "button" at bounding box center [644, 410] width 12 height 12
click at [696, 412] on icon at bounding box center [695, 410] width 12 height 12
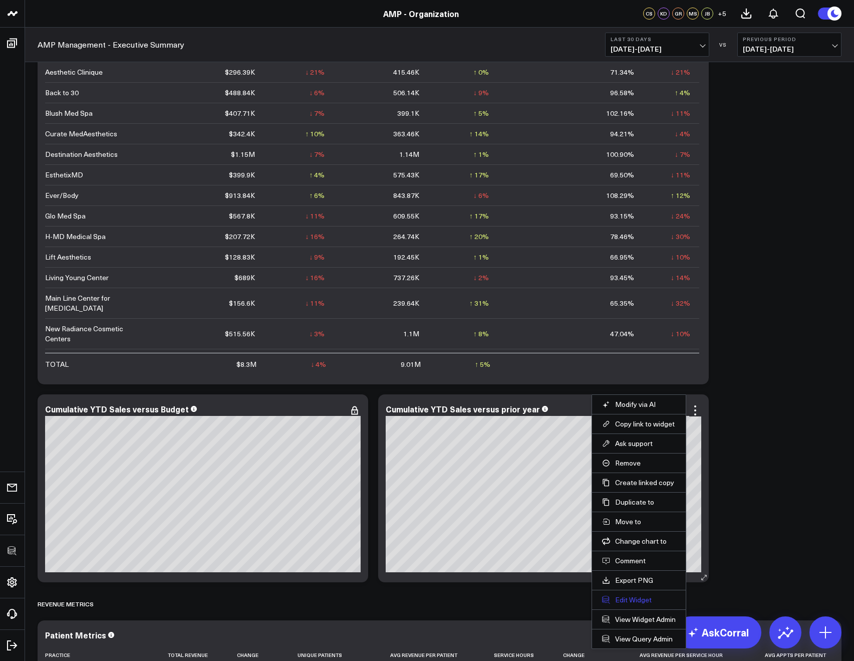
click at [613, 599] on button "Edit Widget" at bounding box center [639, 599] width 74 height 9
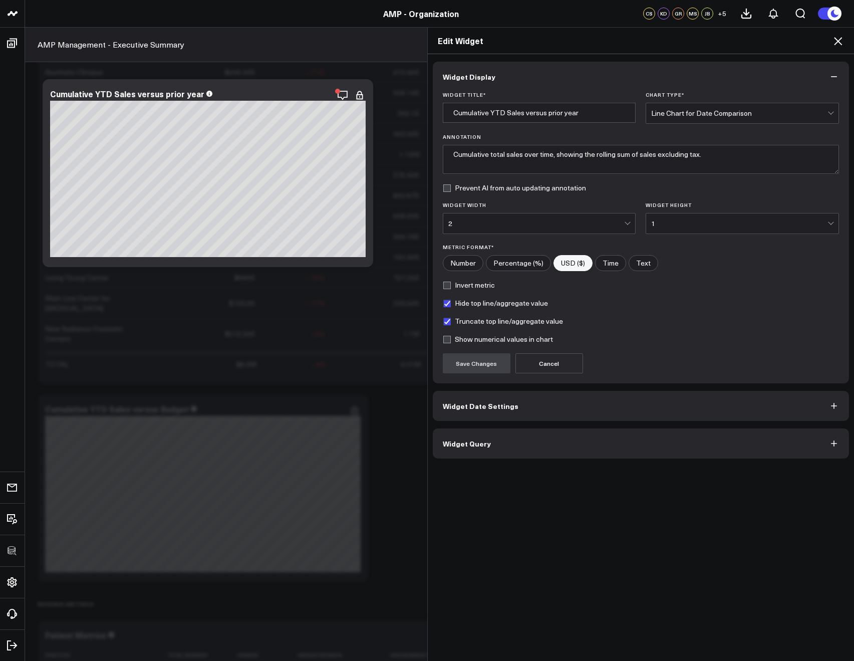
click at [468, 452] on button "Widget Query" at bounding box center [641, 443] width 417 height 30
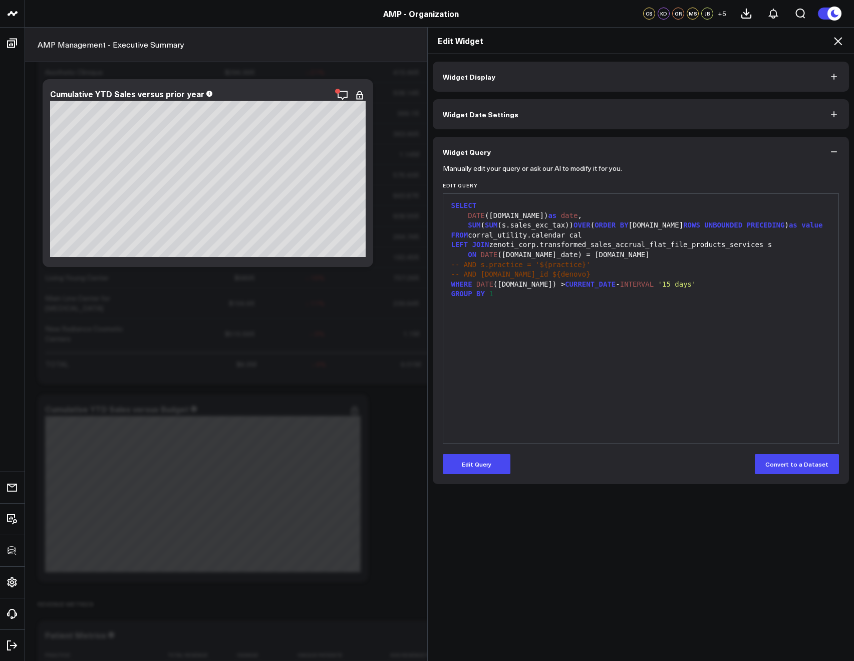
click at [464, 120] on button "Widget Date Settings" at bounding box center [641, 114] width 417 height 30
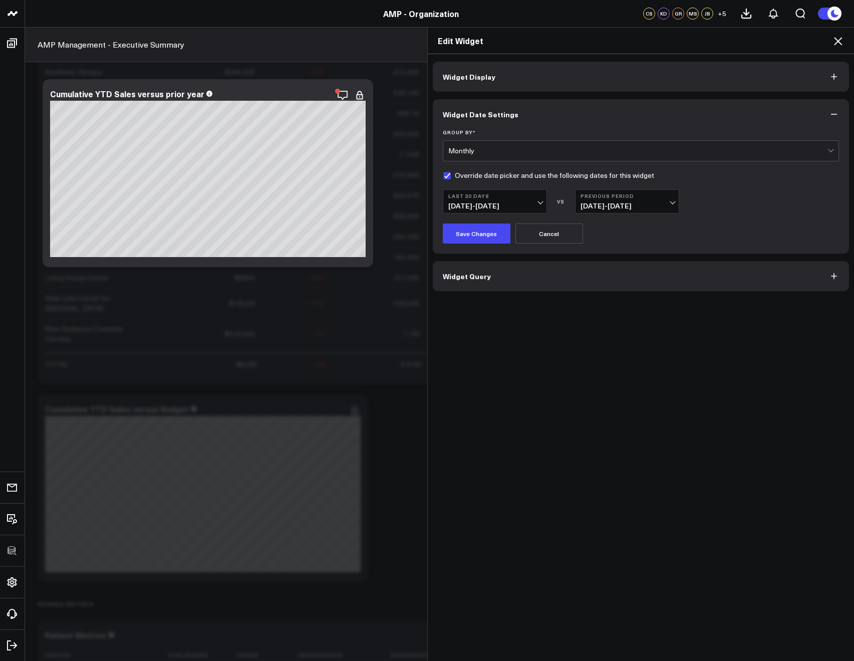
click at [508, 202] on span "08/30/25 - 09/28/25" at bounding box center [494, 206] width 93 height 8
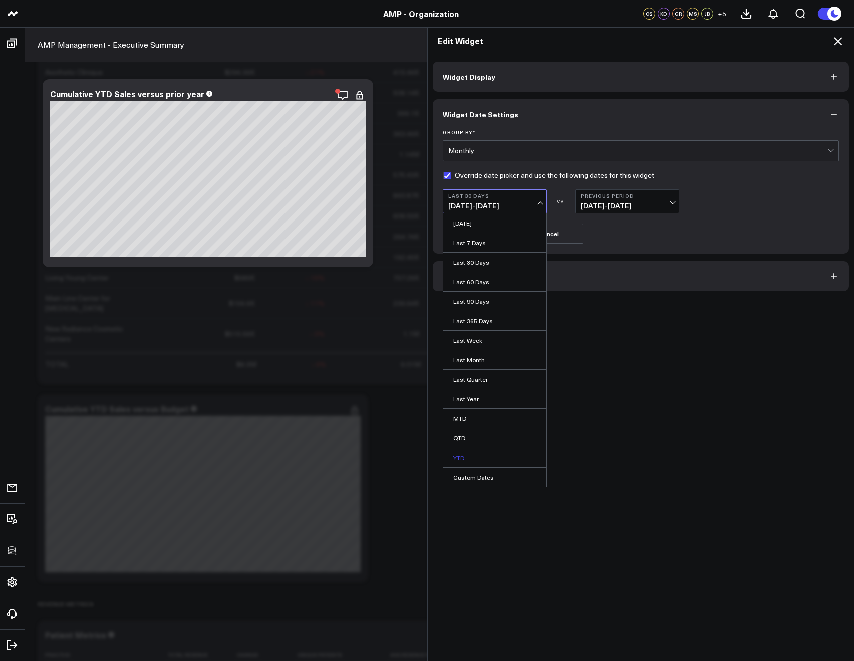
click at [456, 453] on link "YTD" at bounding box center [494, 457] width 103 height 19
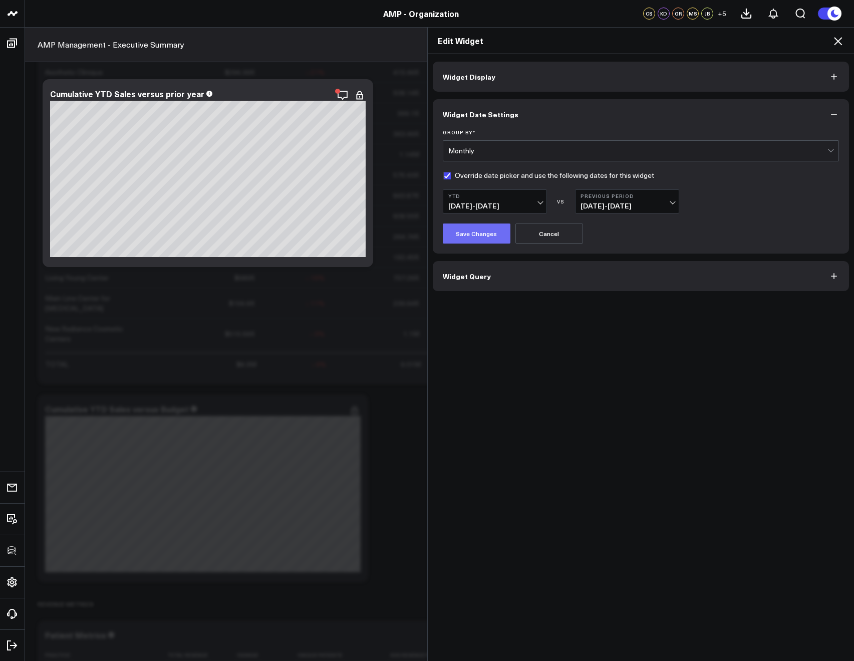
click at [484, 233] on button "Save Changes" at bounding box center [477, 233] width 68 height 20
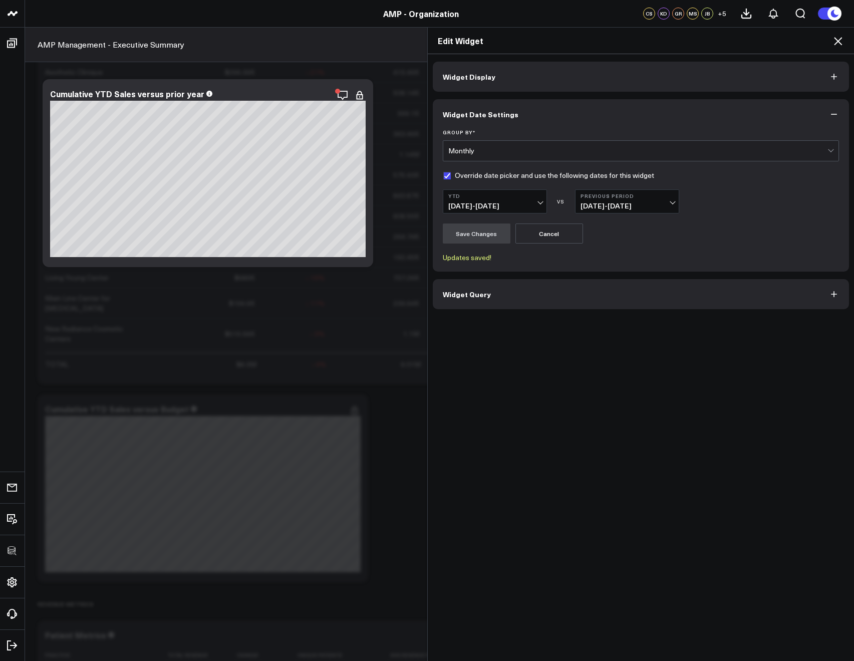
click at [839, 44] on icon at bounding box center [838, 41] width 12 height 12
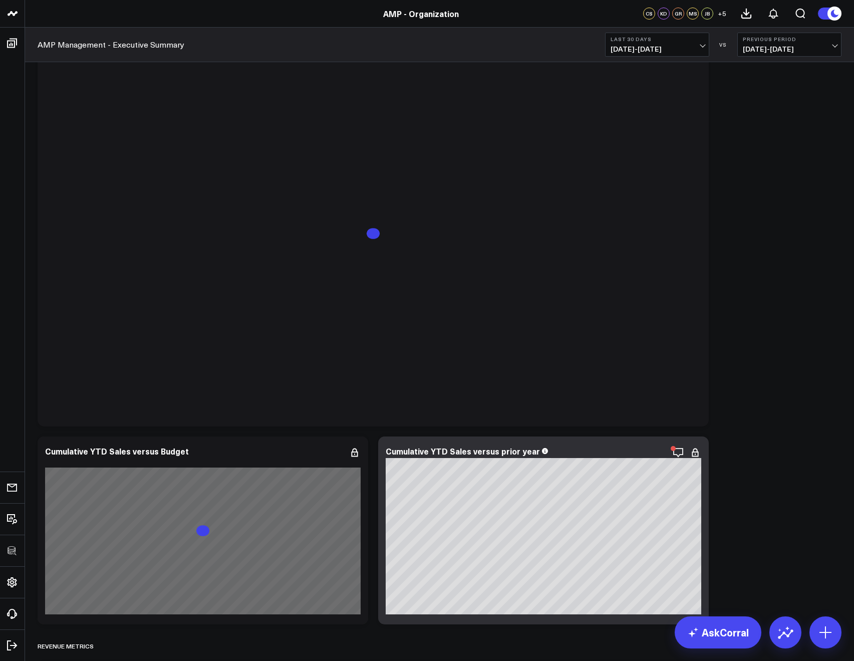
scroll to position [1376, 0]
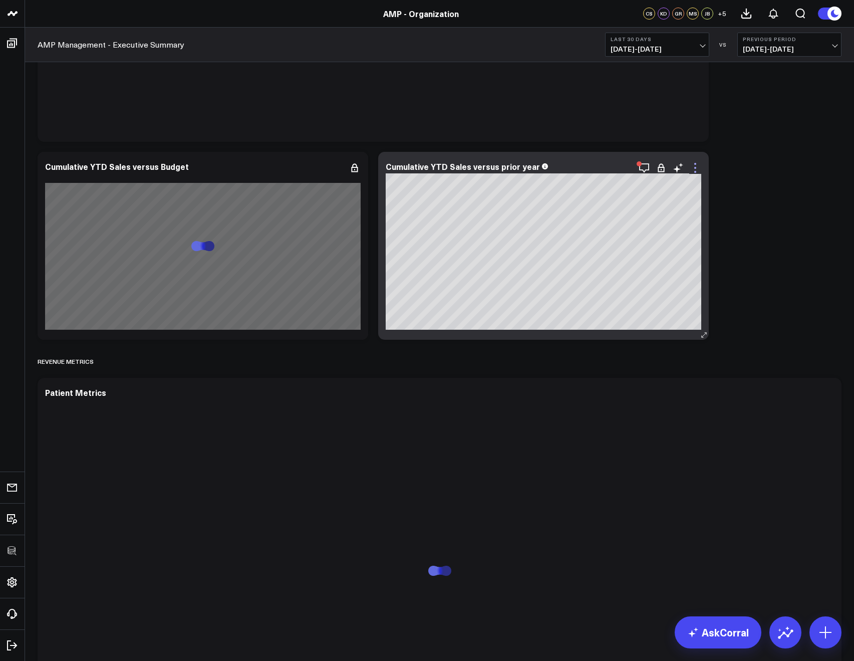
click at [698, 167] on icon at bounding box center [695, 168] width 12 height 12
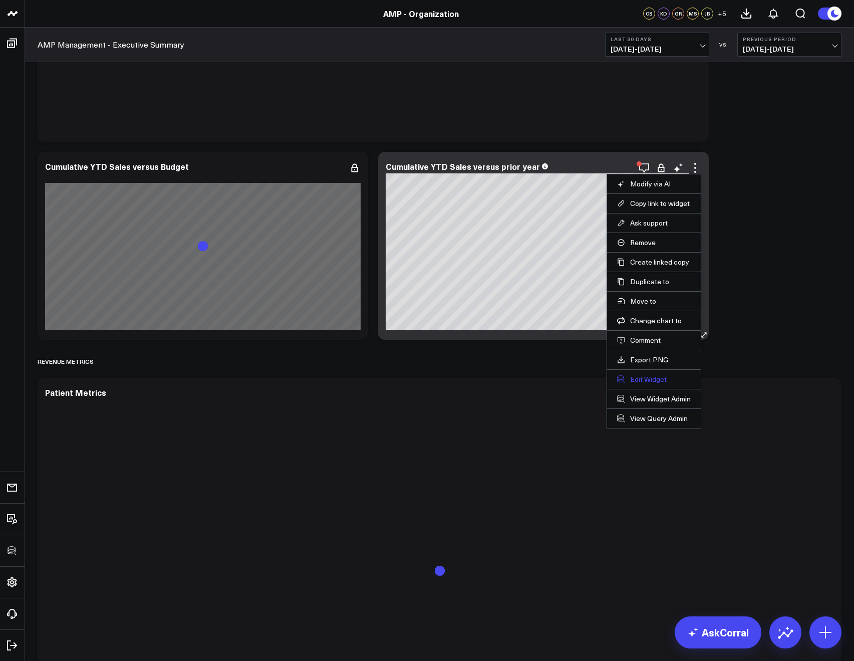
click at [647, 377] on button "Edit Widget" at bounding box center [654, 379] width 74 height 9
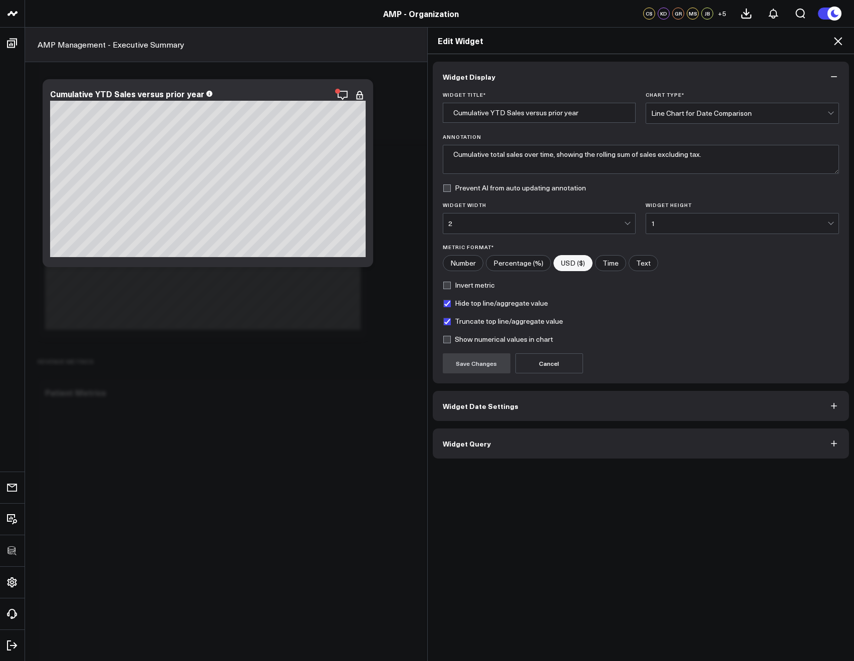
click at [565, 413] on button "Widget Date Settings" at bounding box center [641, 406] width 417 height 30
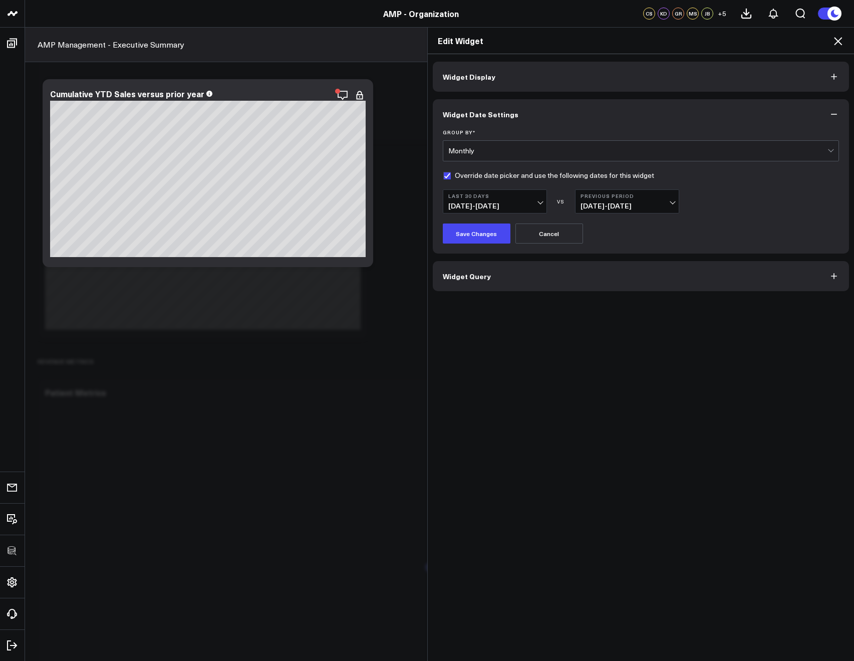
click at [837, 43] on icon at bounding box center [838, 41] width 12 height 12
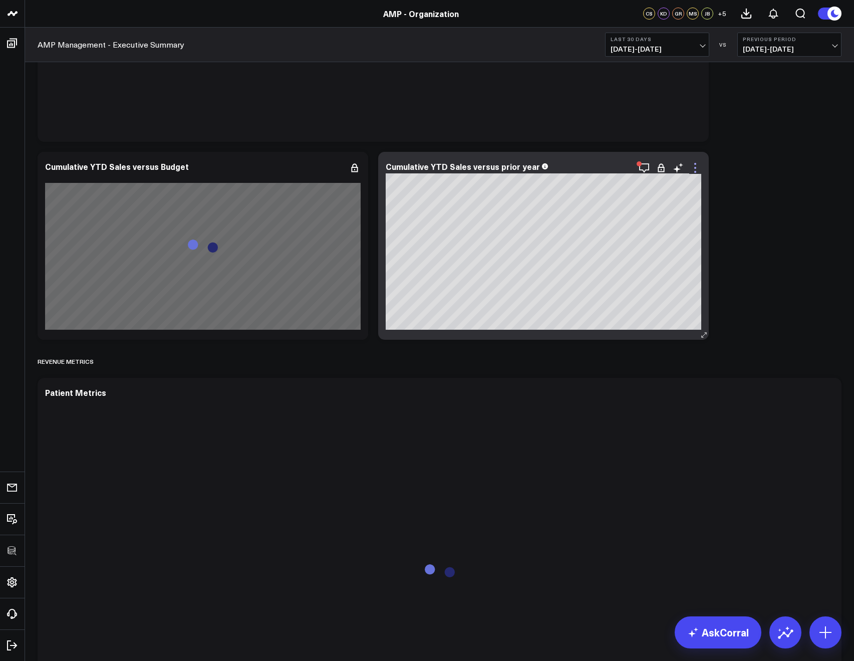
click at [695, 170] on icon at bounding box center [695, 168] width 12 height 12
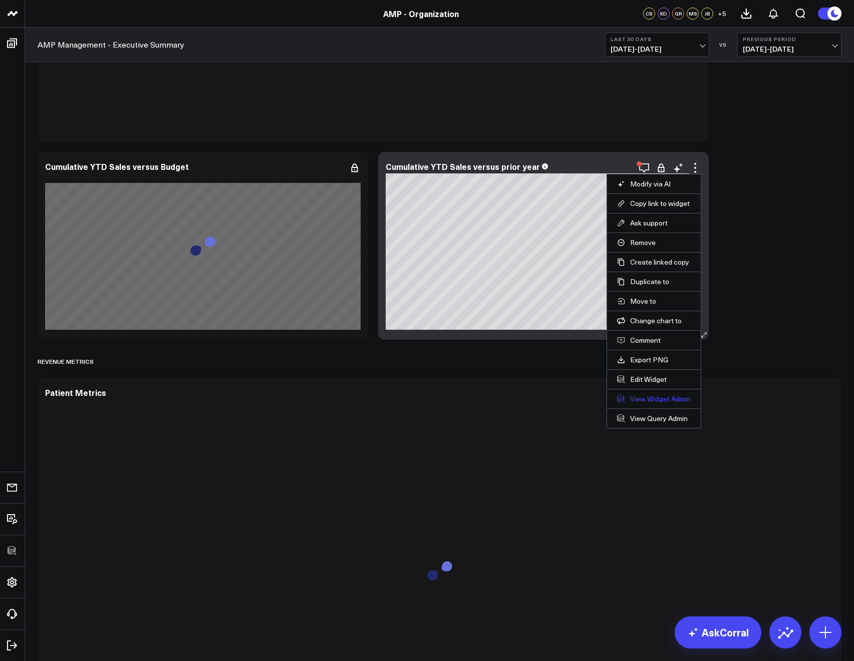
click at [656, 397] on link "View Widget Admin" at bounding box center [654, 398] width 74 height 9
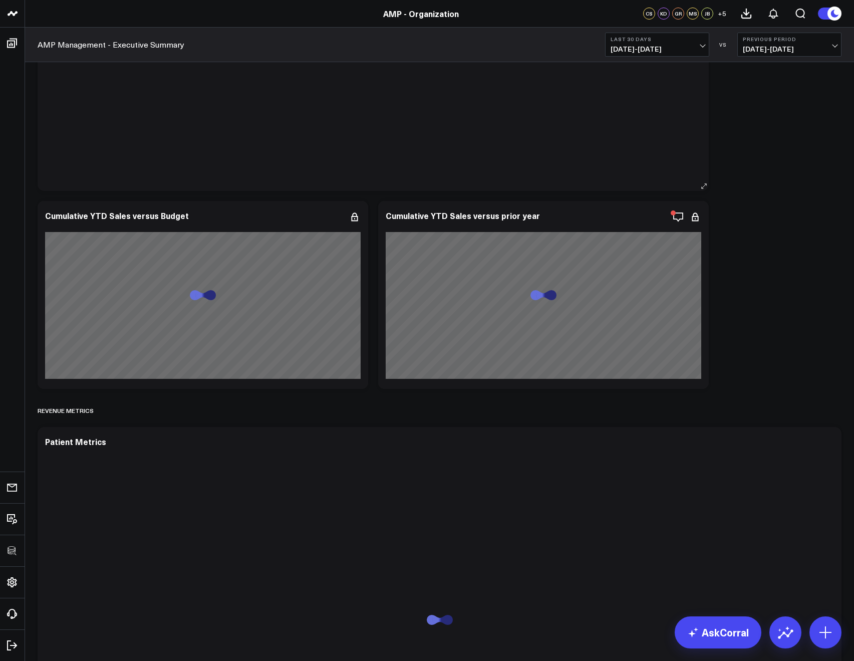
scroll to position [1381, 0]
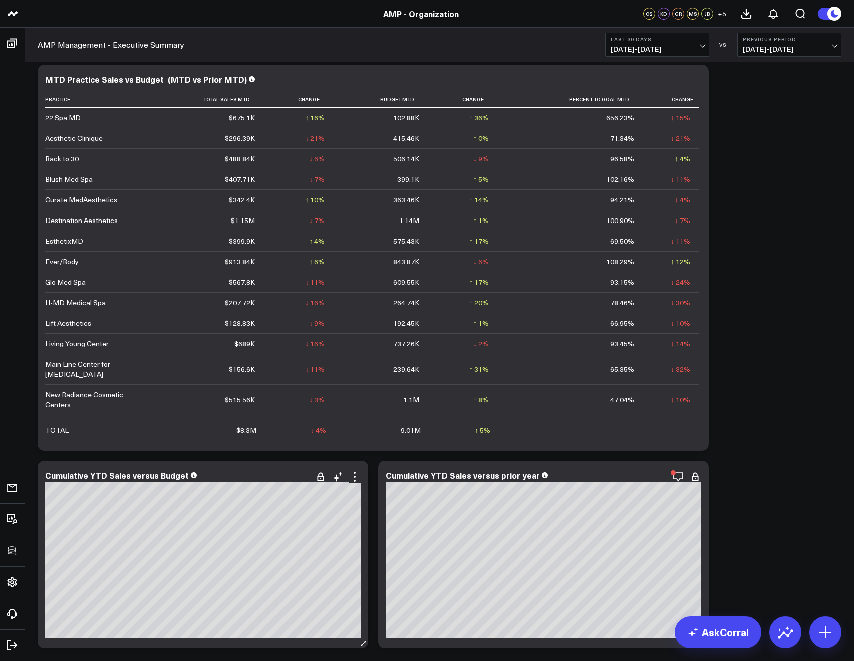
scroll to position [1051, 0]
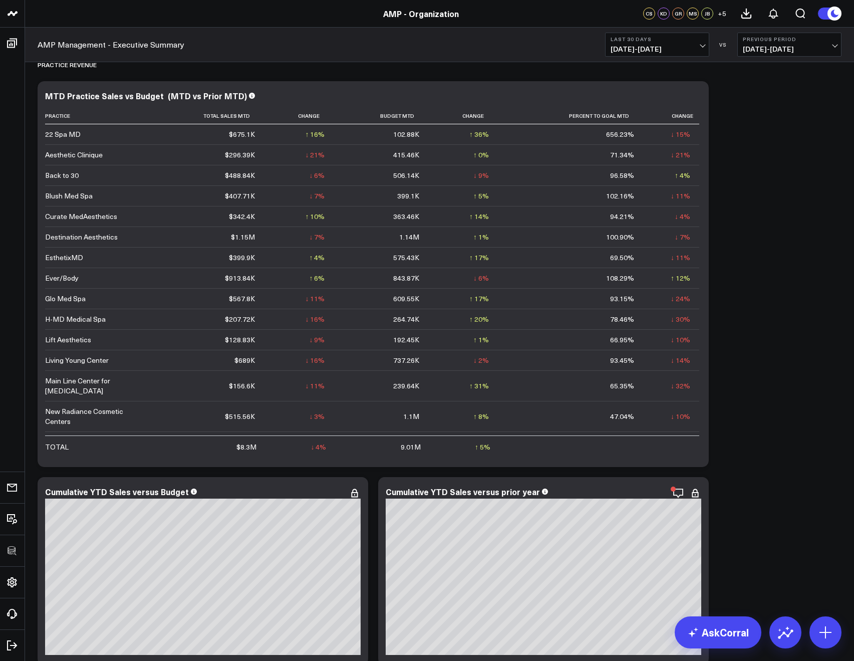
click at [681, 48] on span "[DATE] - [DATE]" at bounding box center [657, 49] width 93 height 8
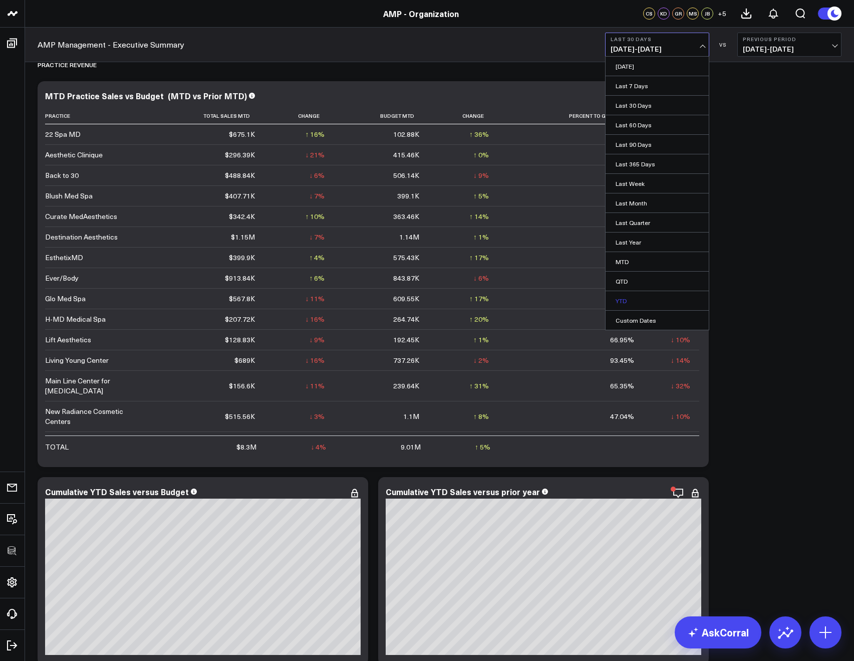
click at [633, 294] on link "YTD" at bounding box center [657, 300] width 103 height 19
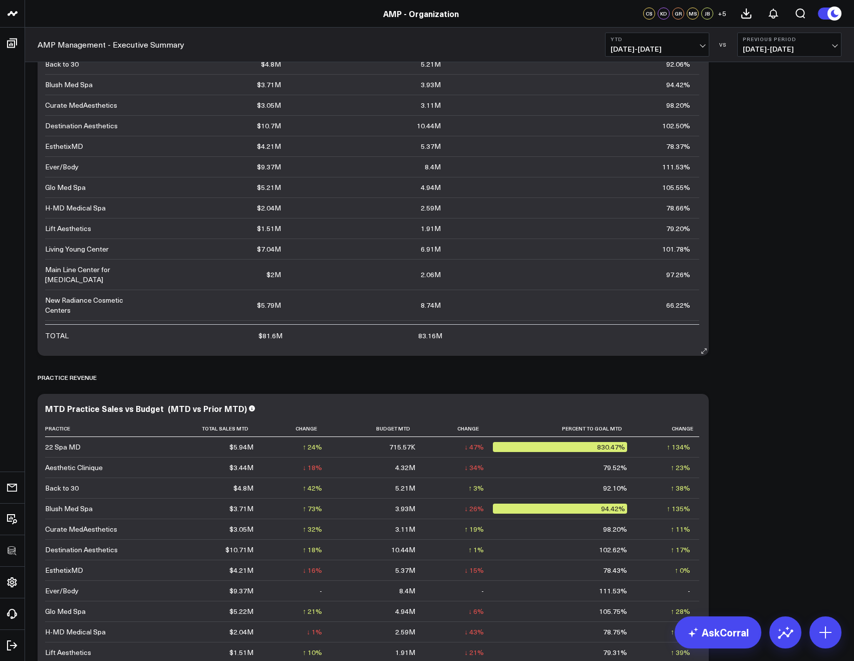
scroll to position [750, 0]
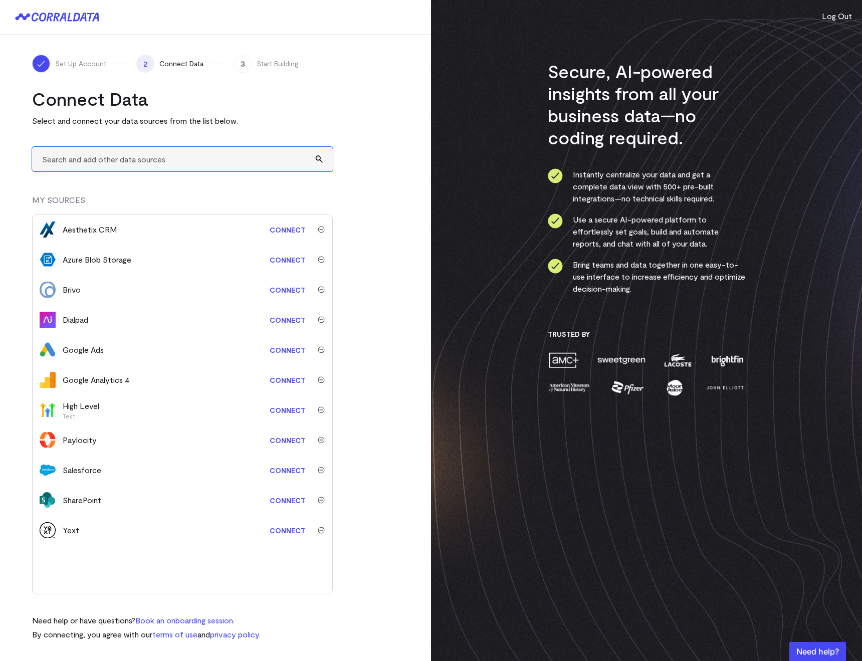
click at [96, 171] on input "text" at bounding box center [182, 159] width 301 height 25
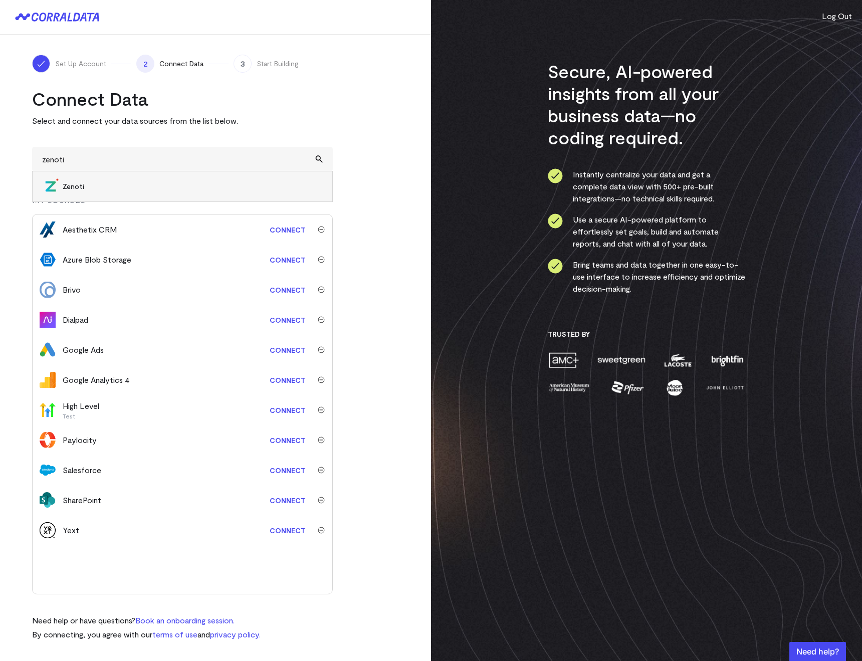
click at [62, 188] on li "Zenoti" at bounding box center [183, 186] width 300 height 30
type input "Zenoti"
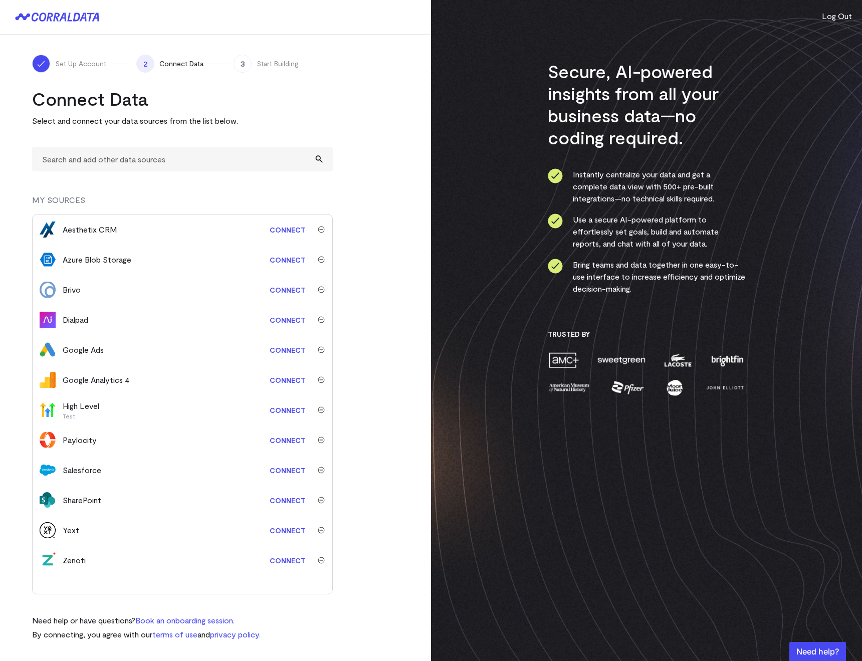
click at [284, 558] on link "Connect" at bounding box center [288, 560] width 46 height 19
click at [290, 228] on link "Connect" at bounding box center [288, 229] width 46 height 19
click at [274, 442] on link "Connect" at bounding box center [288, 440] width 46 height 19
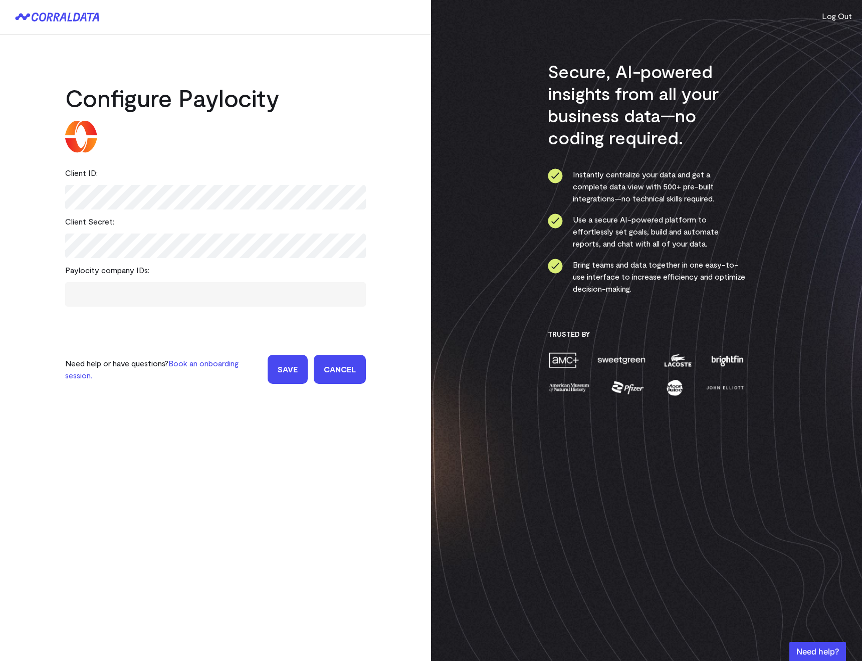
click at [235, 288] on span at bounding box center [216, 294] width 276 height 15
click at [291, 376] on input "Save" at bounding box center [288, 369] width 40 height 29
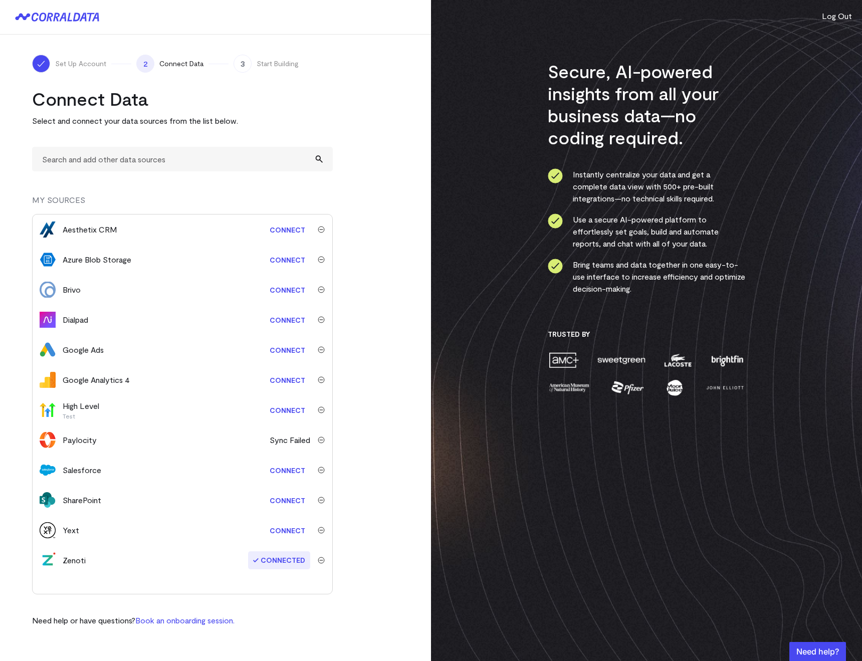
click at [281, 378] on link "Connect" at bounding box center [288, 380] width 46 height 19
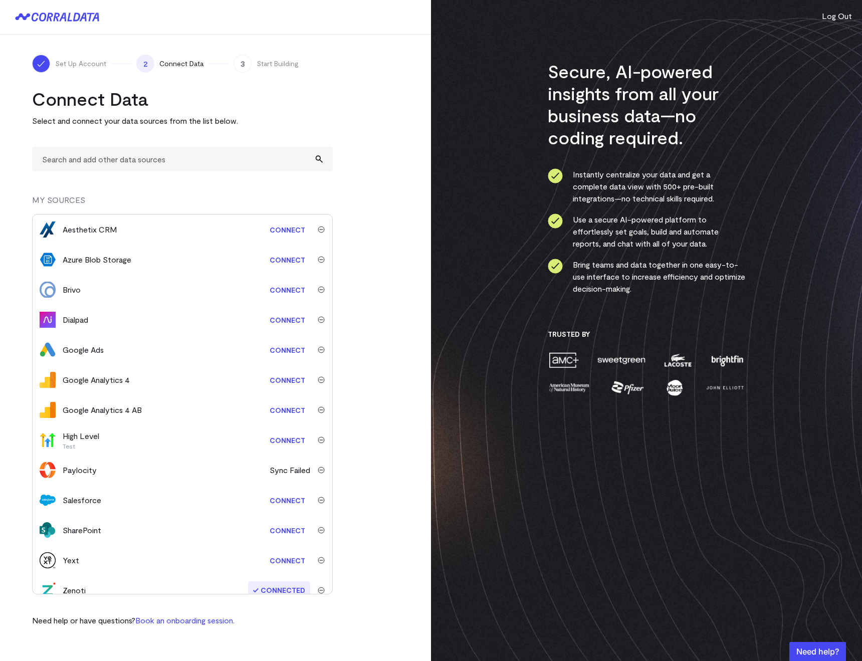
click at [286, 406] on link "Connect" at bounding box center [288, 410] width 46 height 19
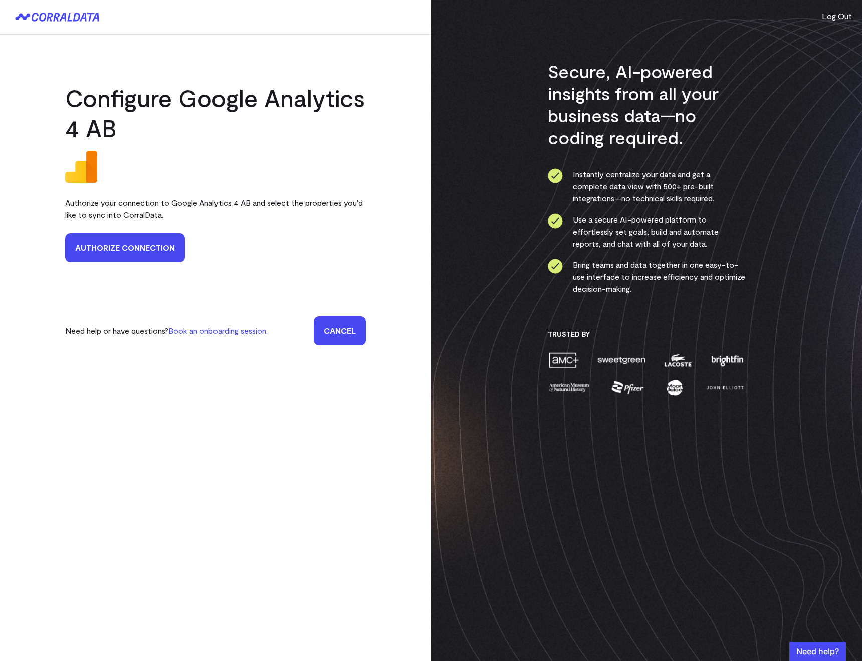
click at [142, 249] on link "Authorize Connection" at bounding box center [125, 247] width 120 height 29
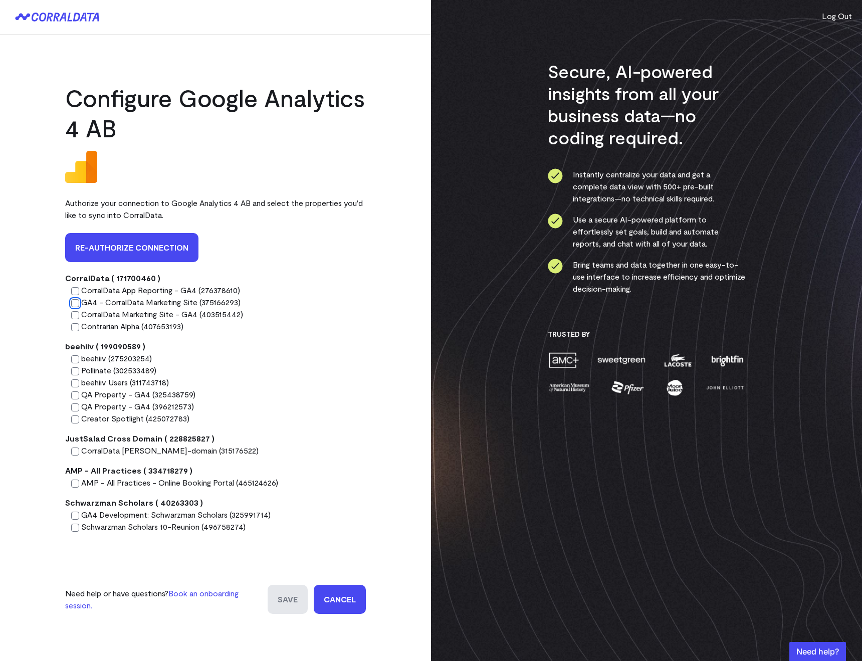
click at [75, 306] on input "GA4 - CorralData Marketing Site (375166293)" at bounding box center [75, 303] width 8 height 8
radio input "true"
click at [278, 599] on input "Save" at bounding box center [288, 599] width 40 height 29
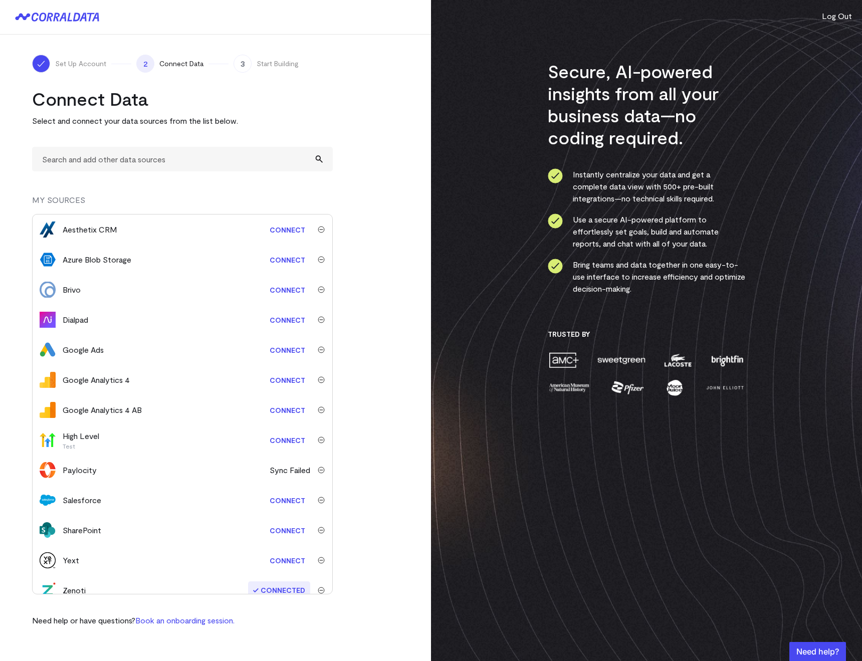
click at [276, 410] on link "Connect" at bounding box center [288, 410] width 46 height 19
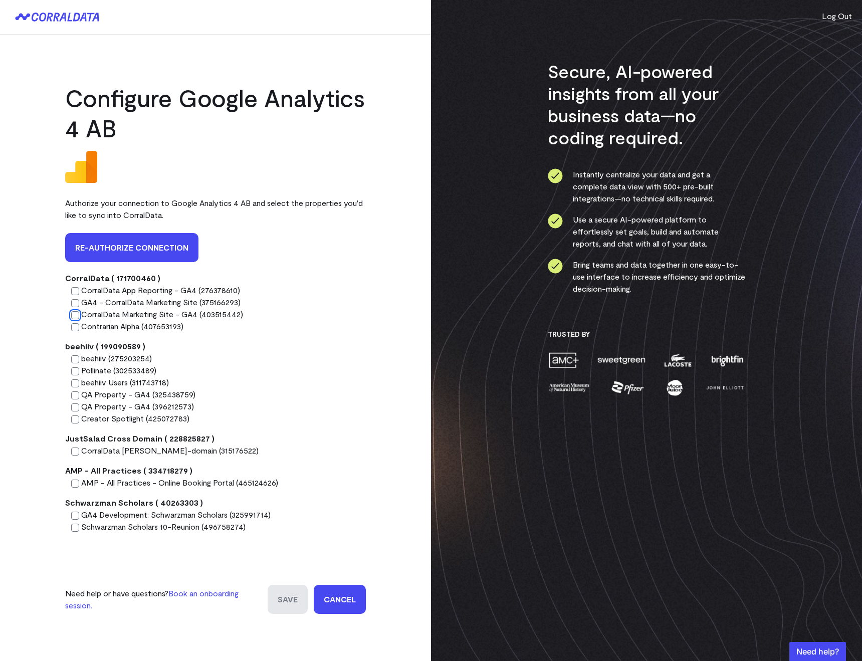
click at [77, 314] on input "CorralData Marketing Site - GA4 (403515442)" at bounding box center [75, 315] width 8 height 8
radio input "true"
click at [283, 597] on input "Save" at bounding box center [288, 599] width 40 height 29
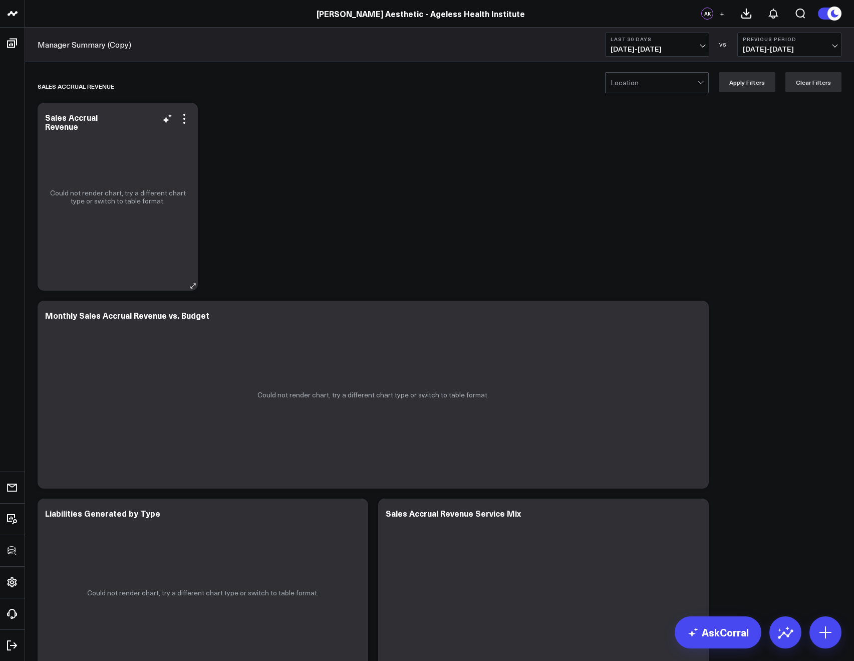
click at [192, 117] on div "Could not render chart, try a different chart type or switch to table format." at bounding box center [118, 197] width 160 height 188
click at [187, 117] on icon at bounding box center [184, 119] width 12 height 12
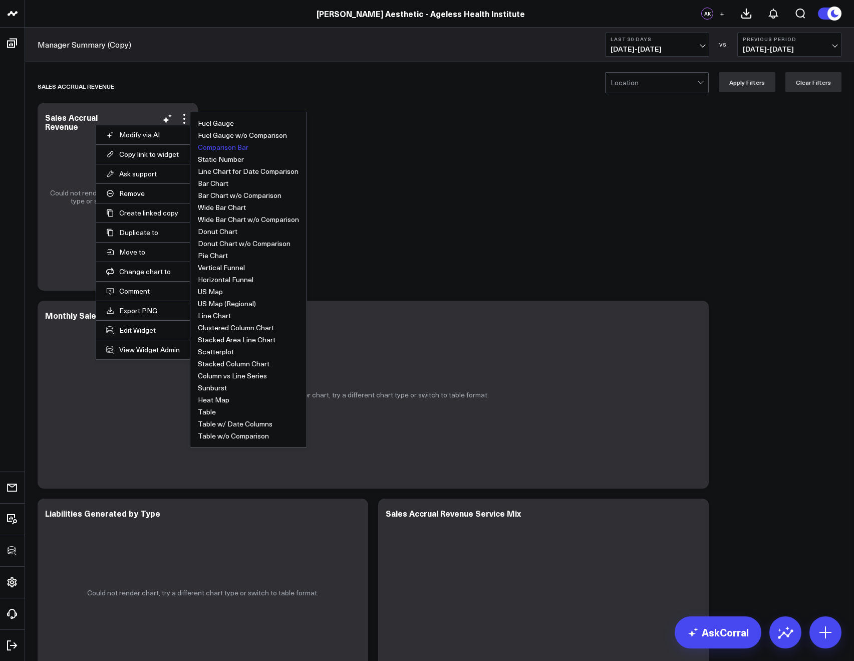
click at [190, 348] on ul "Fuel Gauge Fuel Gauge w/o Comparison Comparison Bar Static Number Line Chart fo…" at bounding box center [248, 280] width 117 height 336
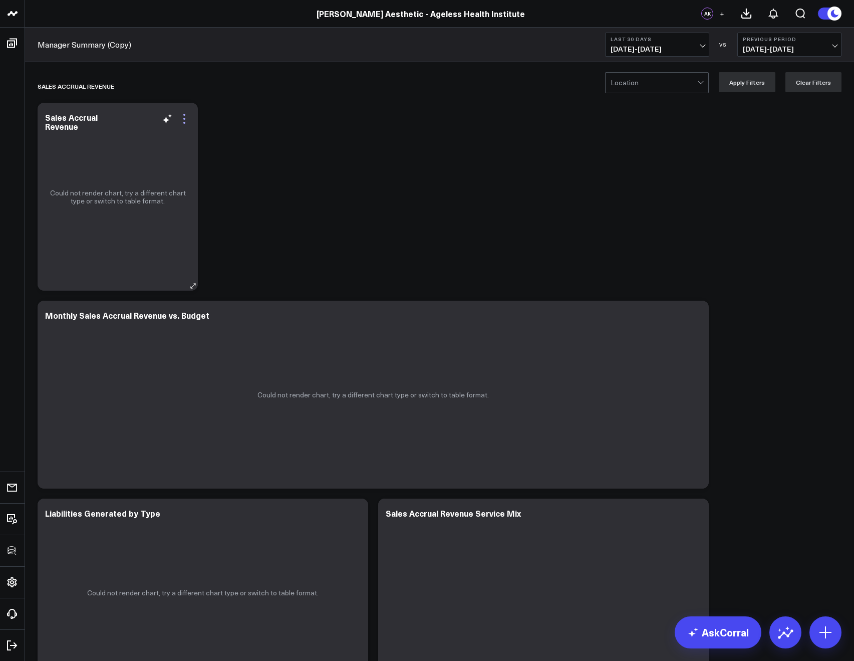
click at [181, 115] on icon at bounding box center [184, 119] width 12 height 12
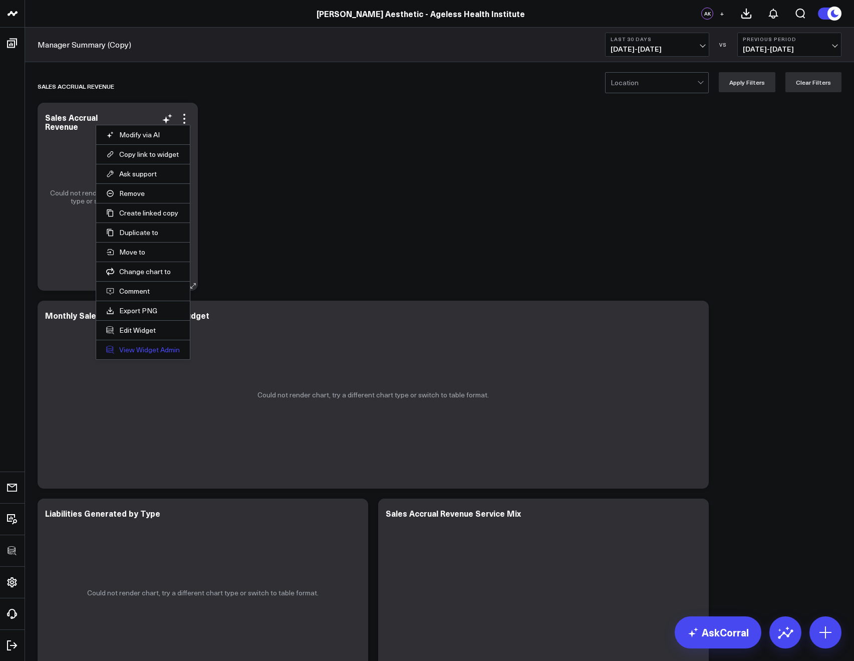
click at [145, 351] on link "View Widget Admin" at bounding box center [143, 349] width 74 height 9
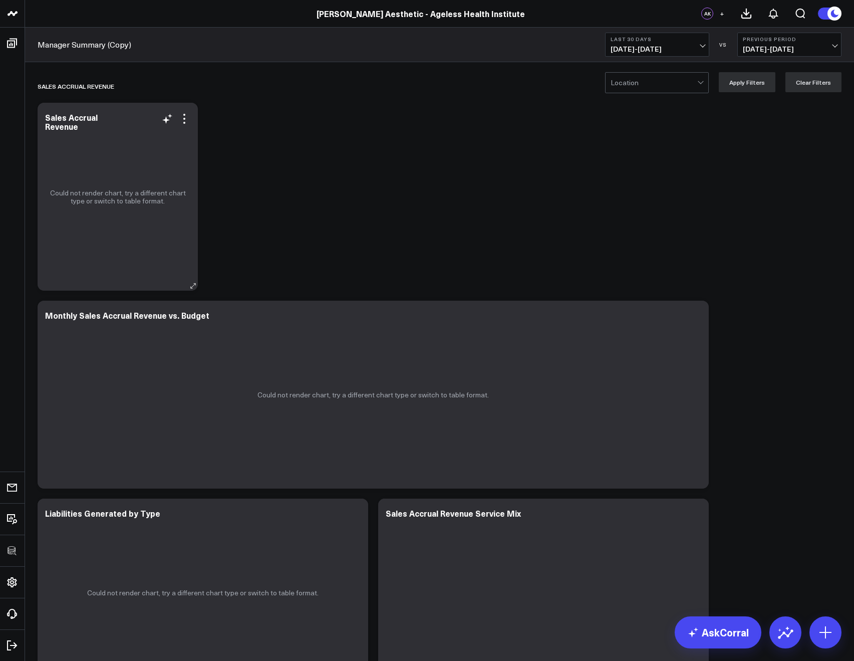
click at [144, 117] on div "Sales Accrual Revenue" at bounding box center [117, 122] width 145 height 18
click at [190, 122] on icon at bounding box center [184, 119] width 12 height 12
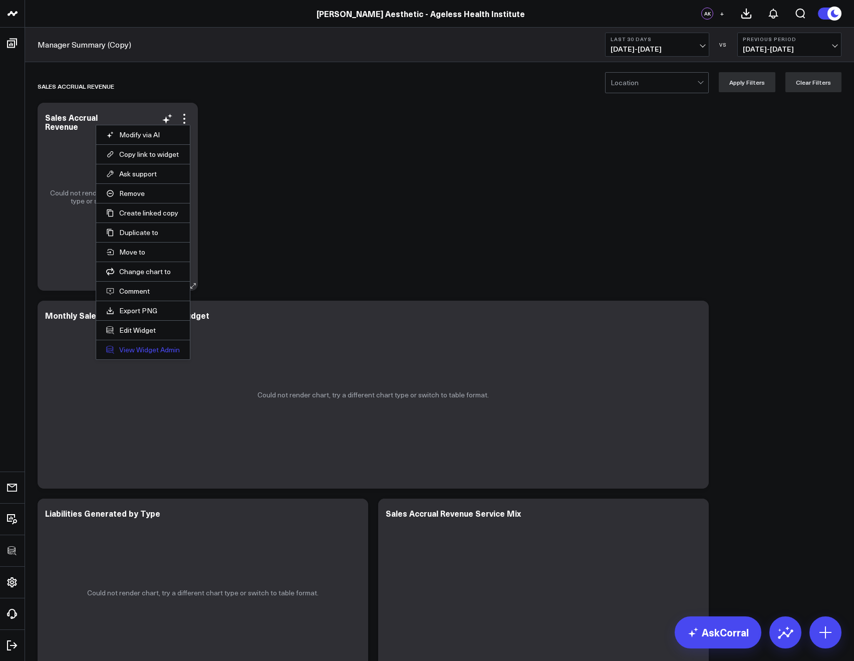
click at [158, 347] on link "View Widget Admin" at bounding box center [143, 349] width 74 height 9
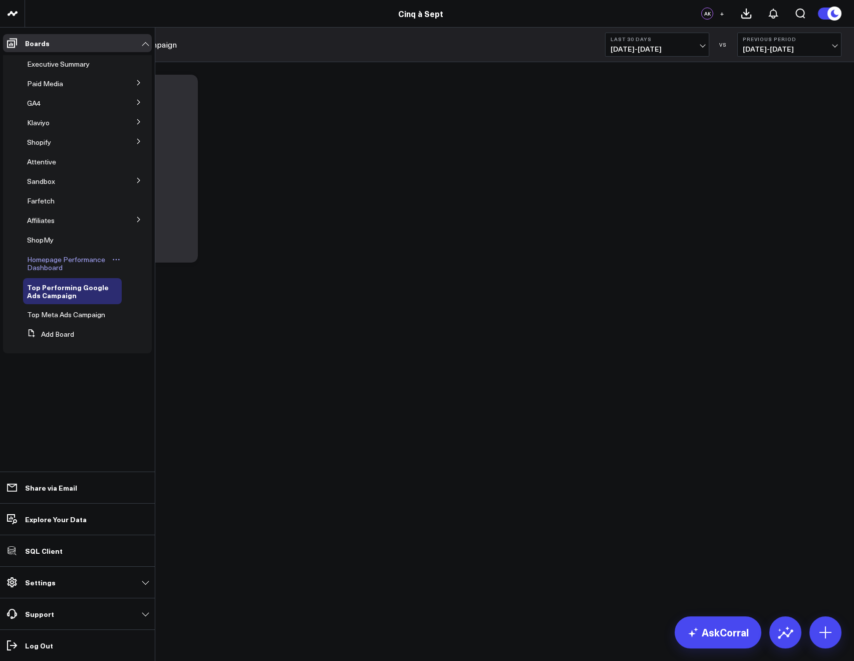
click at [114, 261] on icon at bounding box center [116, 260] width 8 height 8
click at [156, 332] on button "Delete Board" at bounding box center [164, 332] width 81 height 20
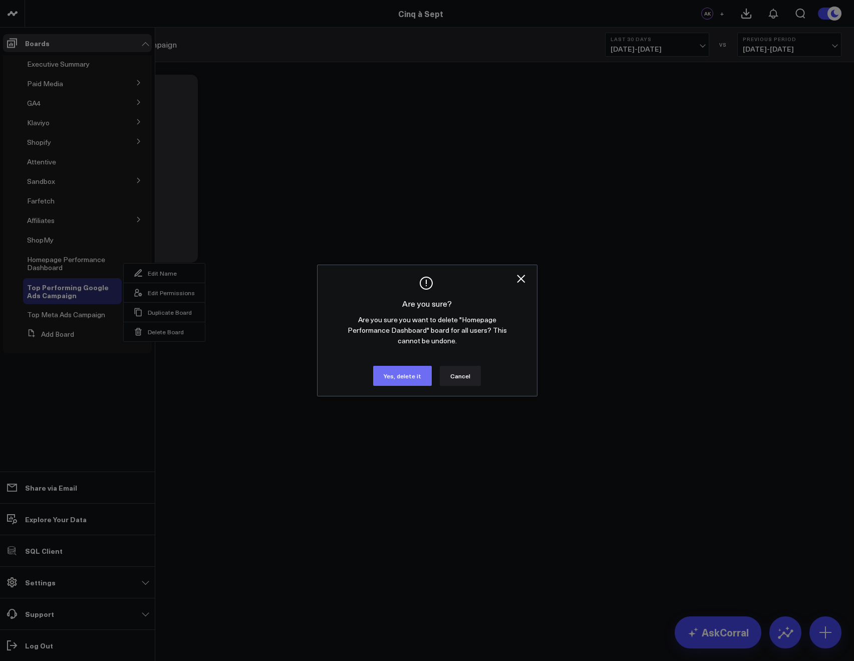
click at [376, 375] on button "Yes, delete it" at bounding box center [402, 376] width 59 height 20
click at [383, 367] on button "Yes, delete it" at bounding box center [402, 376] width 59 height 20
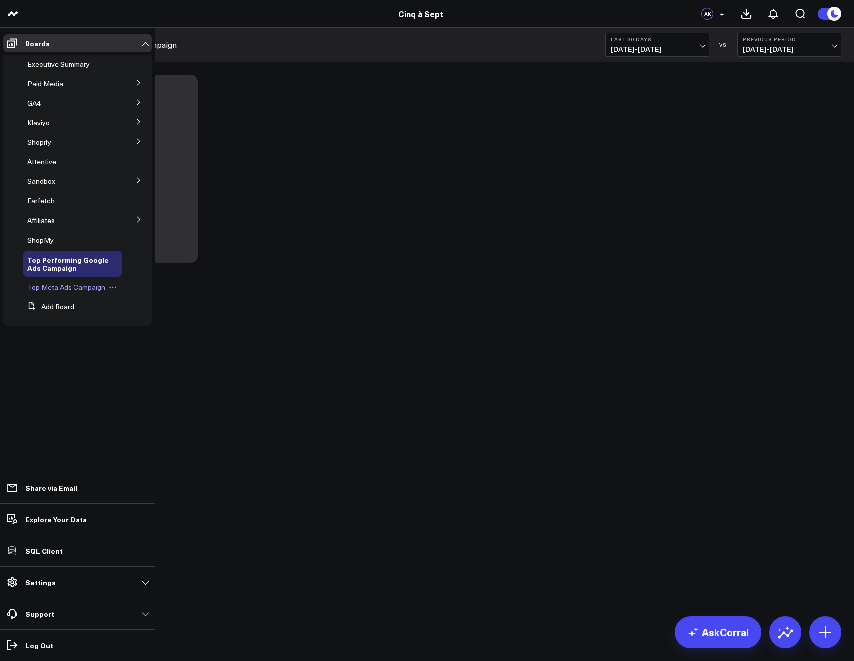
click at [112, 287] on icon at bounding box center [113, 288] width 2 height 2
click at [147, 362] on button "Delete Board" at bounding box center [157, 359] width 81 height 20
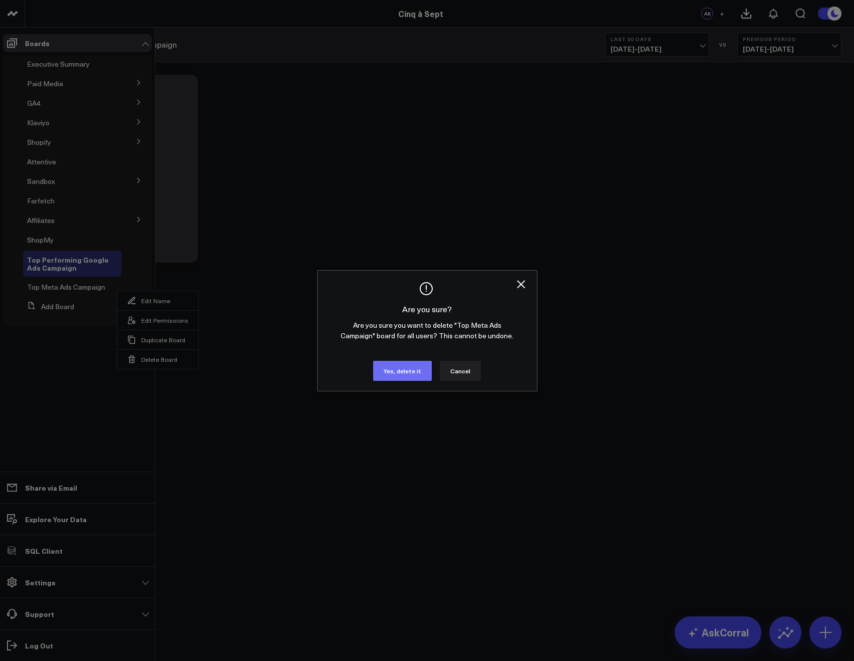
click at [408, 369] on button "Yes, delete it" at bounding box center [402, 371] width 59 height 20
